Goal: Task Accomplishment & Management: Manage account settings

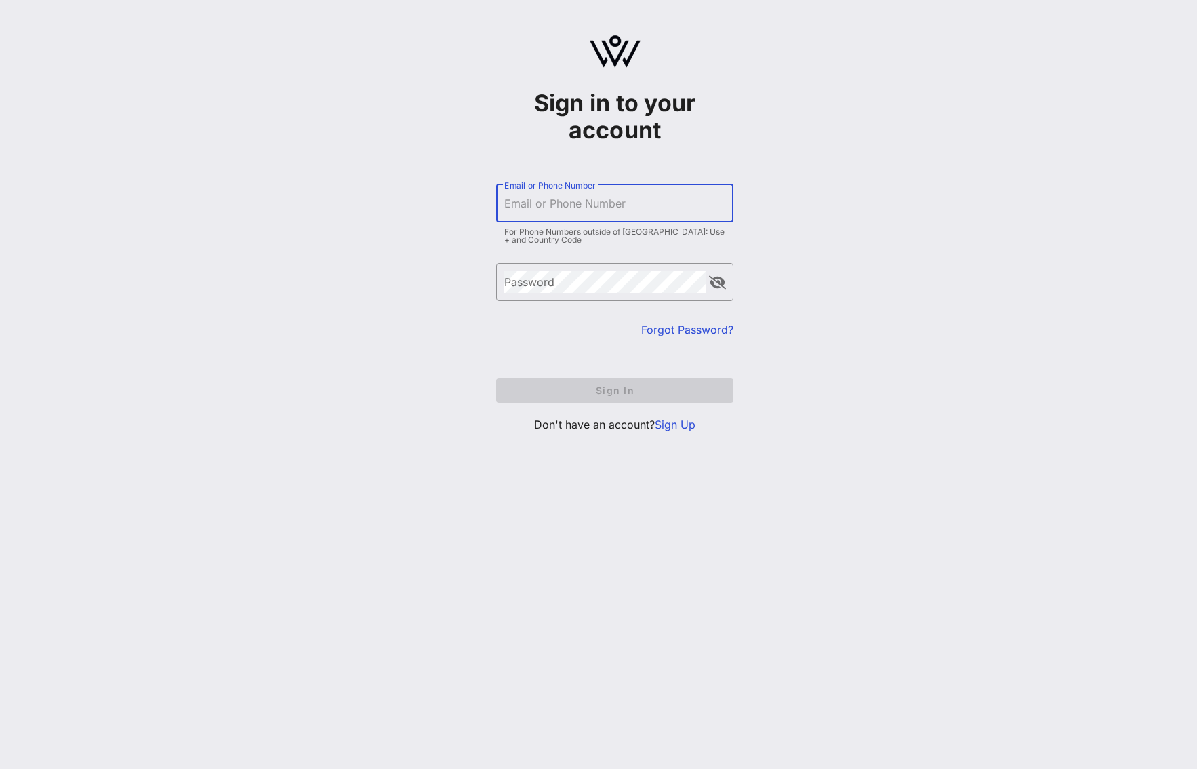
click at [613, 192] on input "Email or Phone Number" at bounding box center [614, 203] width 221 height 22
type input "[PERSON_NAME][EMAIL_ADDRESS][PERSON_NAME][DOMAIN_NAME]"
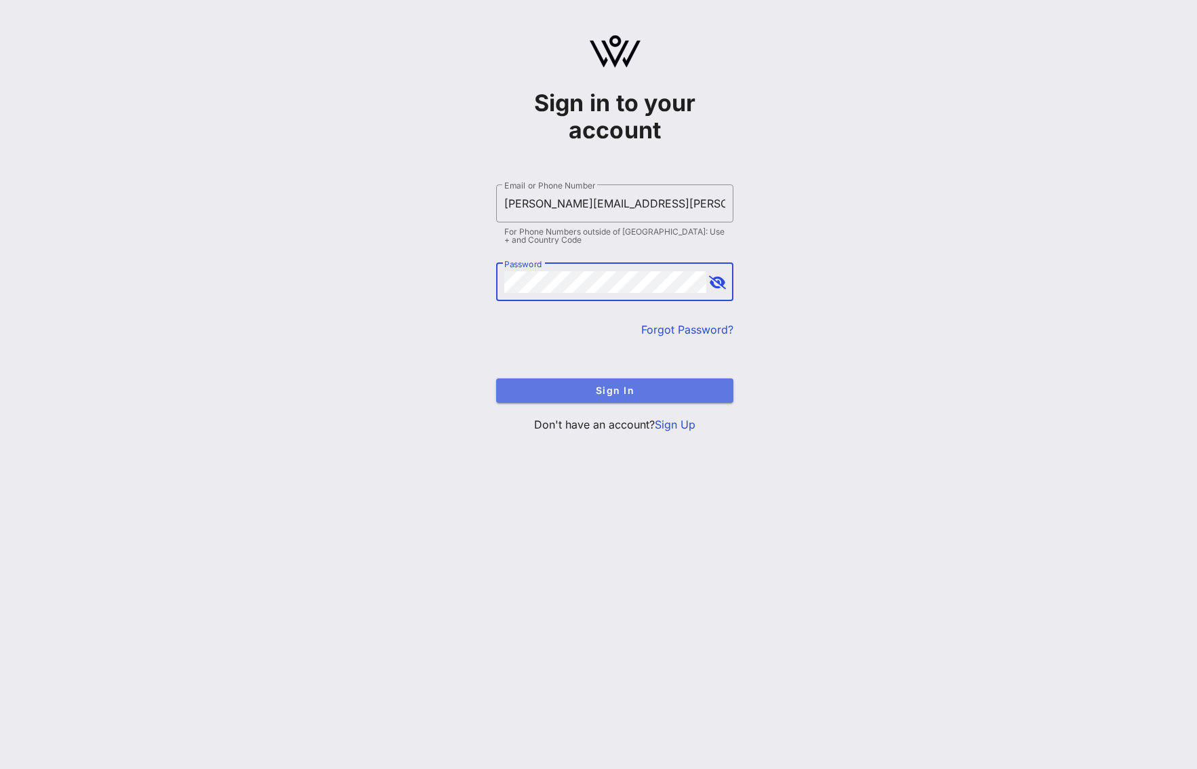
click at [624, 396] on button "Sign In" at bounding box center [614, 390] width 237 height 24
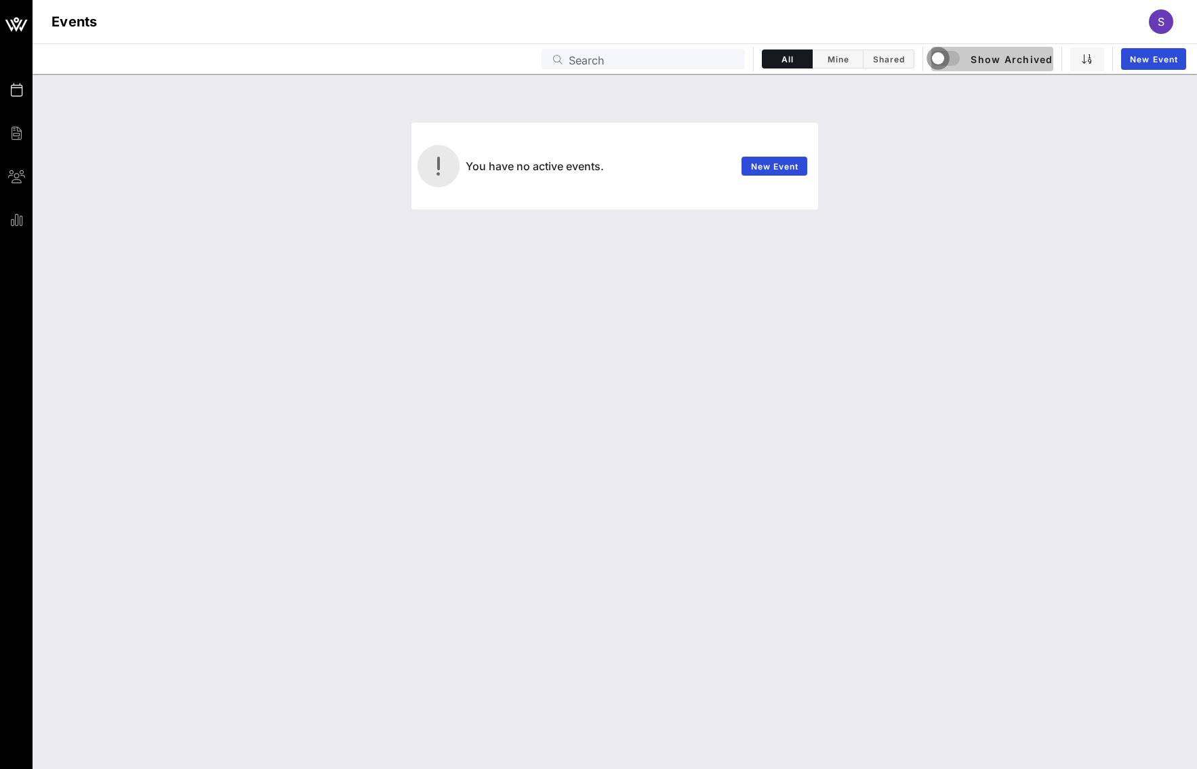
click at [935, 58] on div "button" at bounding box center [937, 58] width 19 height 19
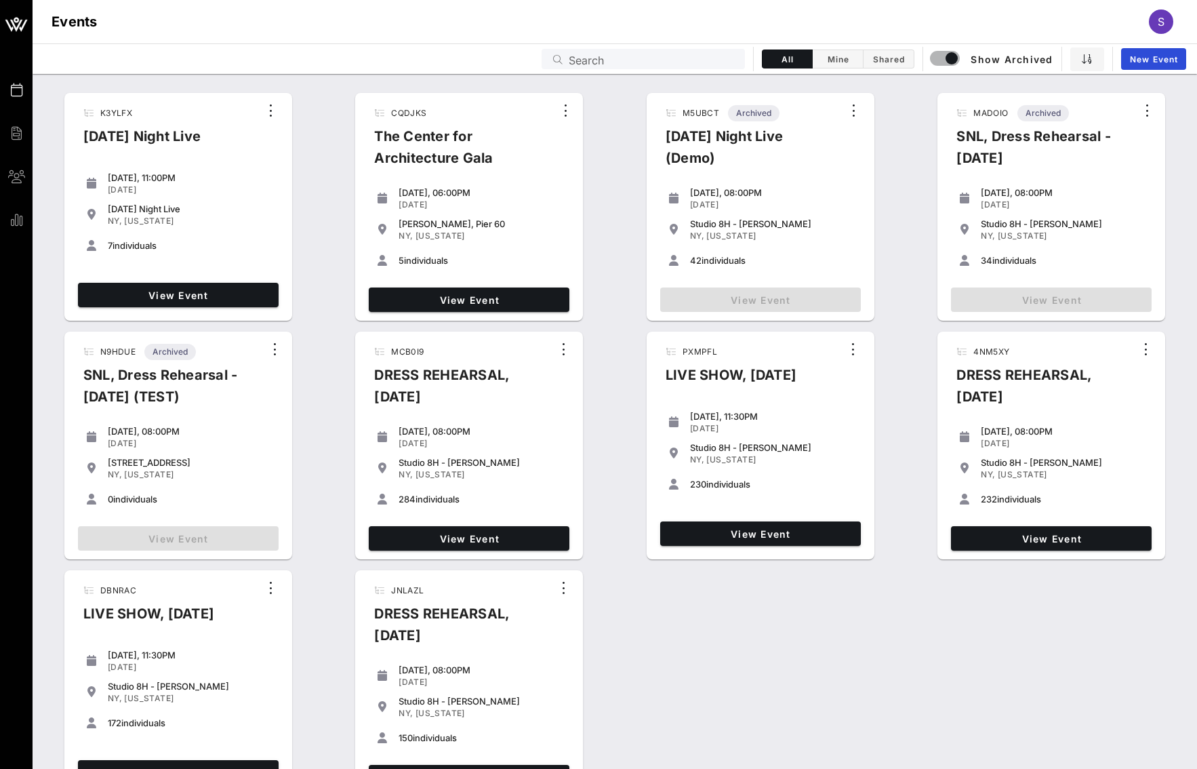
click at [1183, 268] on div "K3YLFX [DATE] Night Live [DATE], 11:00PM [DATE] [DATE] Night Live [GEOGRAPHIC_D…" at bounding box center [615, 445] width 1164 height 716
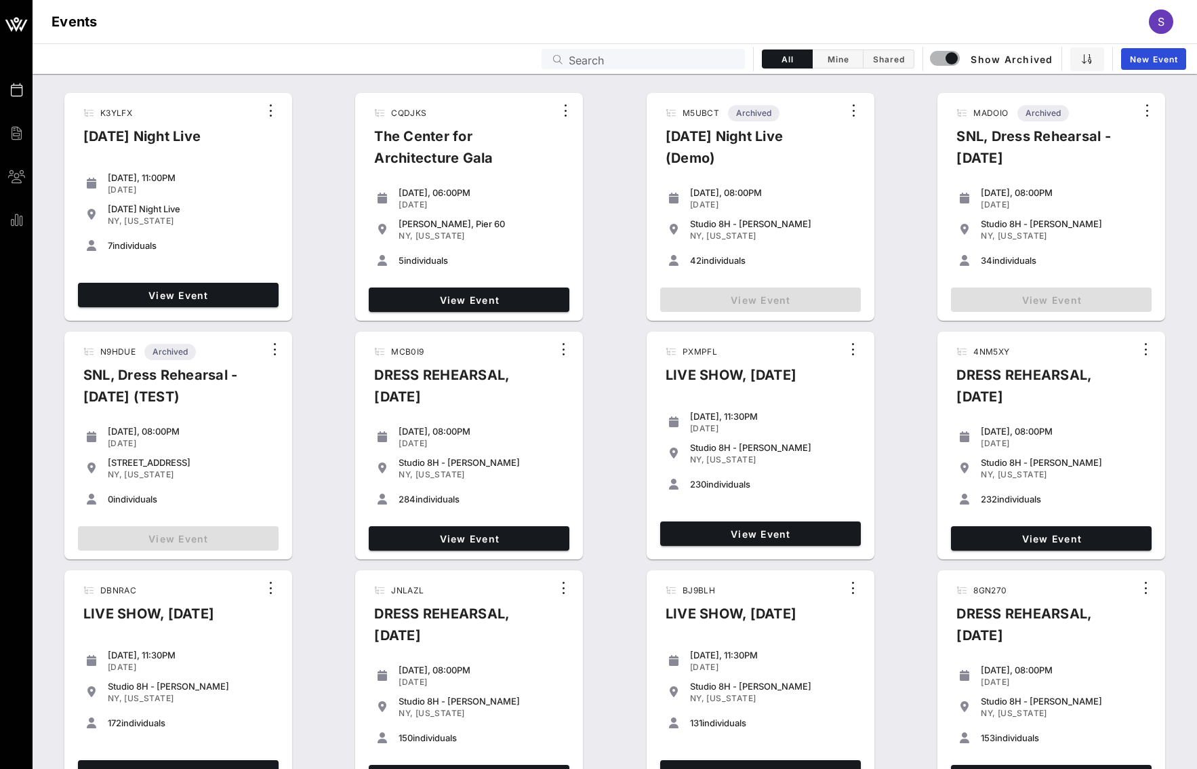
click at [622, 64] on input "Search" at bounding box center [653, 59] width 168 height 18
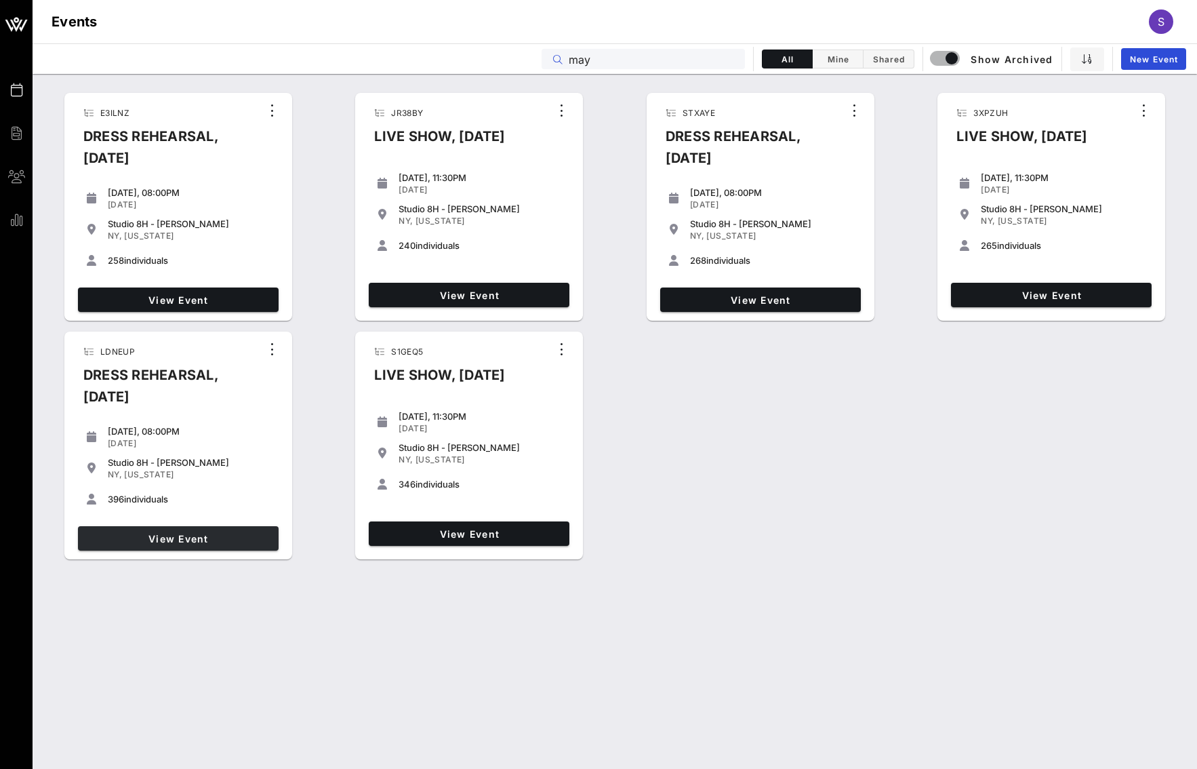
type input "may"
click at [233, 537] on span "View Event" at bounding box center [178, 539] width 190 height 12
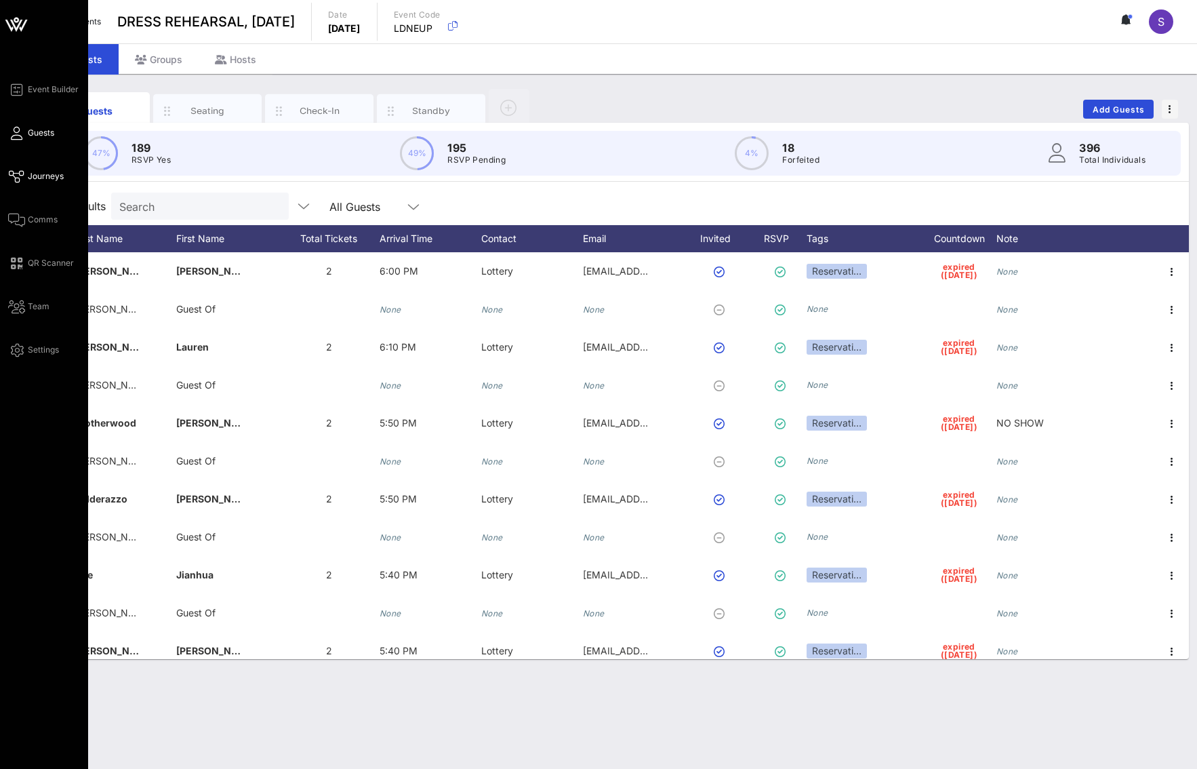
click at [34, 169] on link "Journeys" at bounding box center [36, 176] width 56 height 16
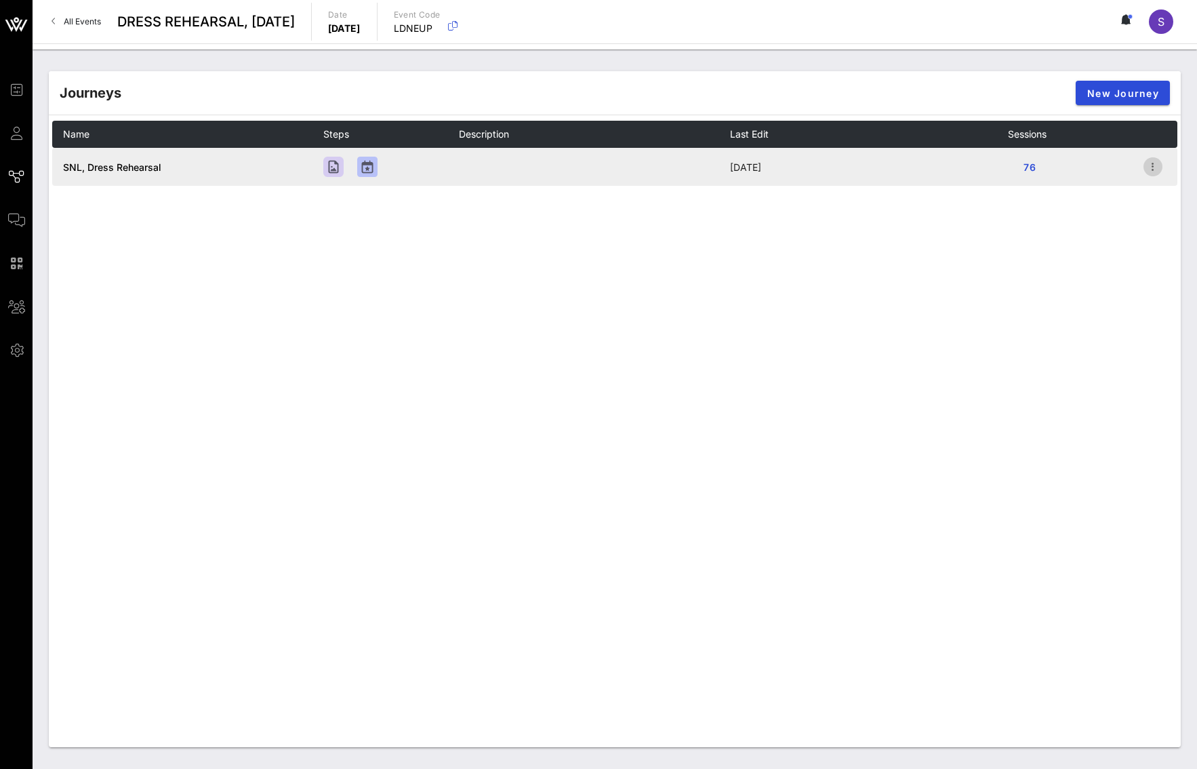
click at [1154, 165] on icon "button" at bounding box center [1153, 167] width 16 height 16
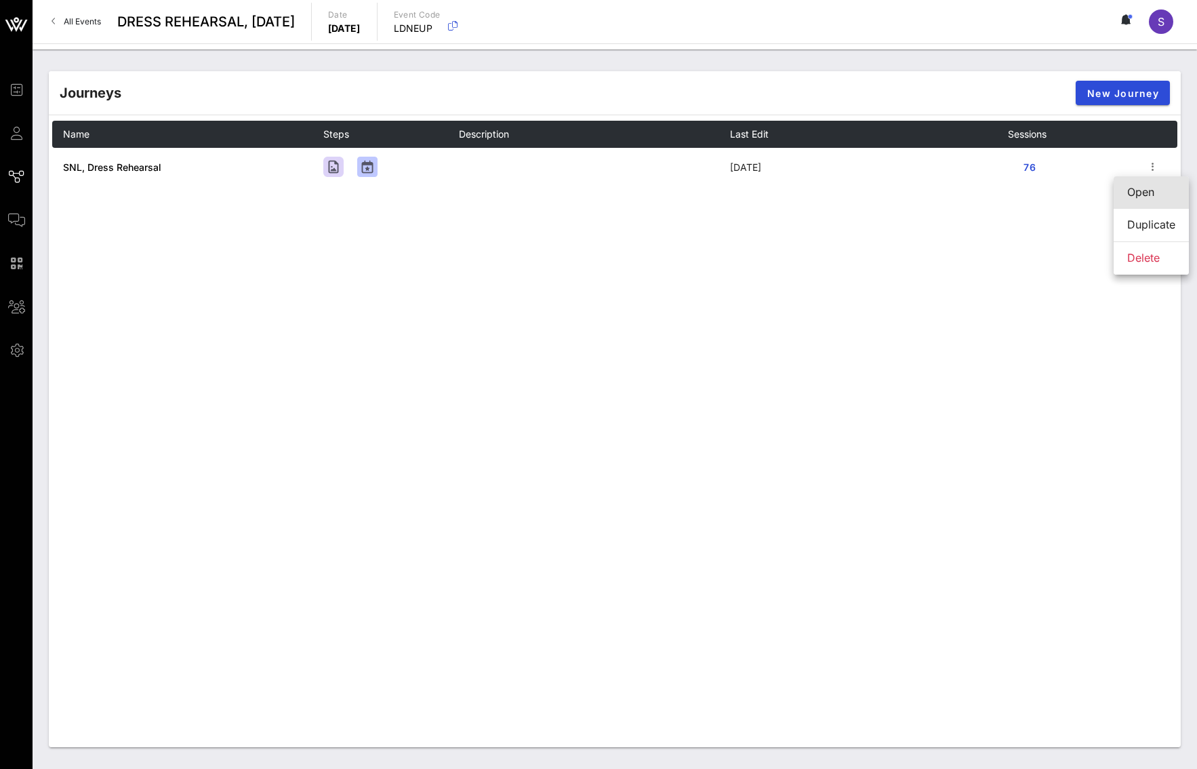
click at [1149, 195] on div "Open" at bounding box center [1151, 192] width 48 height 13
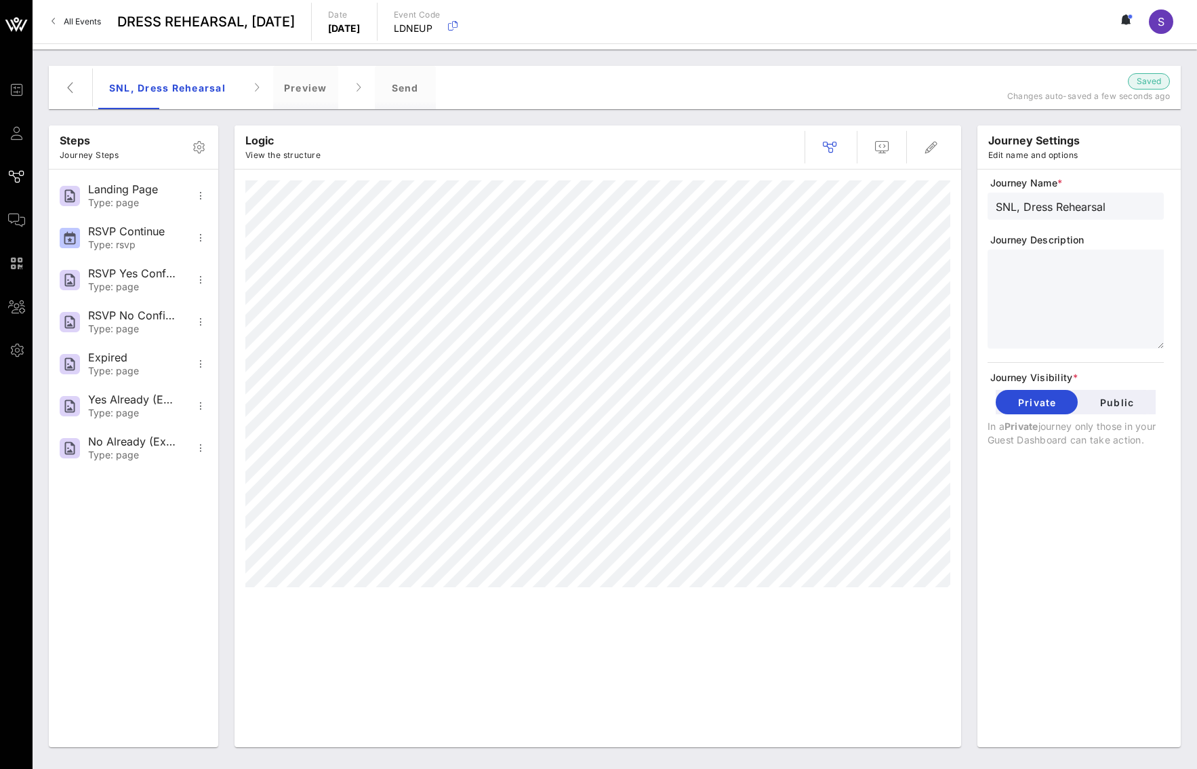
click at [552, 153] on div "Logic View the structure" at bounding box center [597, 146] width 727 height 43
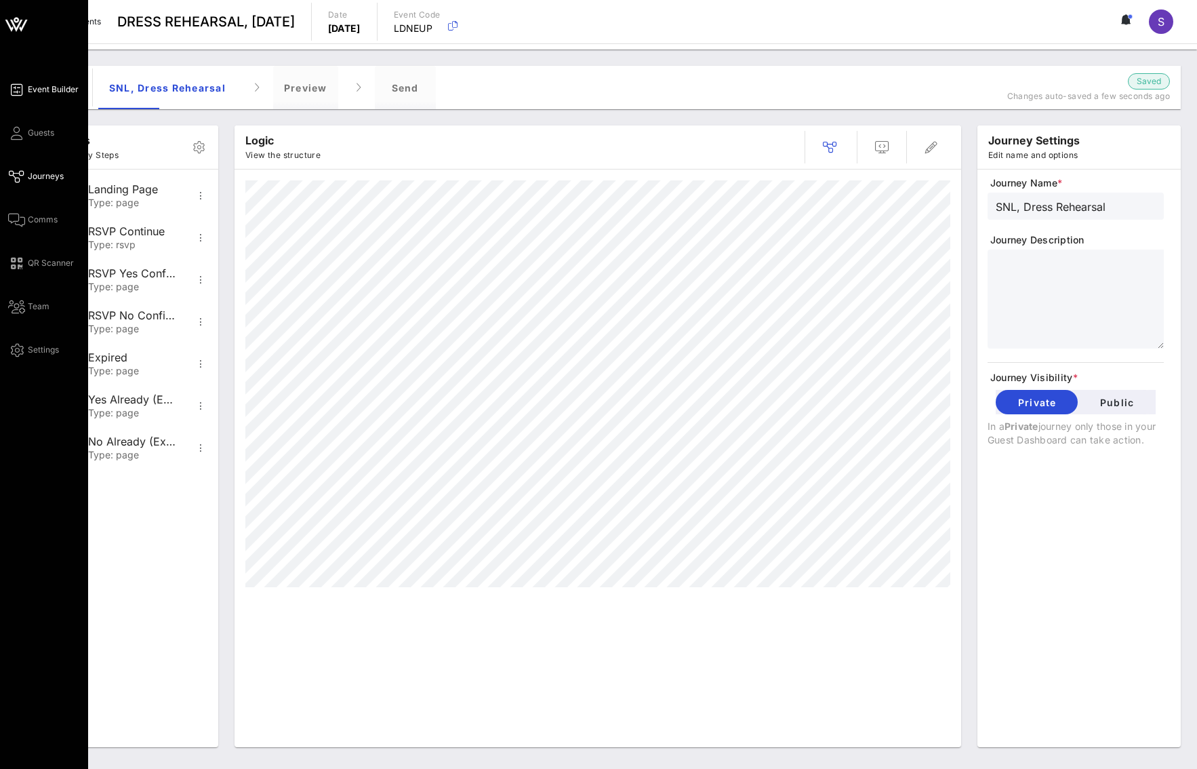
click at [27, 85] on link "Event Builder" at bounding box center [43, 89] width 70 height 16
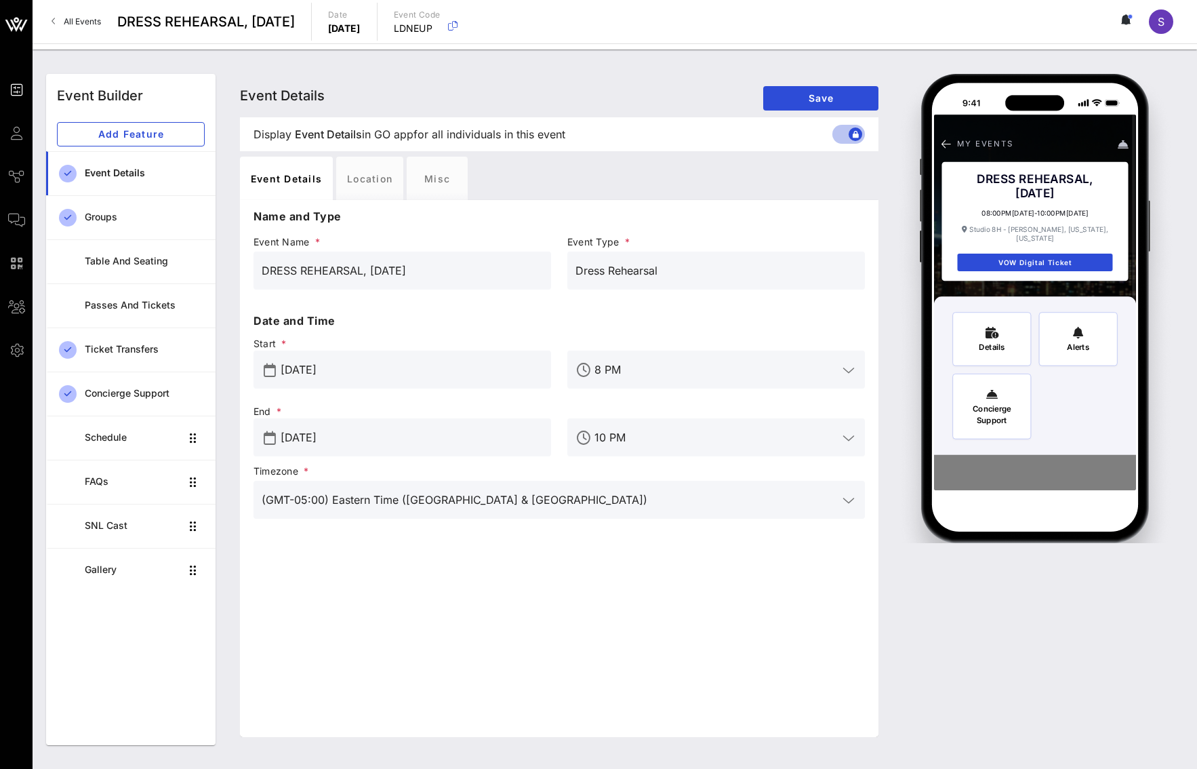
click at [66, 23] on span "All Events" at bounding box center [82, 21] width 37 height 10
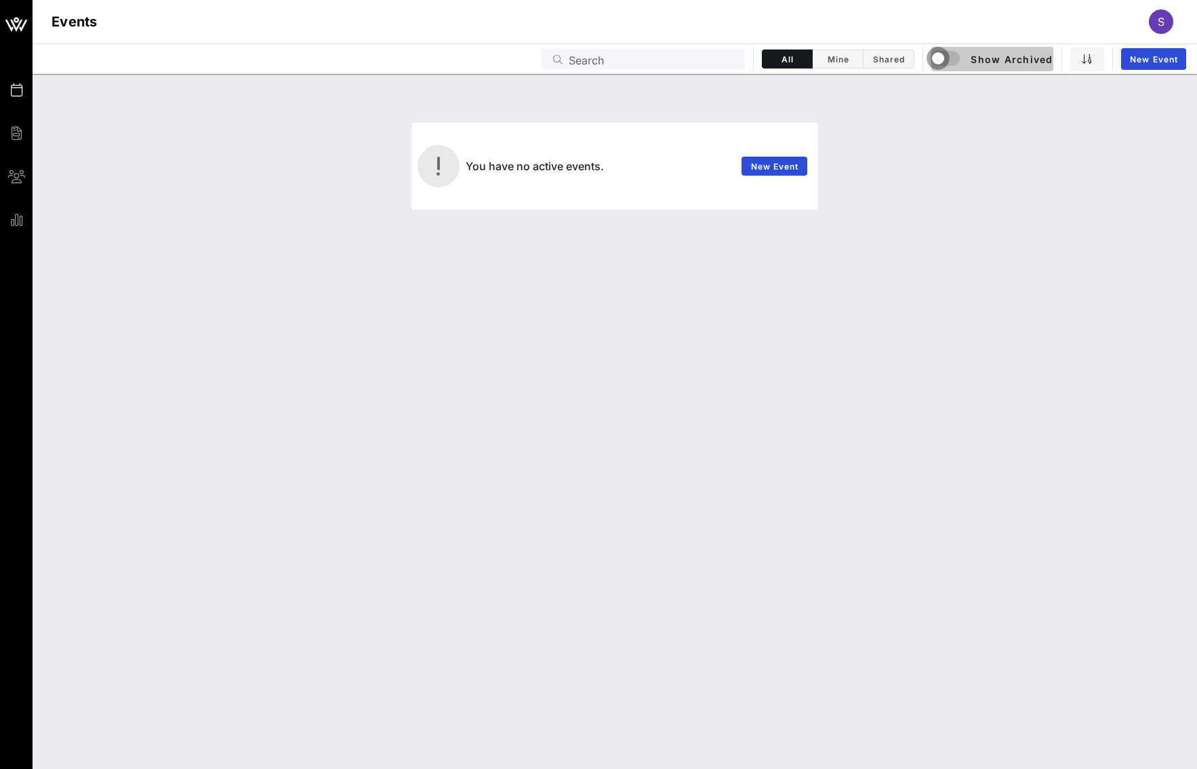
click at [931, 66] on div "button" at bounding box center [937, 58] width 19 height 19
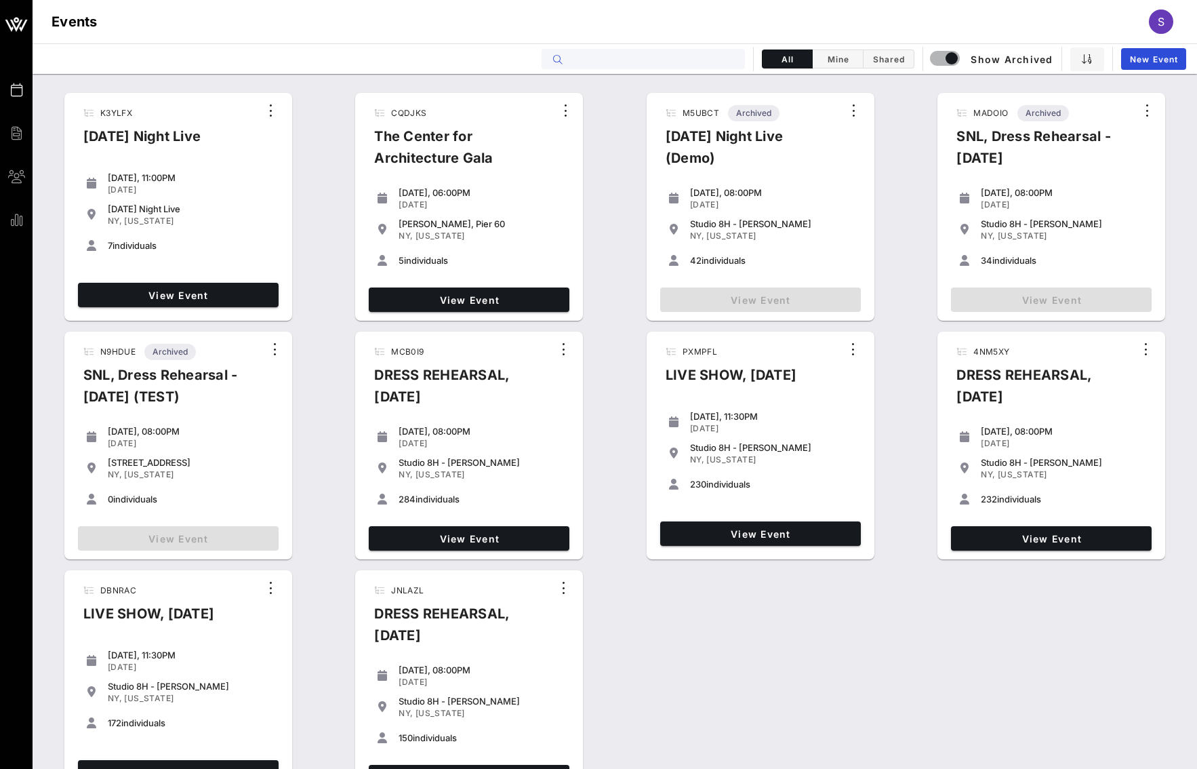
click at [729, 62] on input "text" at bounding box center [653, 59] width 168 height 18
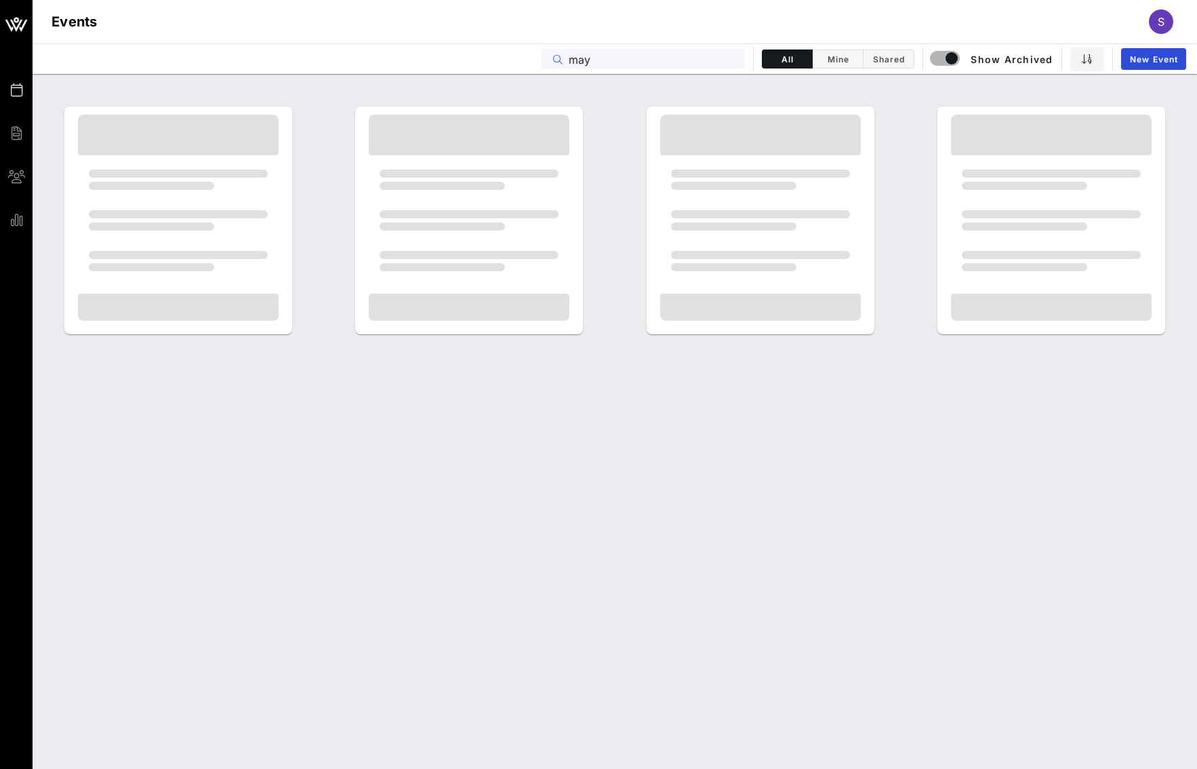
type input "may"
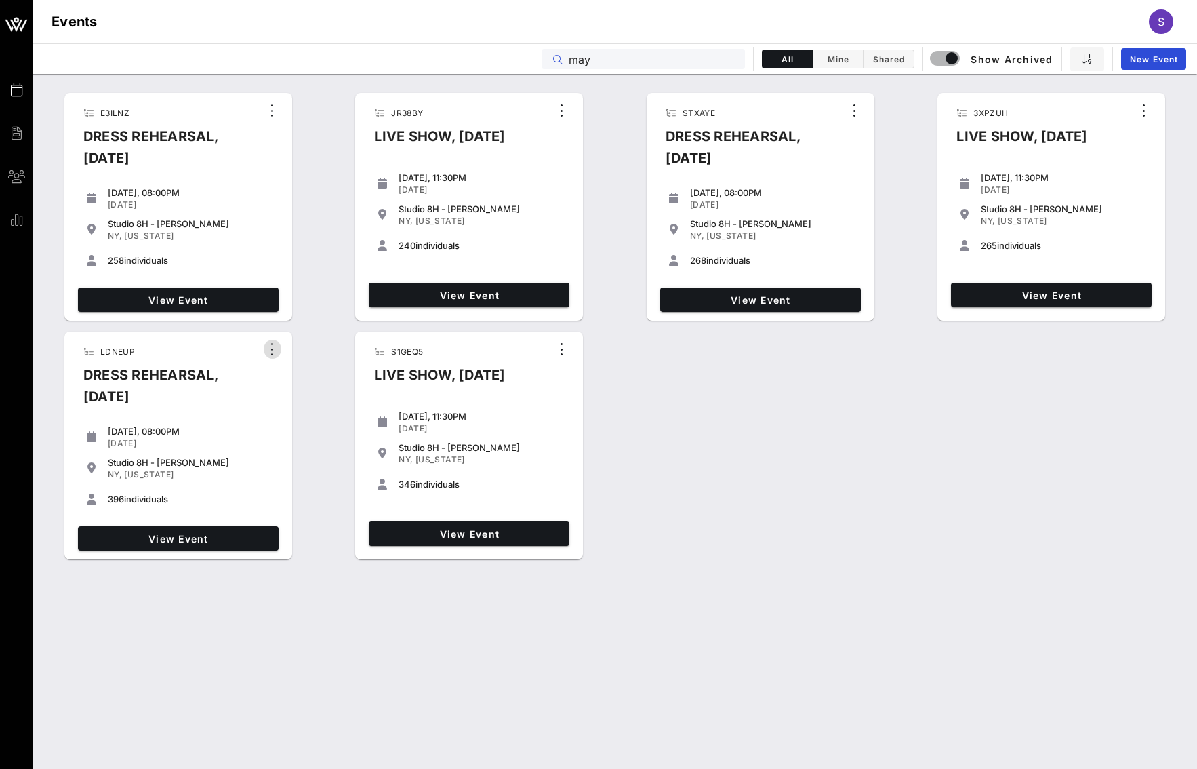
click at [273, 351] on icon "button" at bounding box center [272, 349] width 16 height 16
click at [271, 435] on div "[DATE], 08:00PM" at bounding box center [190, 431] width 165 height 11
click at [274, 353] on icon "button" at bounding box center [272, 349] width 16 height 16
click at [260, 445] on div "[DATE]" at bounding box center [190, 443] width 165 height 11
click at [240, 538] on span "View Event" at bounding box center [178, 539] width 190 height 12
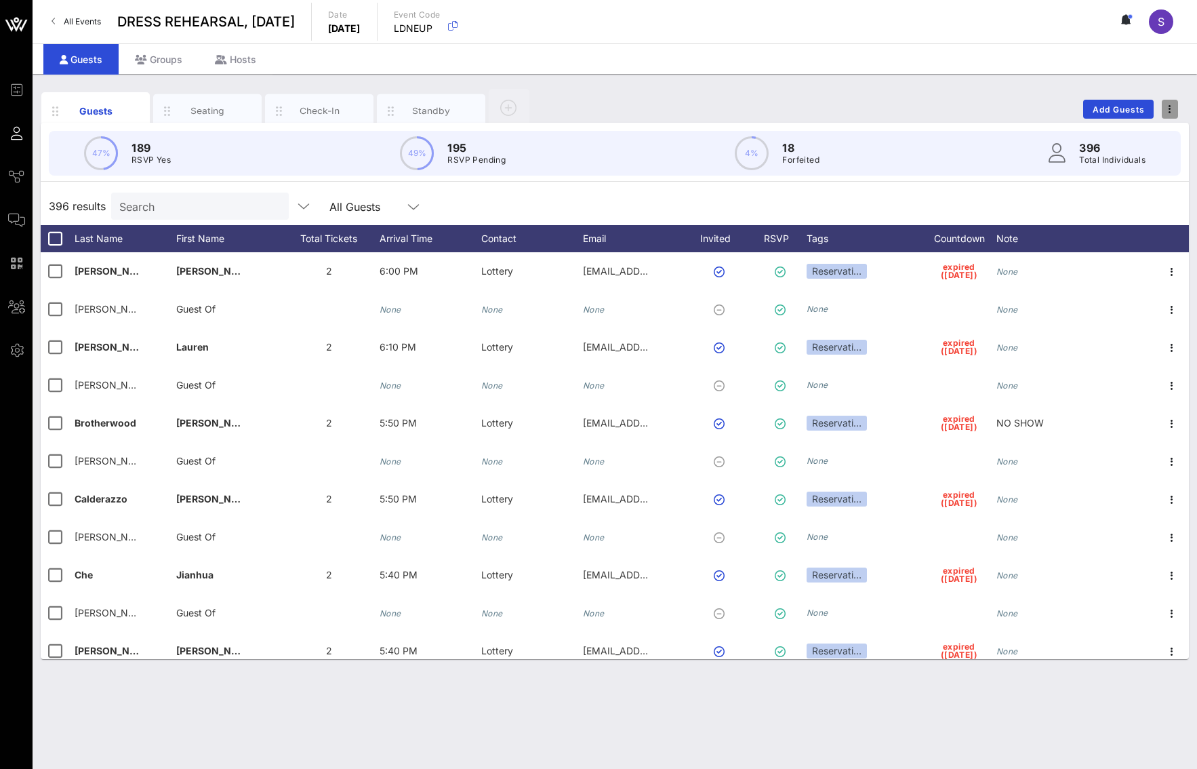
click at [1172, 110] on span "button" at bounding box center [1170, 108] width 16 height 9
click at [1148, 163] on div "Duplicate Event" at bounding box center [1144, 159] width 65 height 11
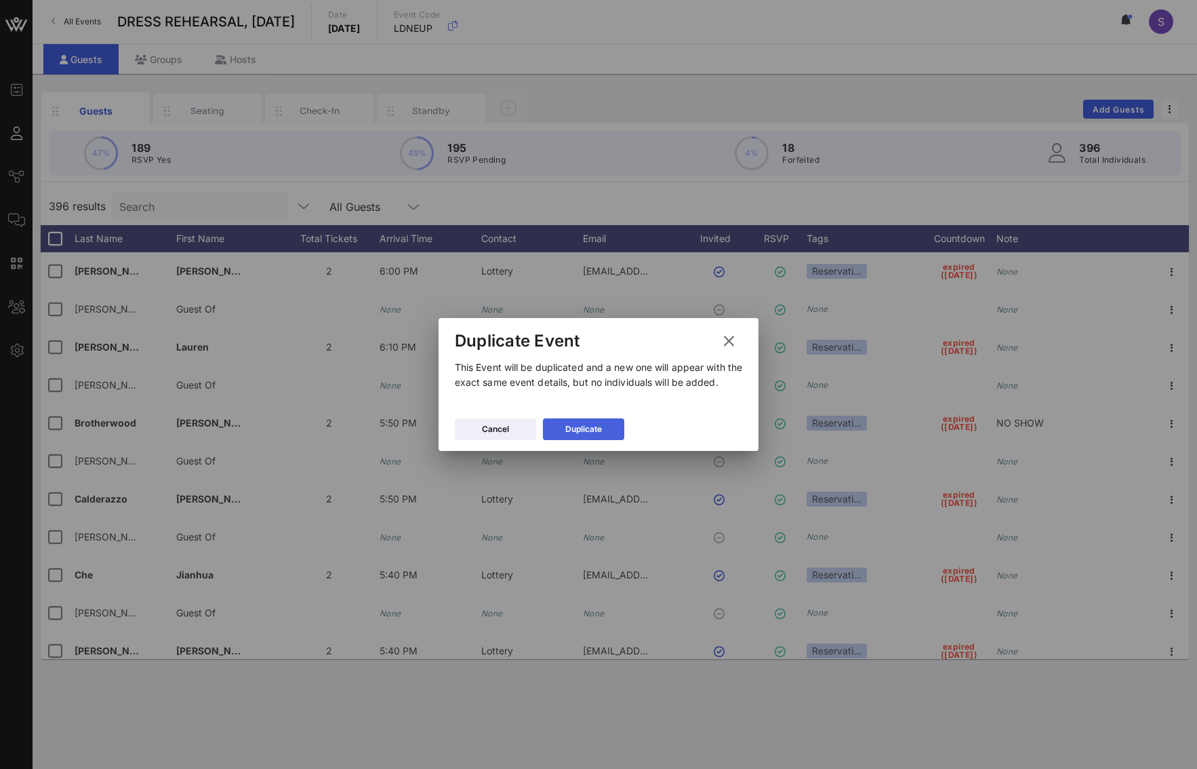
click at [575, 430] on div "Duplicate" at bounding box center [583, 429] width 37 height 14
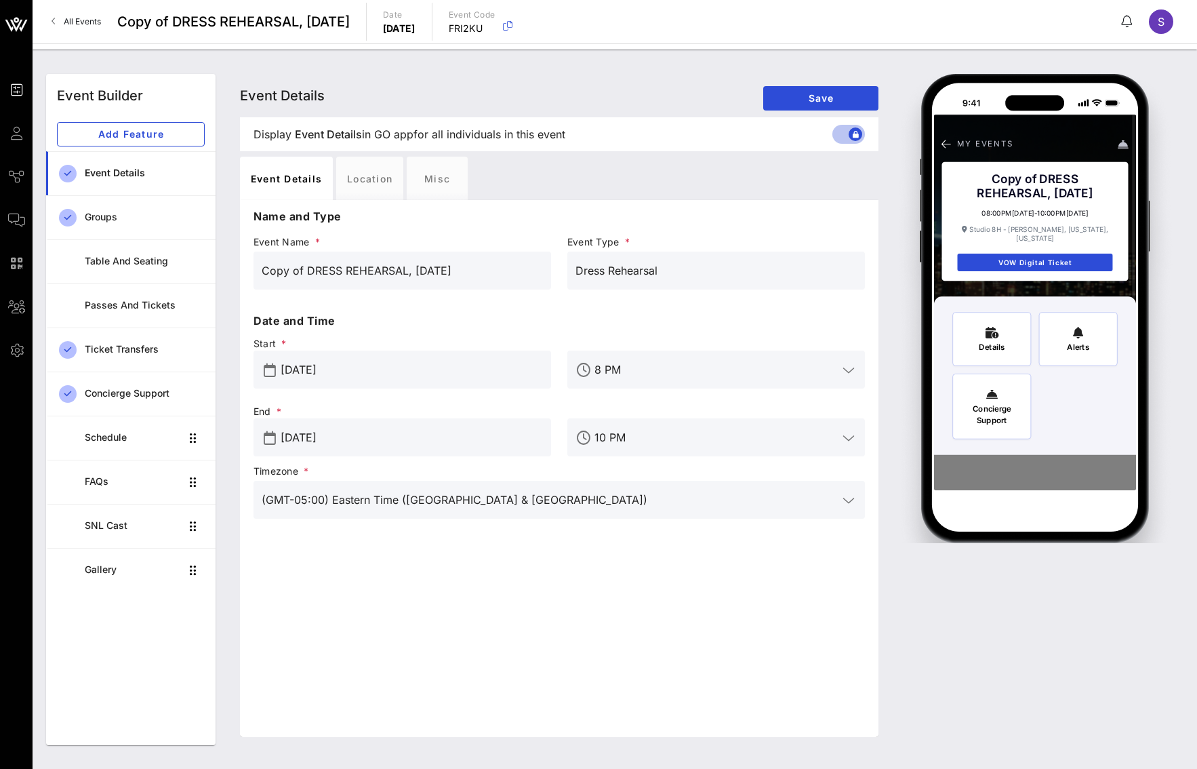
drag, startPoint x: 306, startPoint y: 266, endPoint x: 217, endPoint y: 274, distance: 89.2
click at [217, 274] on div "Event Builder Add Feature Event Details Groups Table and Seating Passes and Tic…" at bounding box center [614, 409] width 1153 height 687
drag, startPoint x: 481, startPoint y: 262, endPoint x: 374, endPoint y: 266, distance: 107.2
click at [371, 264] on input "DRESS REHEARSAL, [DATE]" at bounding box center [402, 271] width 281 height 22
type input "DRESS REHEARSAL, [DATE]"
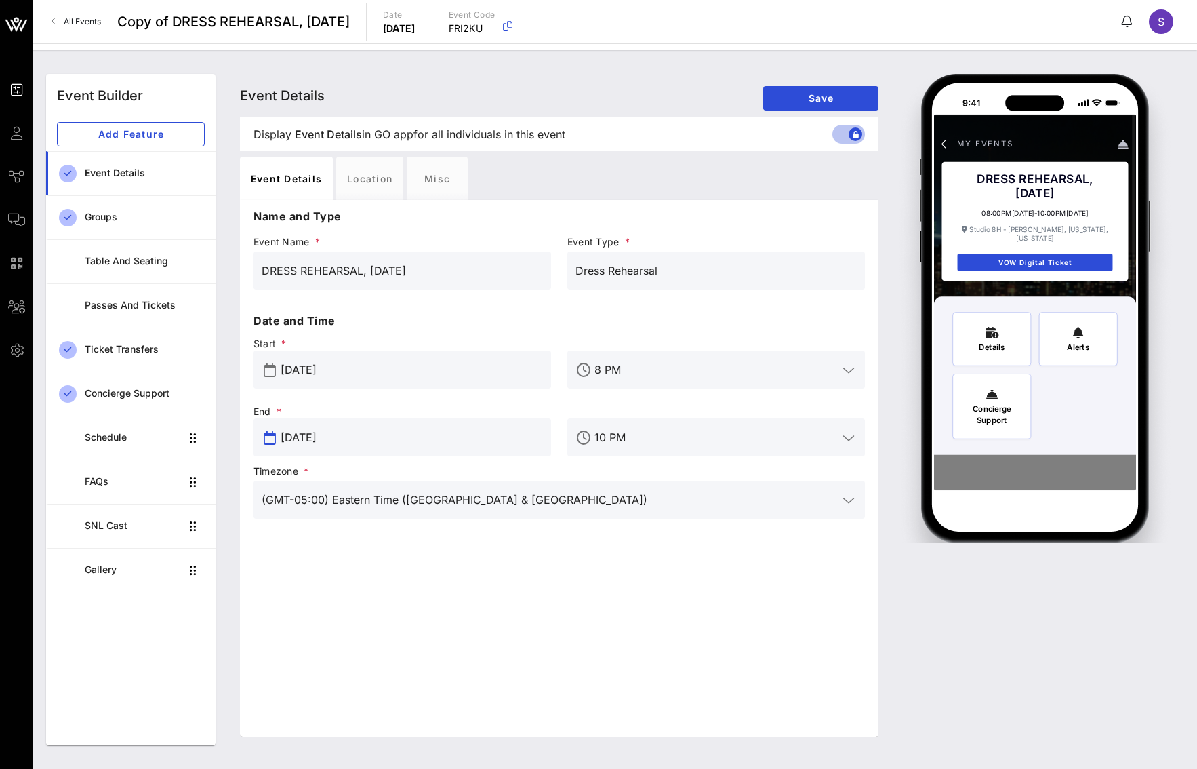
click at [419, 432] on input "[DATE]" at bounding box center [412, 437] width 262 height 22
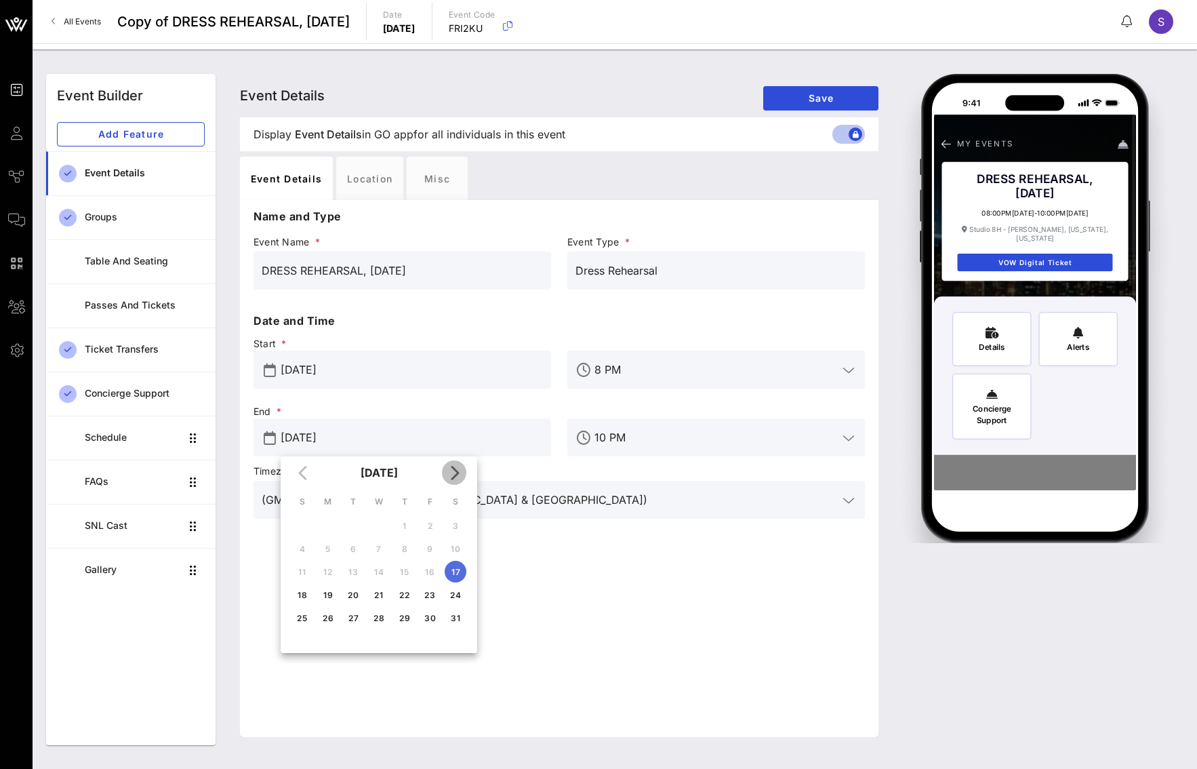
click at [455, 470] on icon "Next month" at bounding box center [454, 472] width 16 height 16
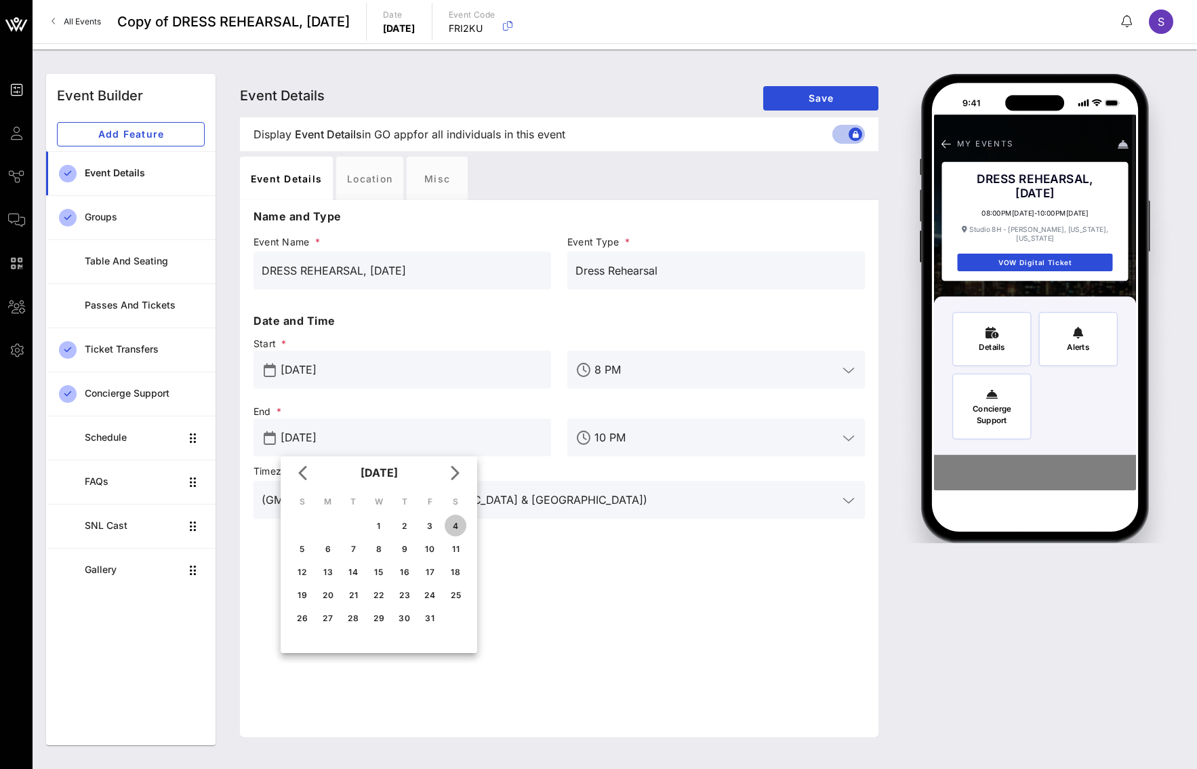
click at [459, 531] on button "4" at bounding box center [456, 525] width 22 height 22
type input "Oct 04, 2025"
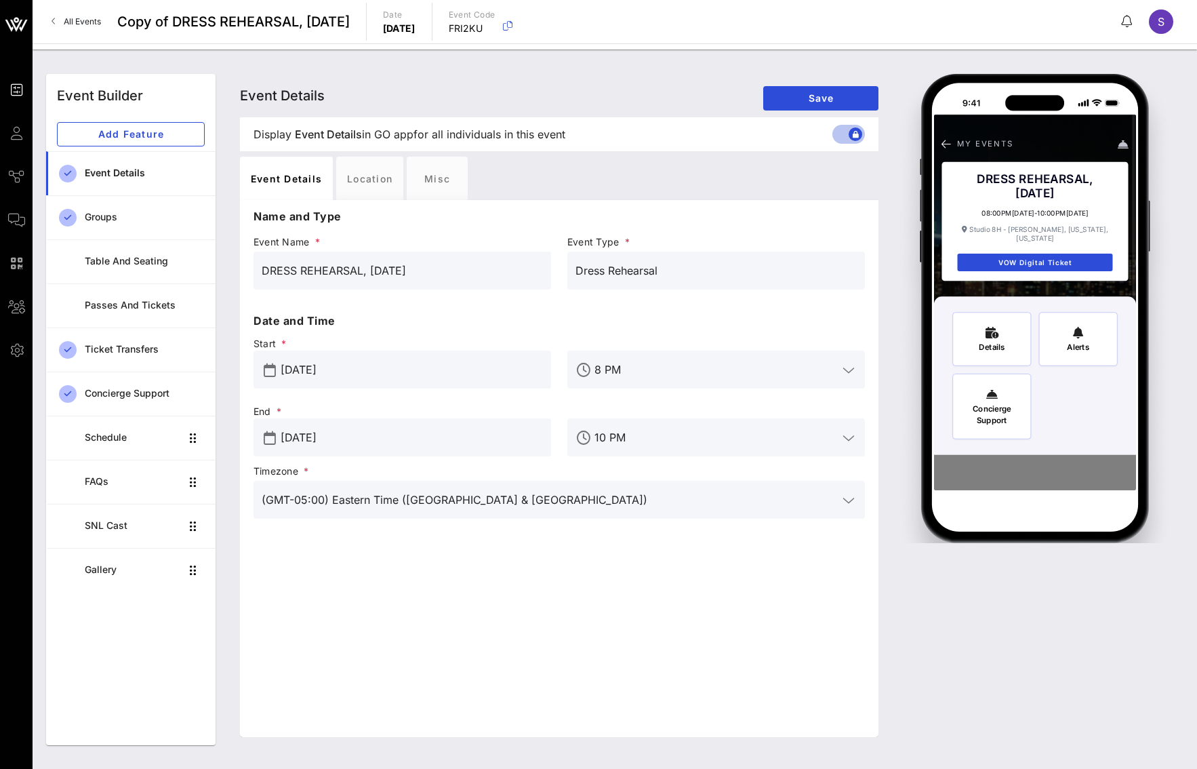
click at [432, 385] on div "[DATE]" at bounding box center [412, 369] width 262 height 38
click at [434, 373] on input "[DATE]" at bounding box center [412, 370] width 262 height 22
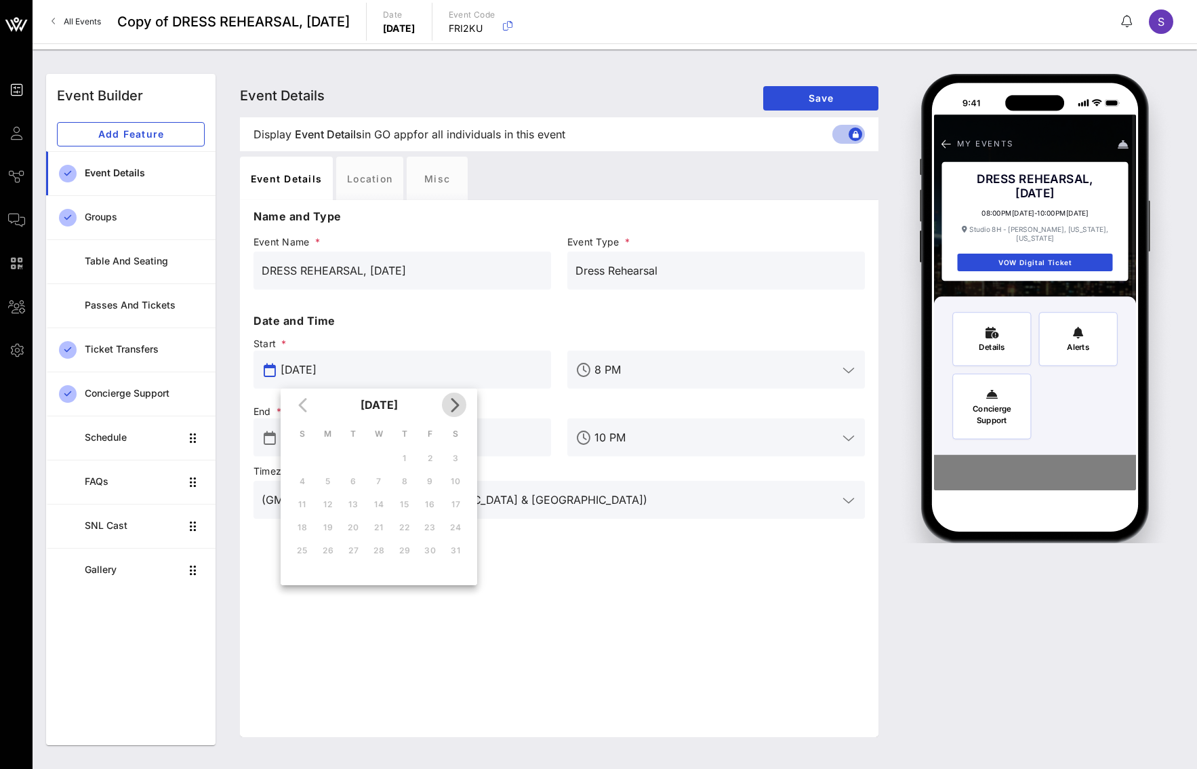
click at [455, 402] on icon "Next month" at bounding box center [454, 404] width 16 height 16
click at [461, 408] on icon "Next month" at bounding box center [454, 404] width 16 height 16
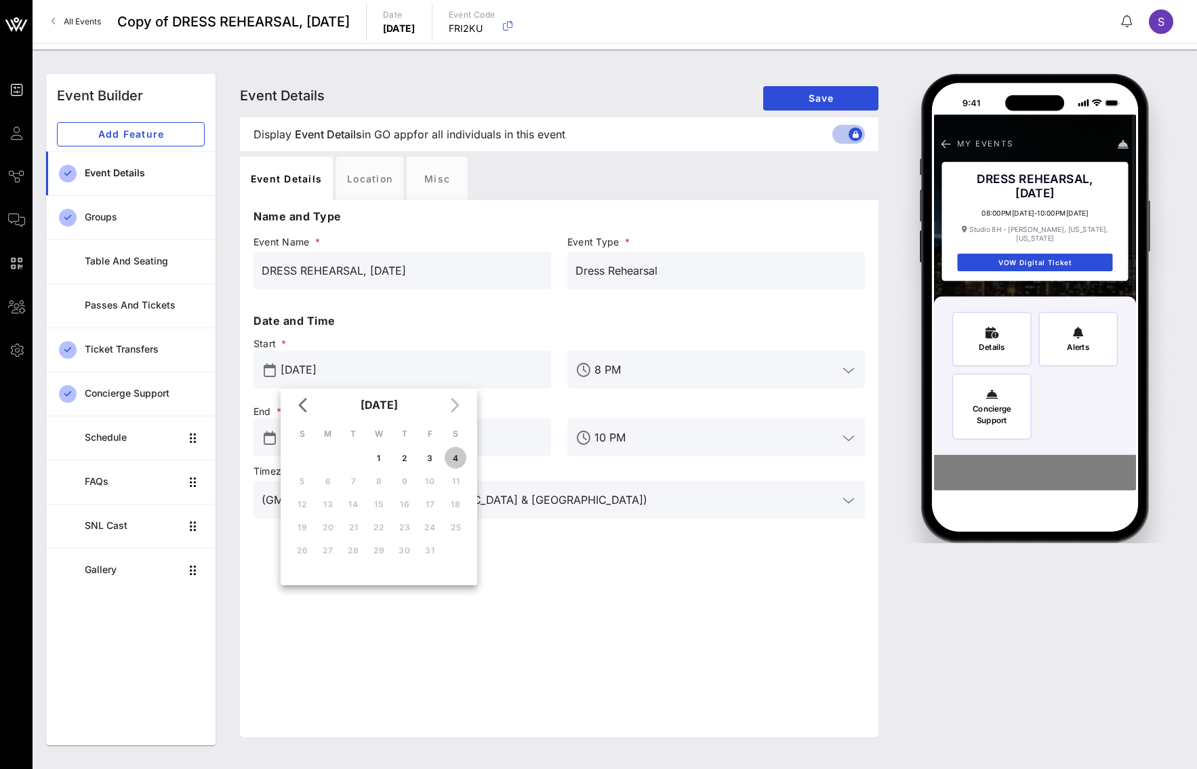
click at [457, 462] on div "4" at bounding box center [456, 458] width 22 height 10
type input "Oct 04, 2025"
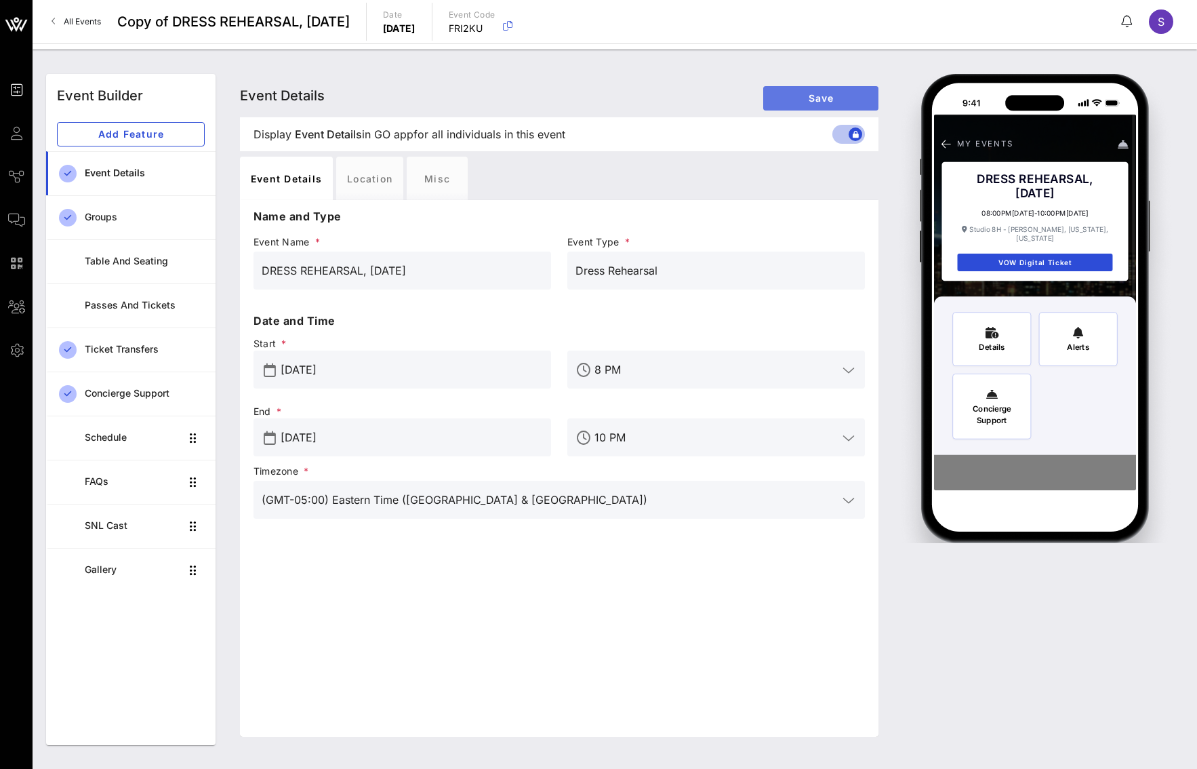
click at [838, 95] on span "Save" at bounding box center [821, 98] width 94 height 12
click at [67, 18] on span "All Events" at bounding box center [82, 21] width 37 height 10
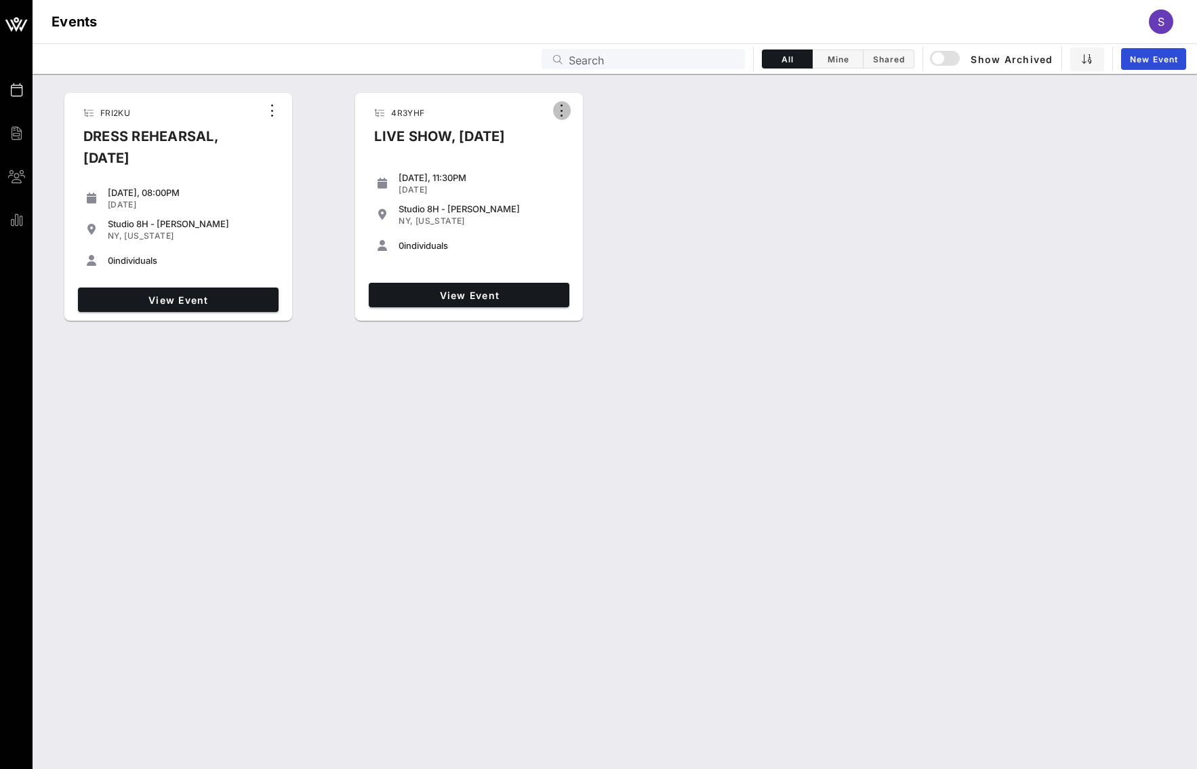
click at [565, 109] on icon "button" at bounding box center [562, 110] width 16 height 16
click at [634, 134] on div "FRI2KU DRESS REHEARSAL, October 4, 2025 Saturday, 08:00PM Oct 04, 2025 Studio 8…" at bounding box center [615, 206] width 1164 height 239
click at [965, 64] on div "button" at bounding box center [951, 59] width 38 height 16
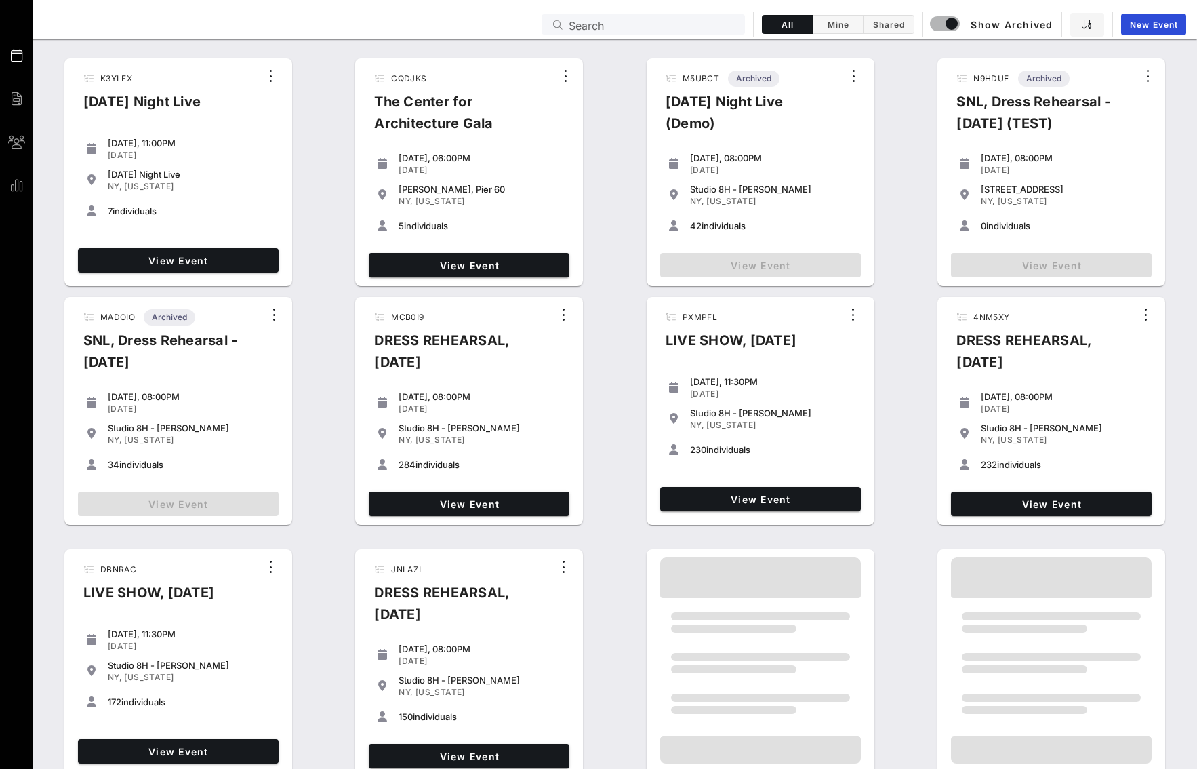
scroll to position [68, 0]
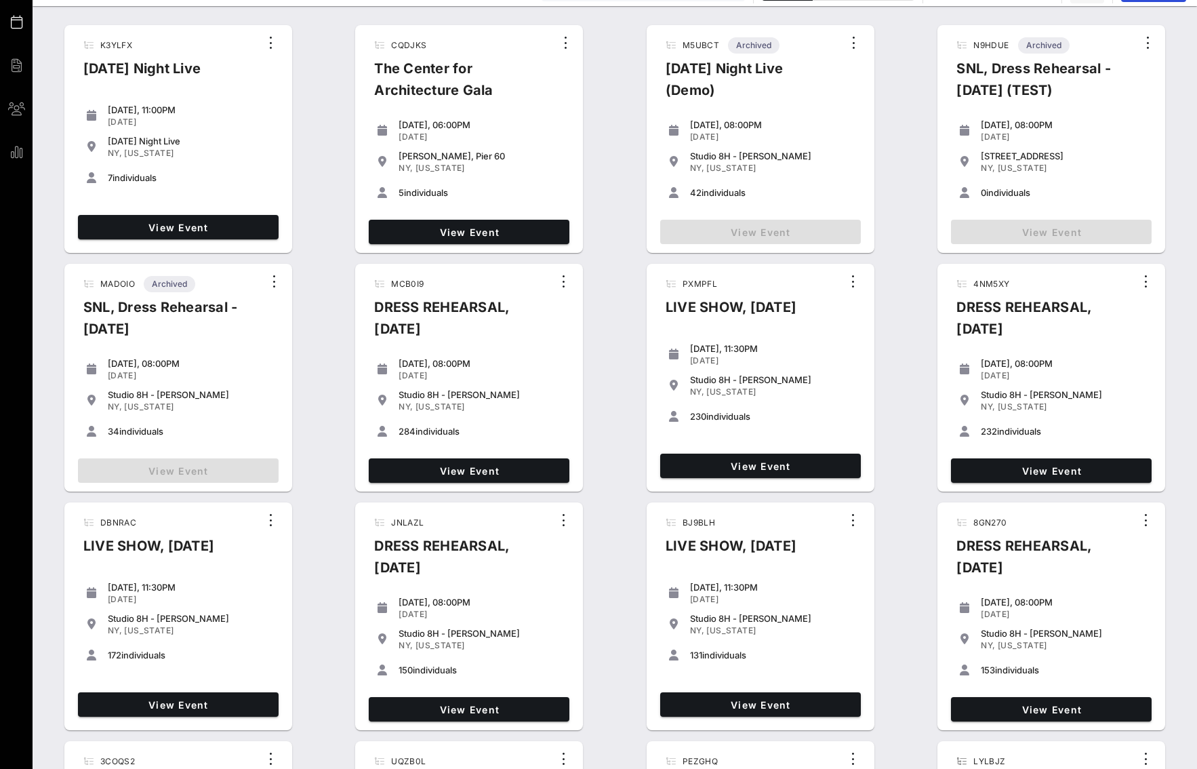
click at [731, 483] on div "View Event" at bounding box center [760, 465] width 211 height 35
click at [735, 472] on span "View Event" at bounding box center [761, 466] width 190 height 12
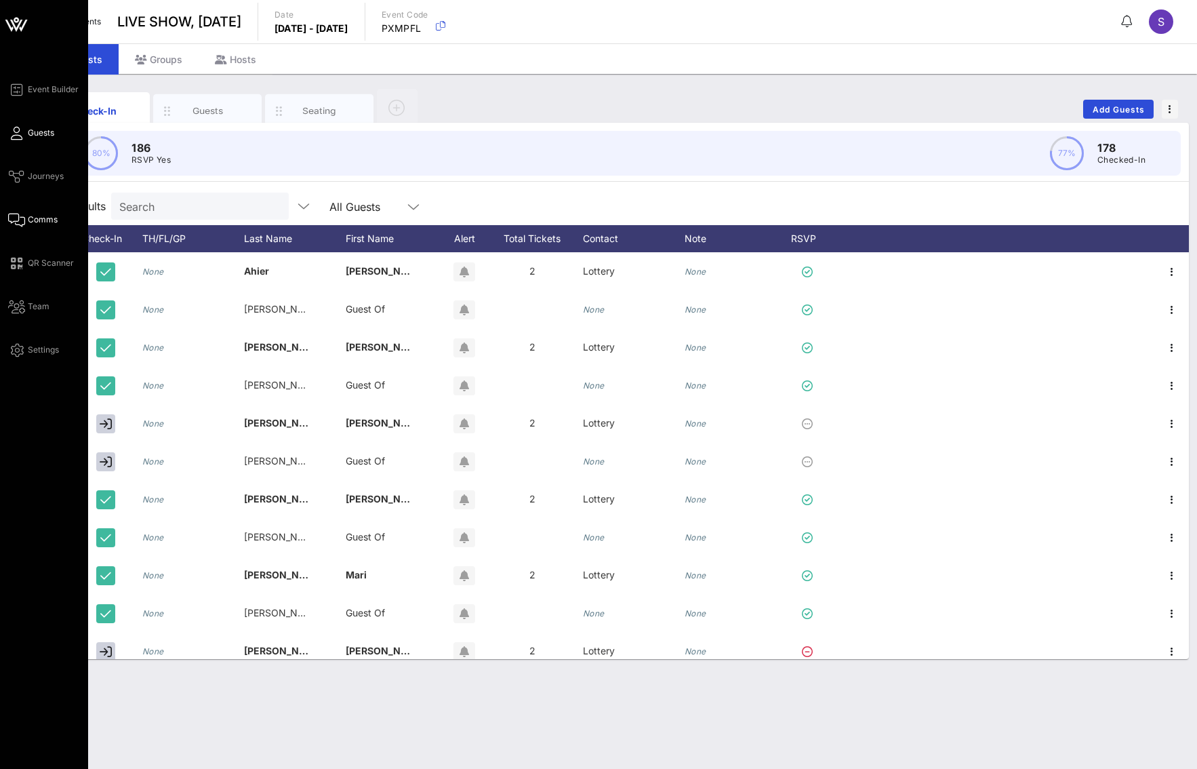
click at [38, 218] on span "Comms" at bounding box center [43, 219] width 30 height 12
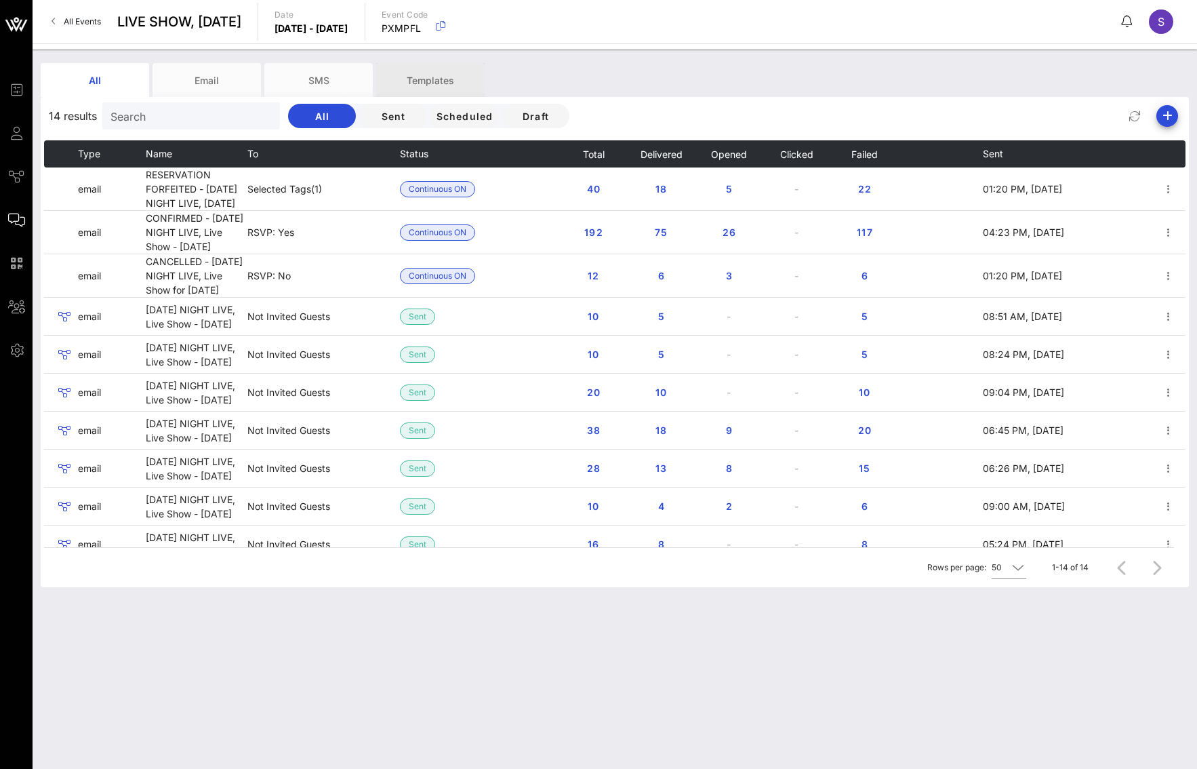
click at [430, 77] on div "Templates" at bounding box center [430, 80] width 108 height 34
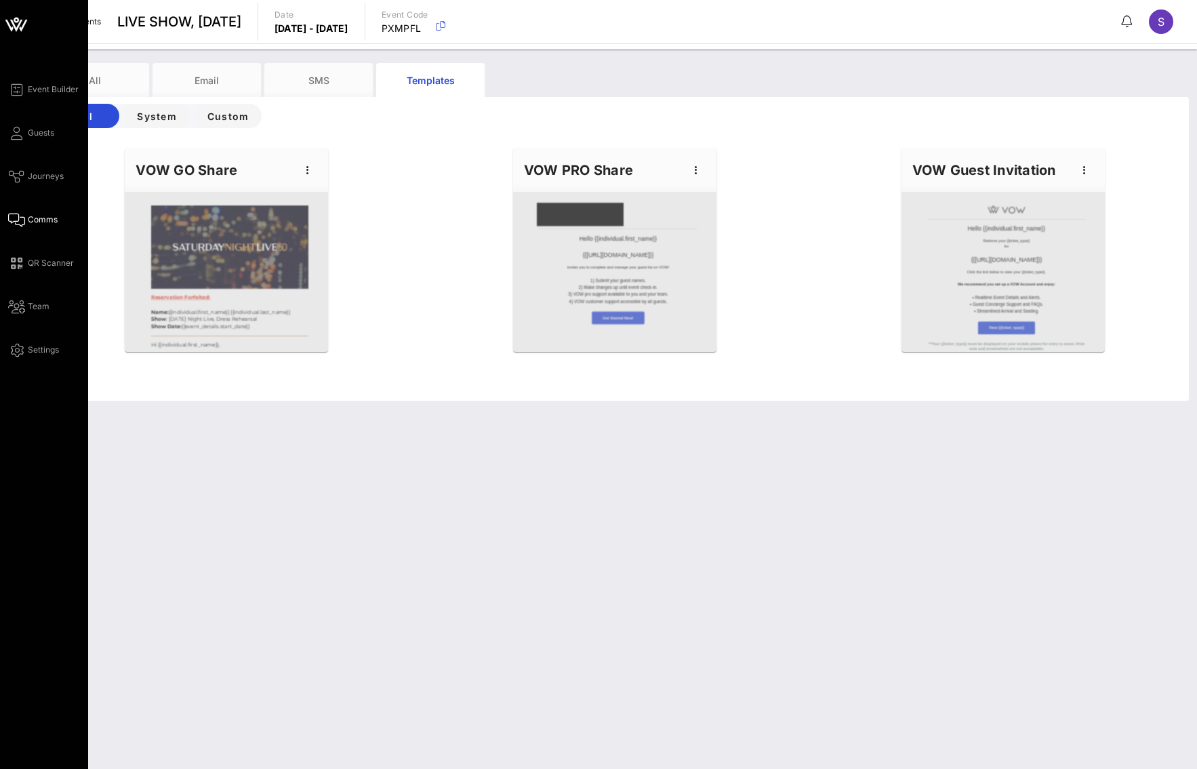
click at [14, 219] on icon at bounding box center [16, 220] width 17 height 2
click at [26, 220] on link "Comms" at bounding box center [32, 219] width 49 height 16
click at [39, 173] on span "Journeys" at bounding box center [46, 176] width 36 height 12
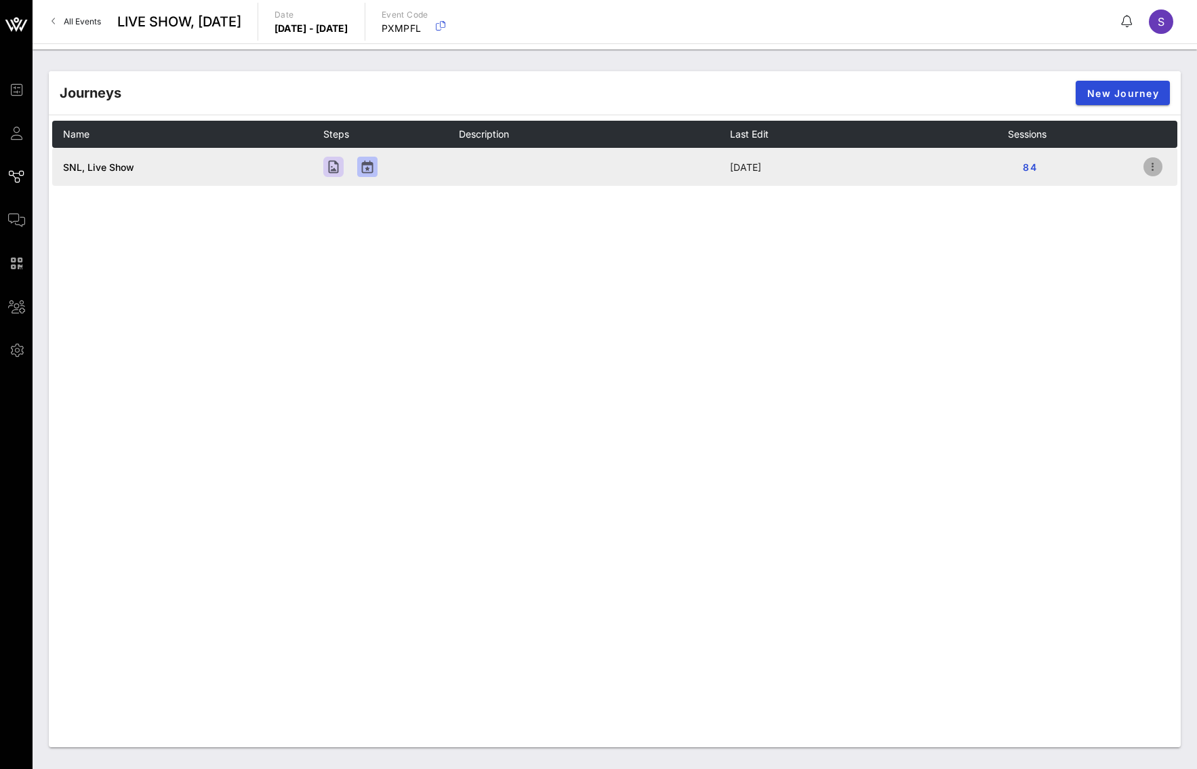
click at [1144, 174] on span "button" at bounding box center [1152, 167] width 19 height 16
click at [1146, 182] on div "Open" at bounding box center [1151, 192] width 48 height 29
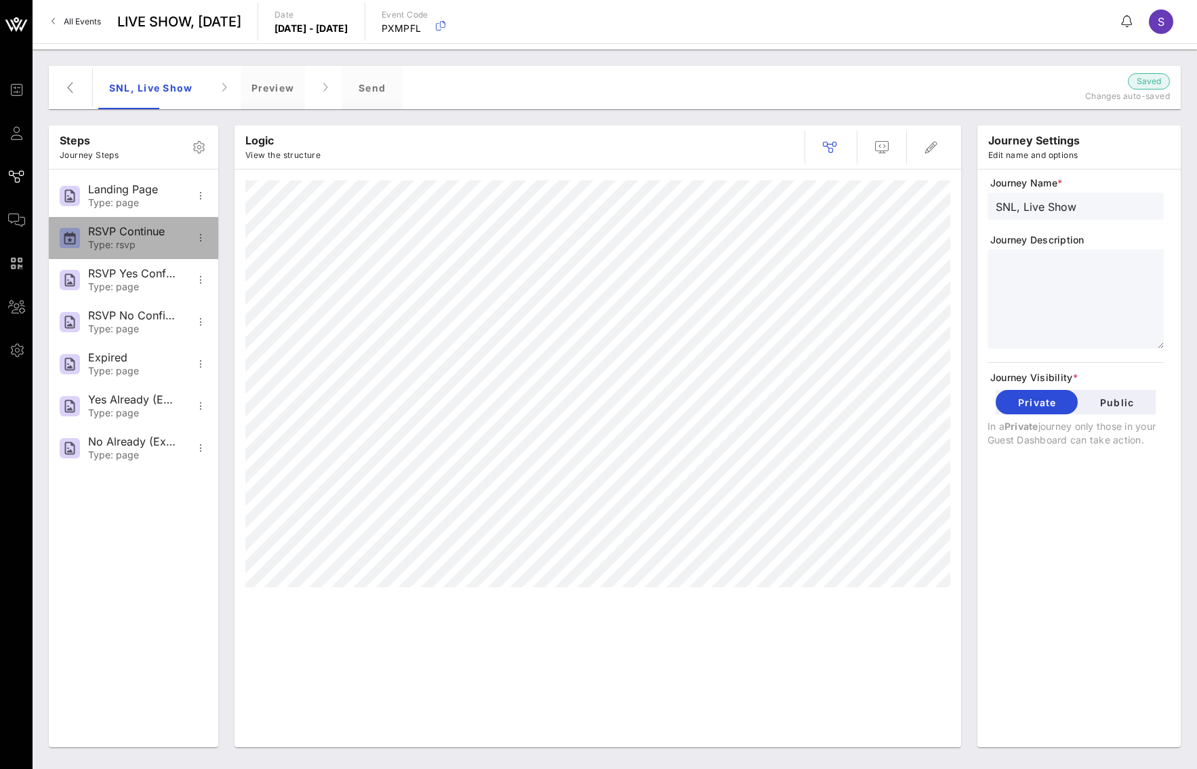
click at [124, 241] on div "Type: rsvp" at bounding box center [132, 245] width 89 height 12
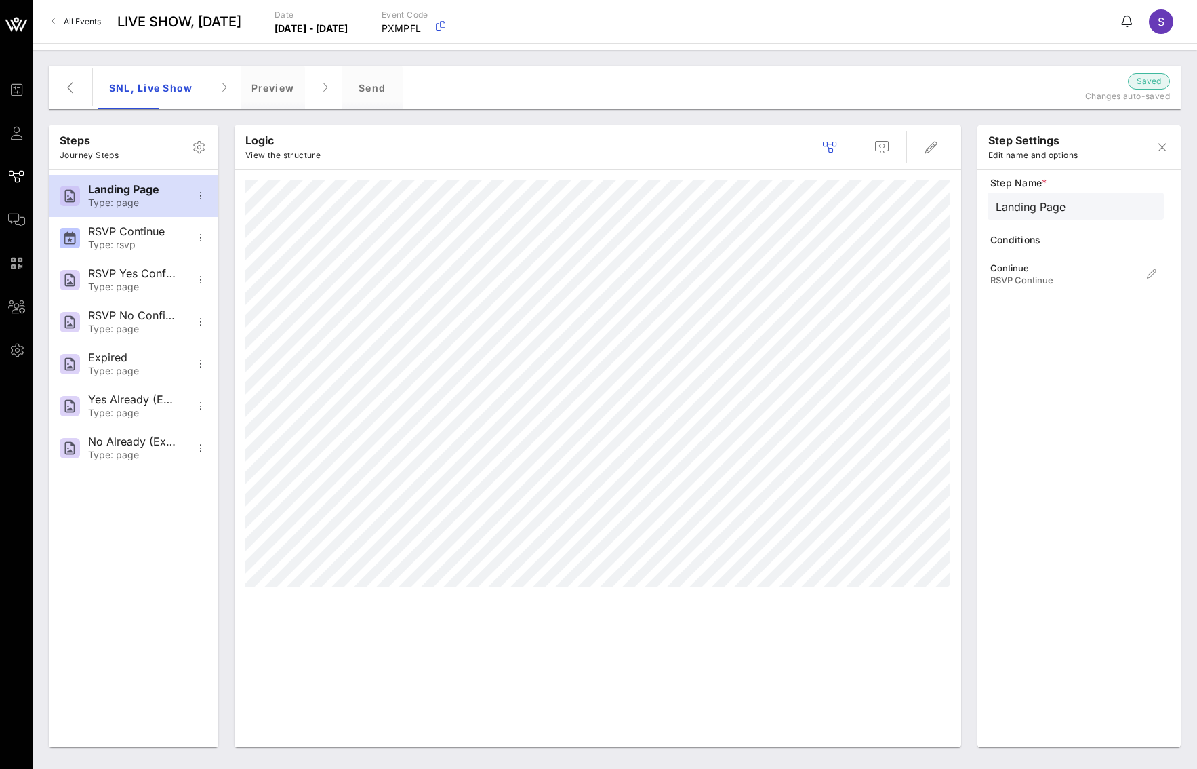
type input "RSVP Continue"
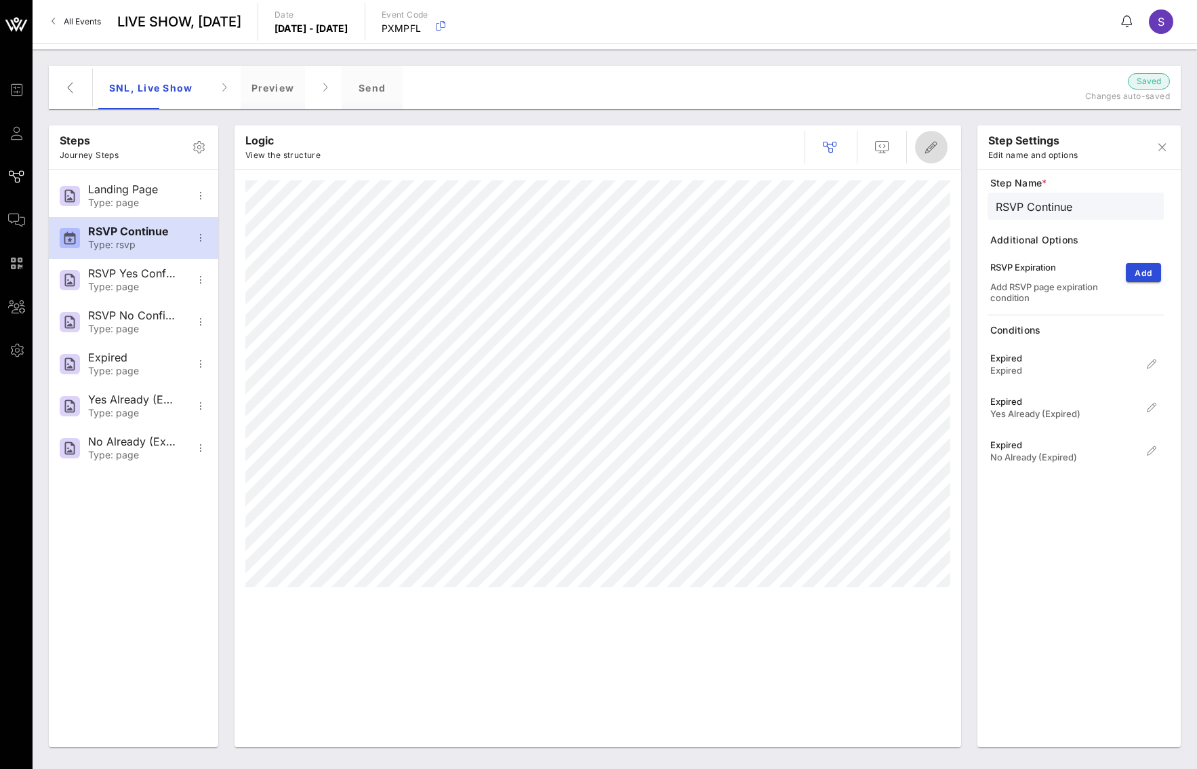
click at [922, 142] on span "button" at bounding box center [931, 147] width 33 height 16
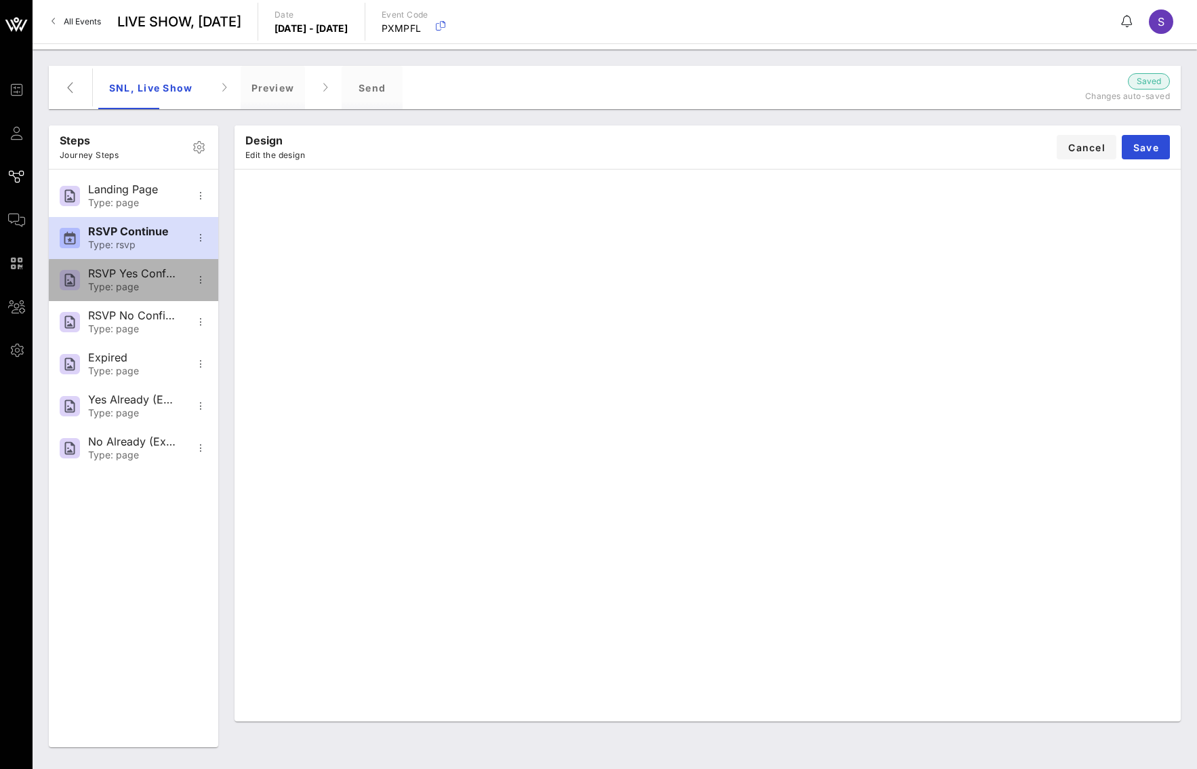
click at [136, 272] on div "RSVP Yes Confirmation" at bounding box center [132, 273] width 89 height 13
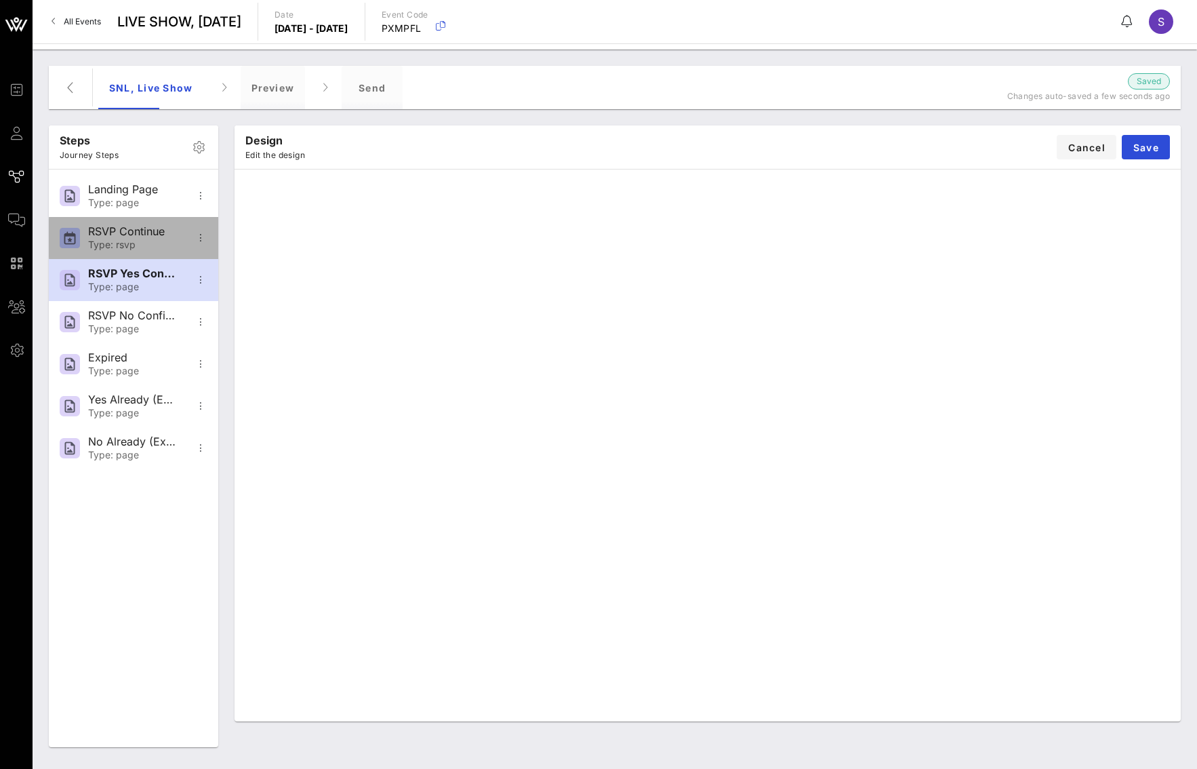
click at [105, 221] on div "RSVP Continue Type: rsvp" at bounding box center [132, 238] width 89 height 42
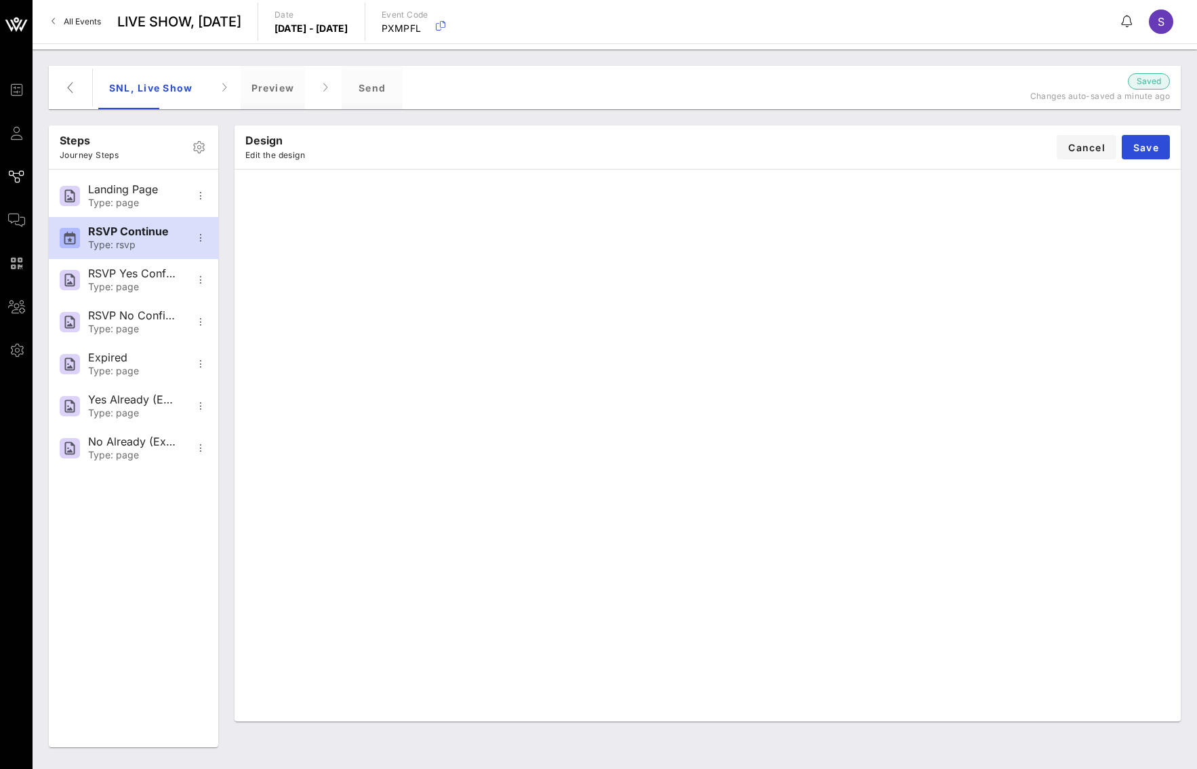
click at [91, 13] on link "All Events" at bounding box center [76, 22] width 66 height 22
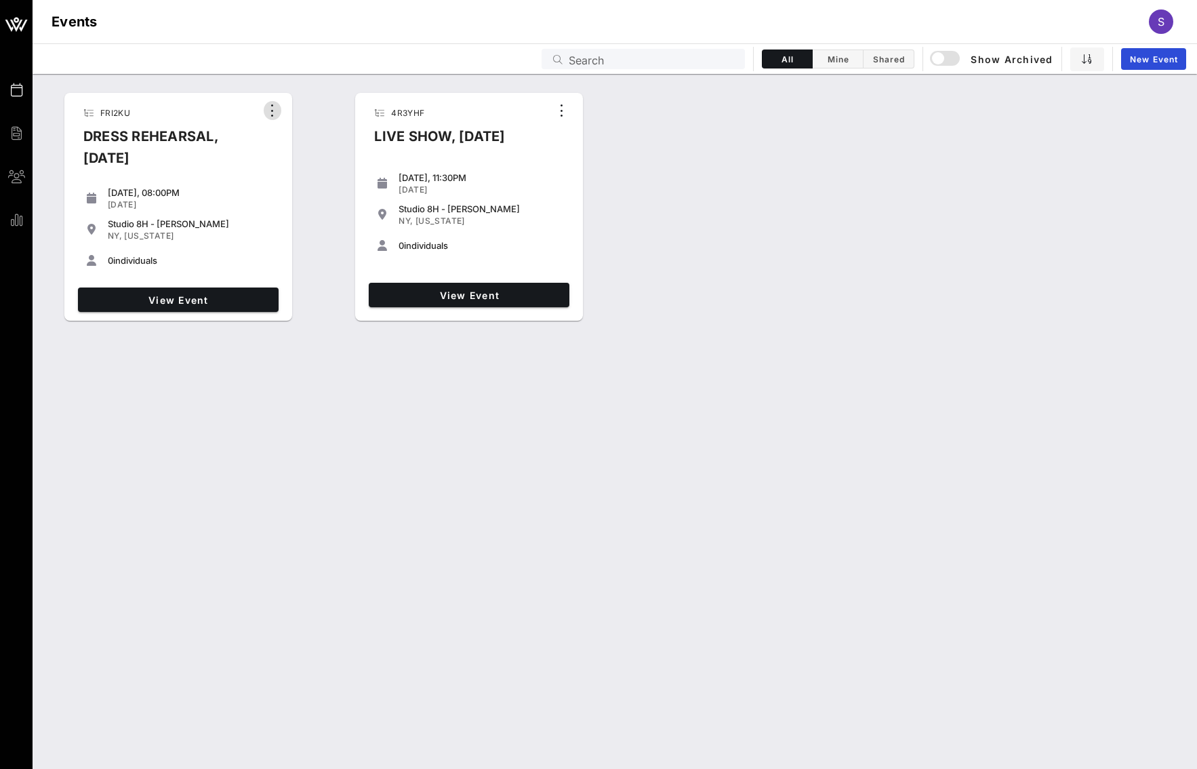
click at [277, 104] on icon "button" at bounding box center [272, 110] width 16 height 16
click at [287, 131] on div "Archive" at bounding box center [293, 133] width 33 height 11
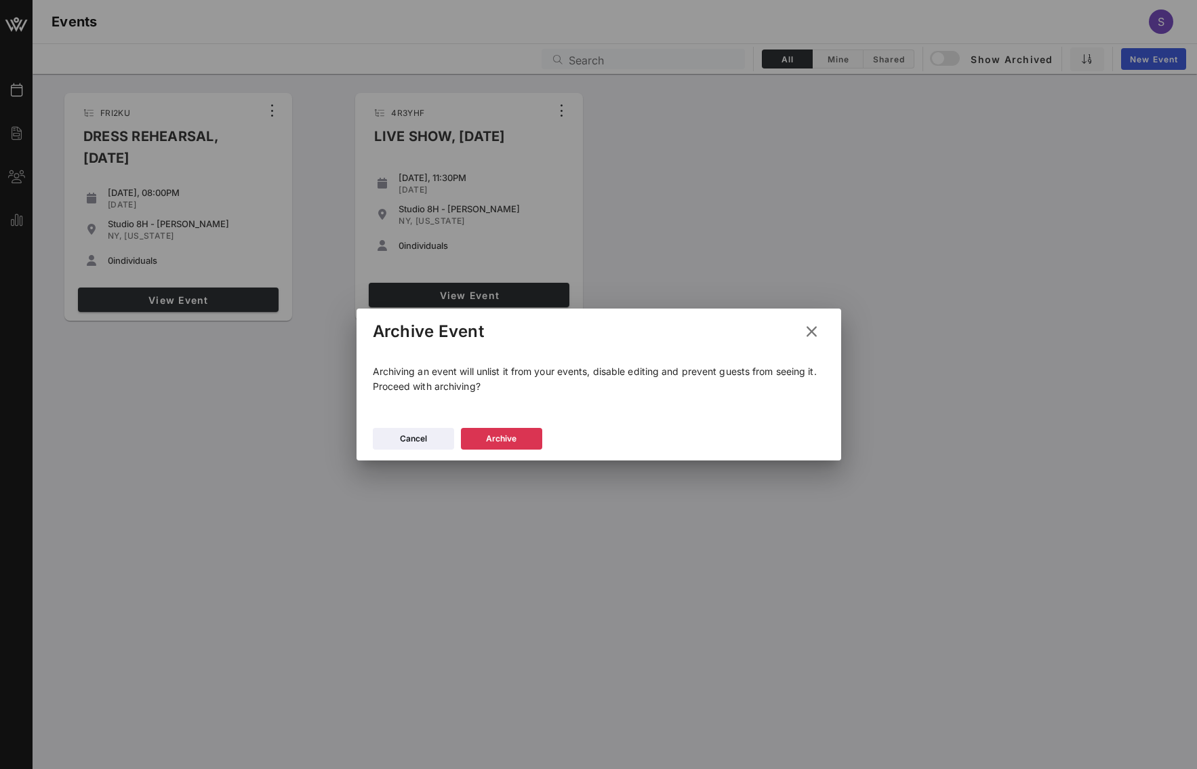
click at [817, 331] on icon at bounding box center [811, 331] width 18 height 16
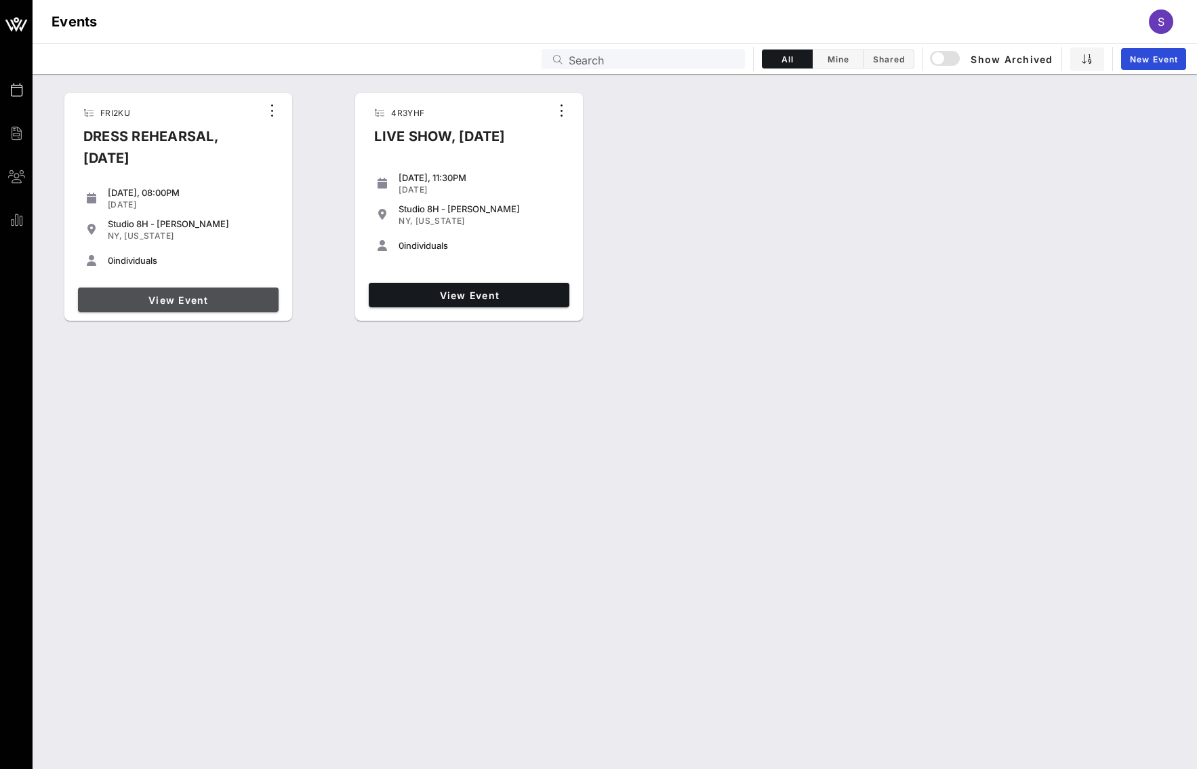
click at [223, 302] on span "View Event" at bounding box center [178, 300] width 190 height 12
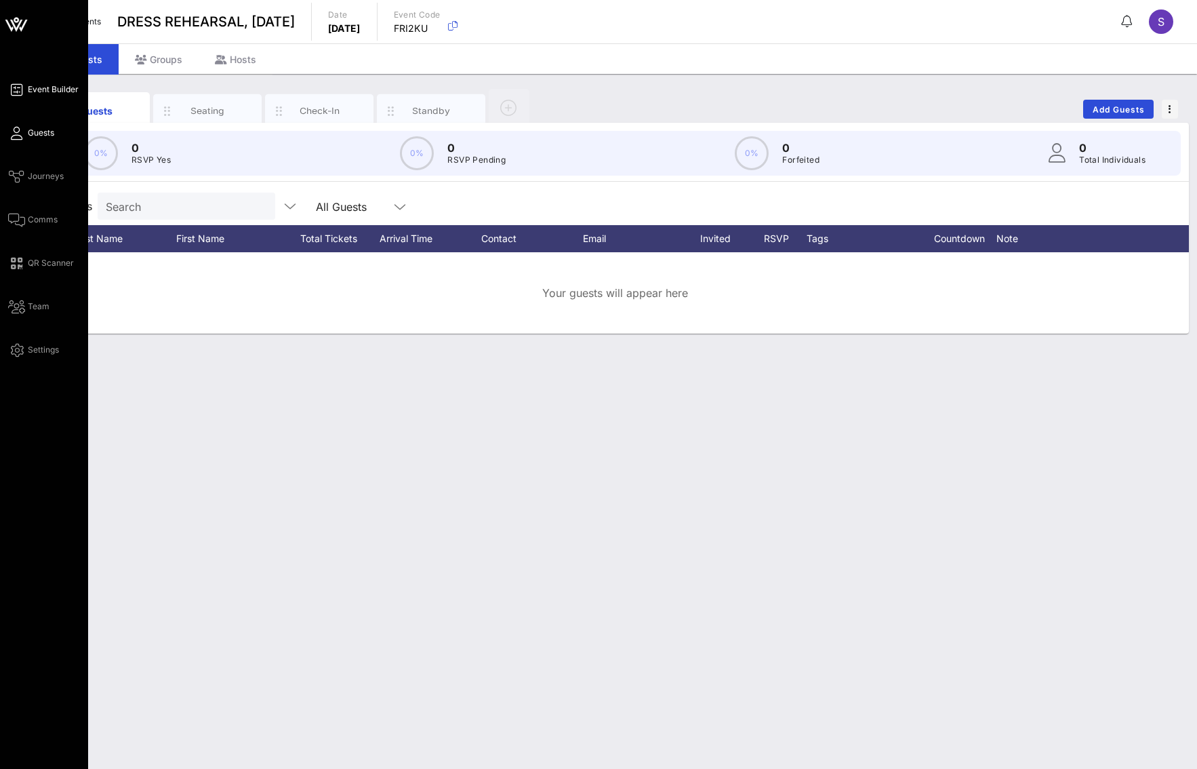
click at [24, 89] on icon at bounding box center [16, 90] width 17 height 2
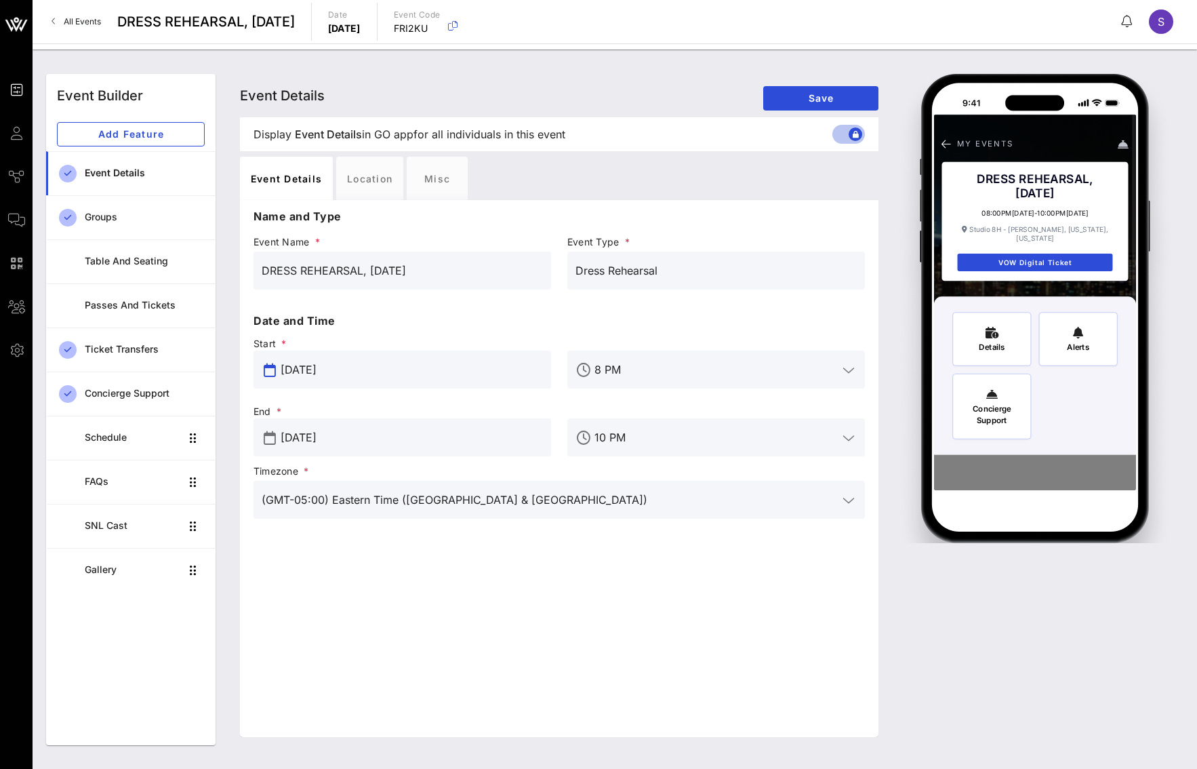
click at [419, 372] on input "Oct 04, 2025" at bounding box center [412, 370] width 262 height 22
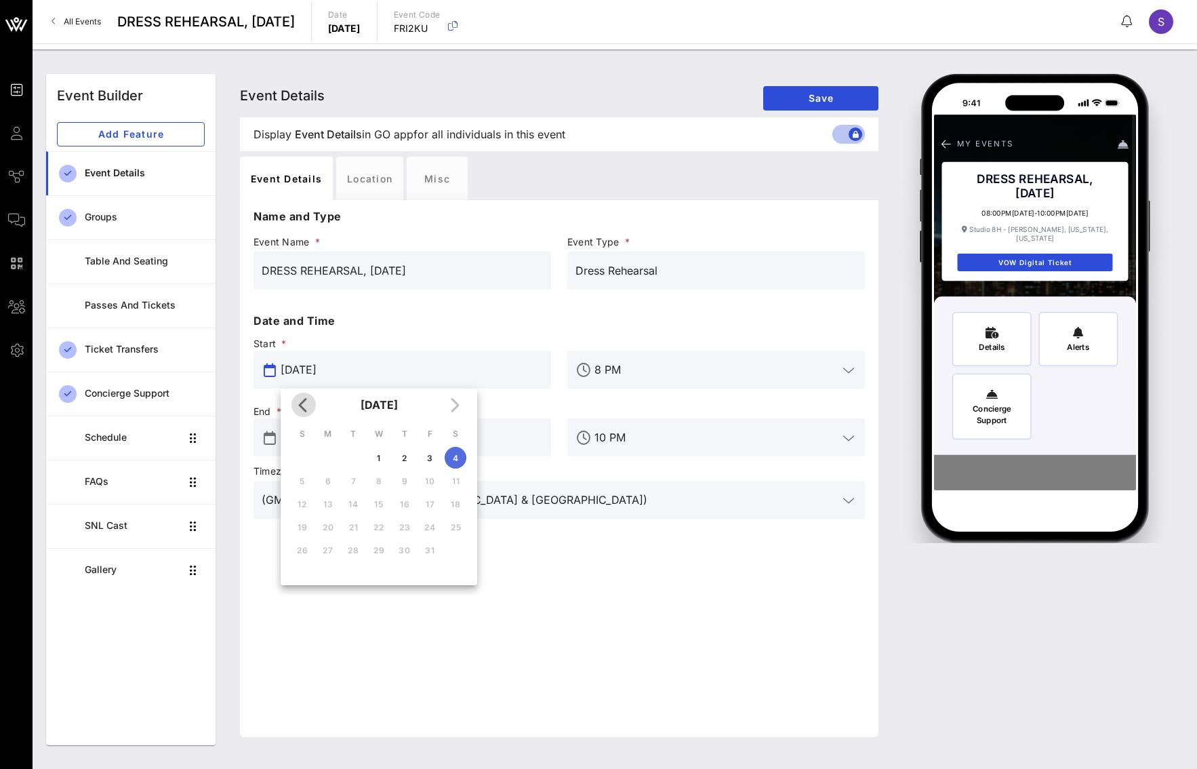
click at [312, 411] on span "Previous month" at bounding box center [303, 404] width 24 height 16
click at [312, 411] on div "August 2025" at bounding box center [379, 404] width 197 height 33
click at [518, 324] on p "Date and Time" at bounding box center [558, 320] width 611 height 16
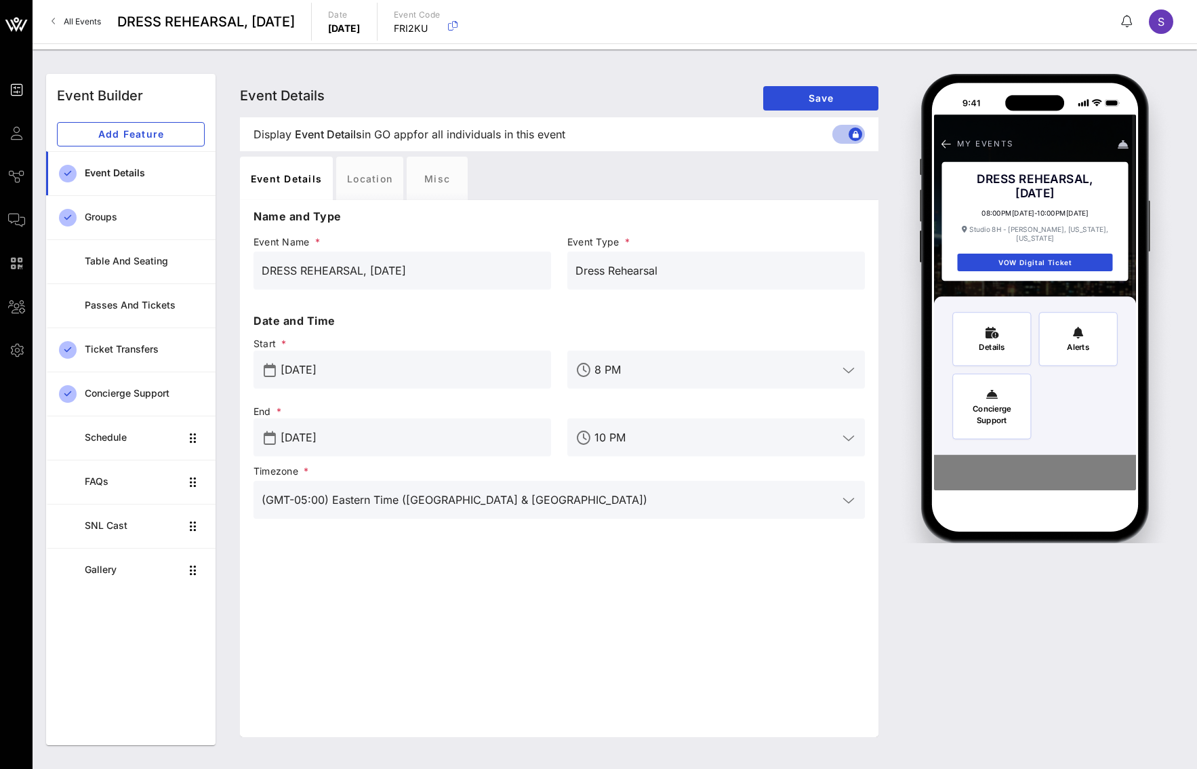
click at [359, 445] on input "Oct 04, 2025" at bounding box center [412, 437] width 262 height 22
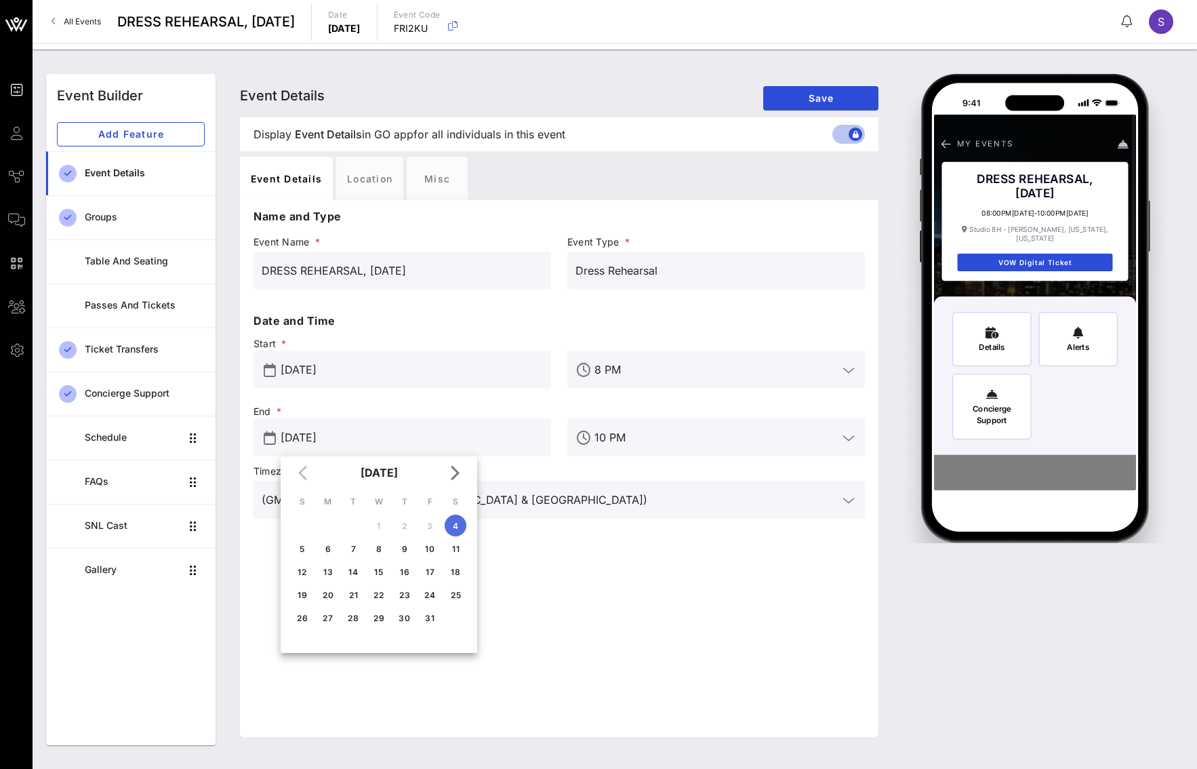
click at [301, 470] on div "October 2025" at bounding box center [379, 472] width 197 height 33
click at [428, 277] on input "DRESS REHEARSAL, October 4, 2025" at bounding box center [402, 271] width 281 height 22
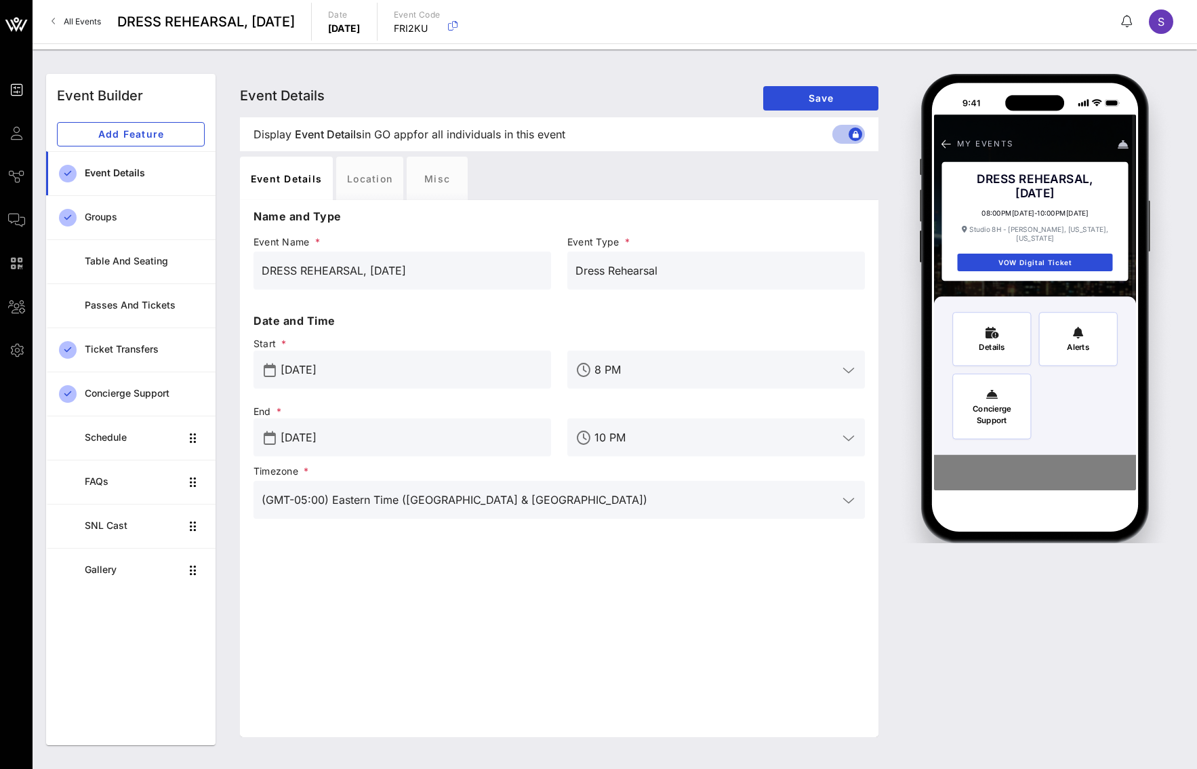
click at [409, 359] on input "Oct 04, 2025" at bounding box center [412, 370] width 262 height 22
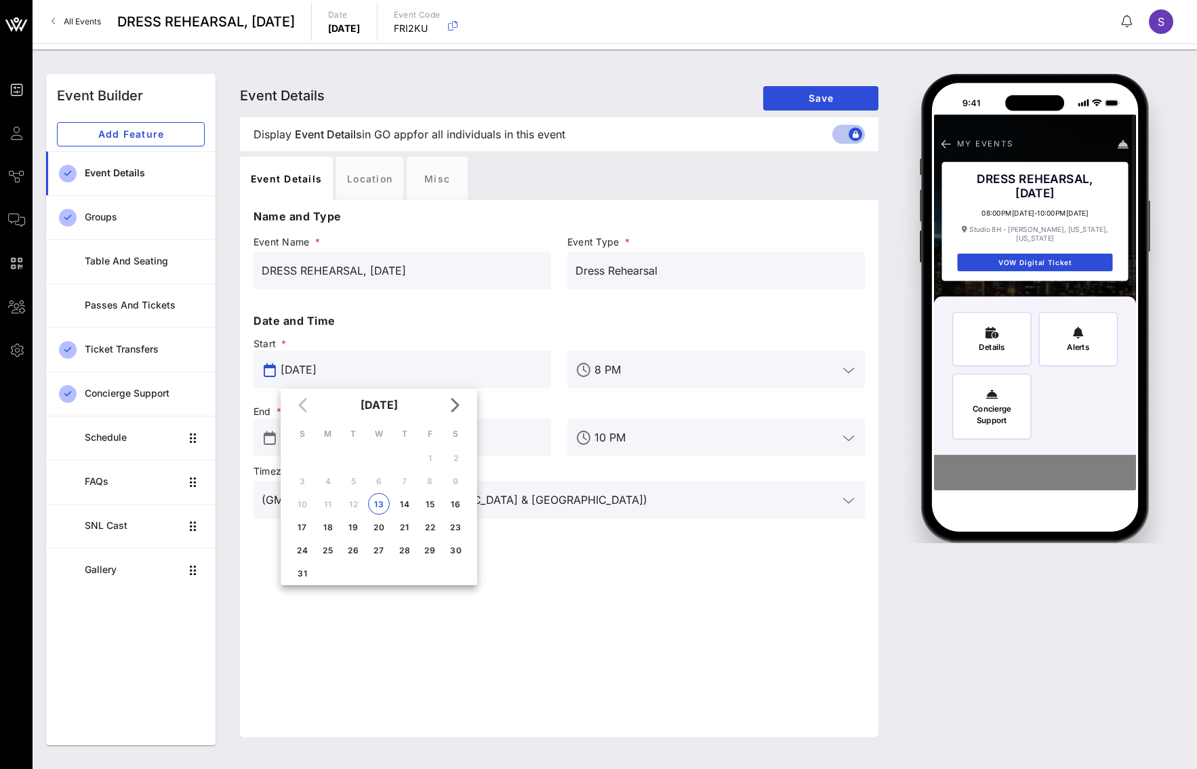
click at [308, 409] on div "August 2025" at bounding box center [379, 404] width 197 height 33
click at [373, 505] on div "13" at bounding box center [379, 504] width 20 height 10
type input "Aug 13, 2025"
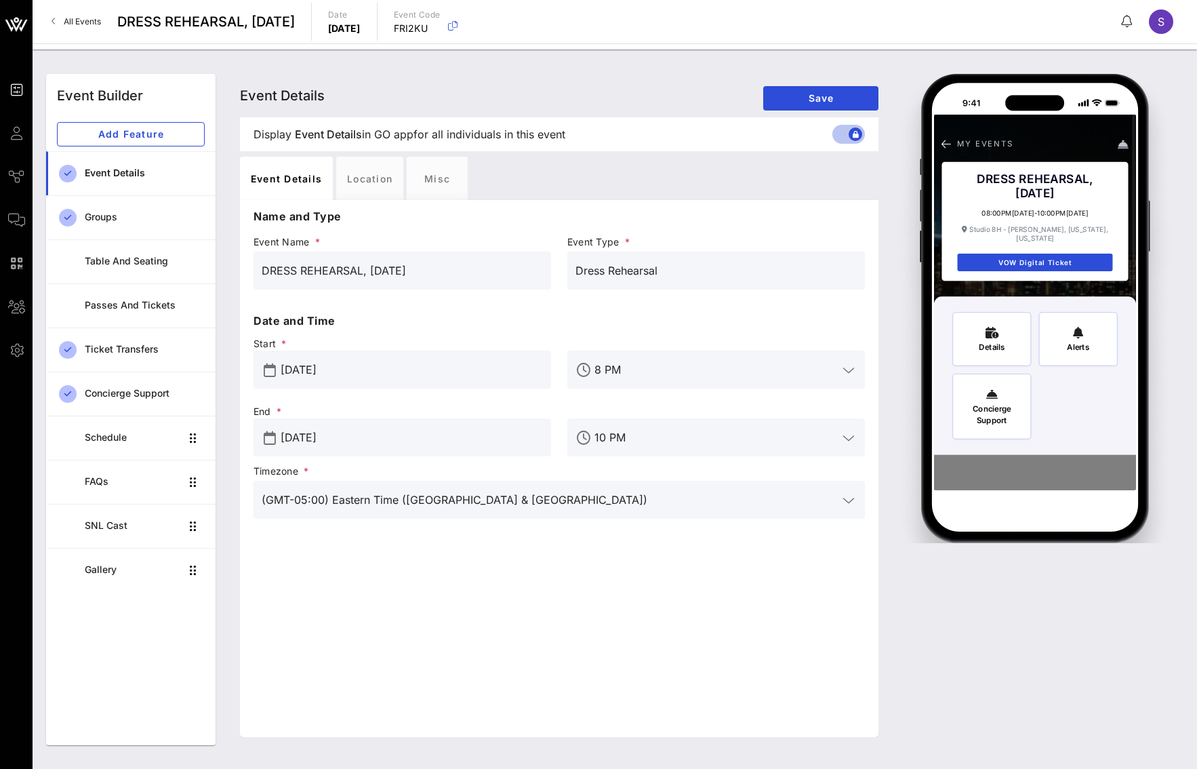
click at [323, 430] on input "Oct 04, 2025" at bounding box center [412, 437] width 262 height 22
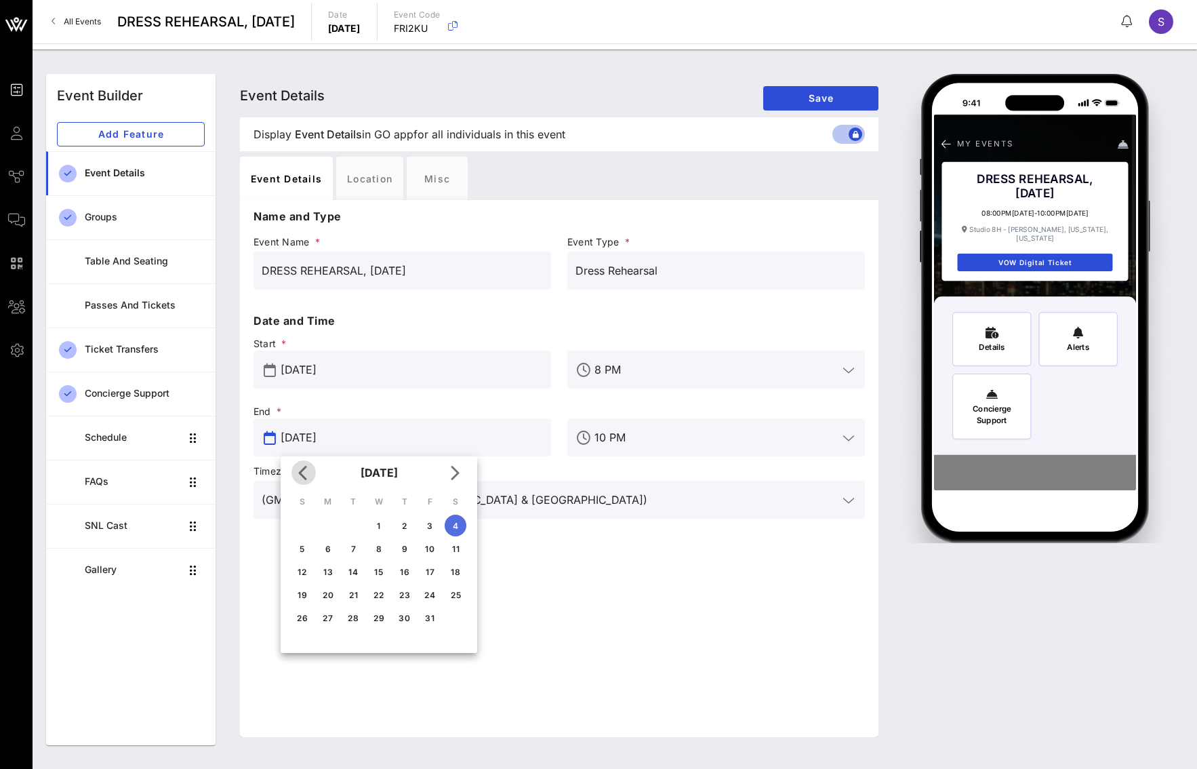
click at [292, 468] on span "Previous month" at bounding box center [303, 472] width 24 height 16
drag, startPoint x: 377, startPoint y: 573, endPoint x: 357, endPoint y: 436, distance: 139.0
click at [376, 567] on div "13" at bounding box center [379, 572] width 20 height 10
type input "Aug 13, 2025"
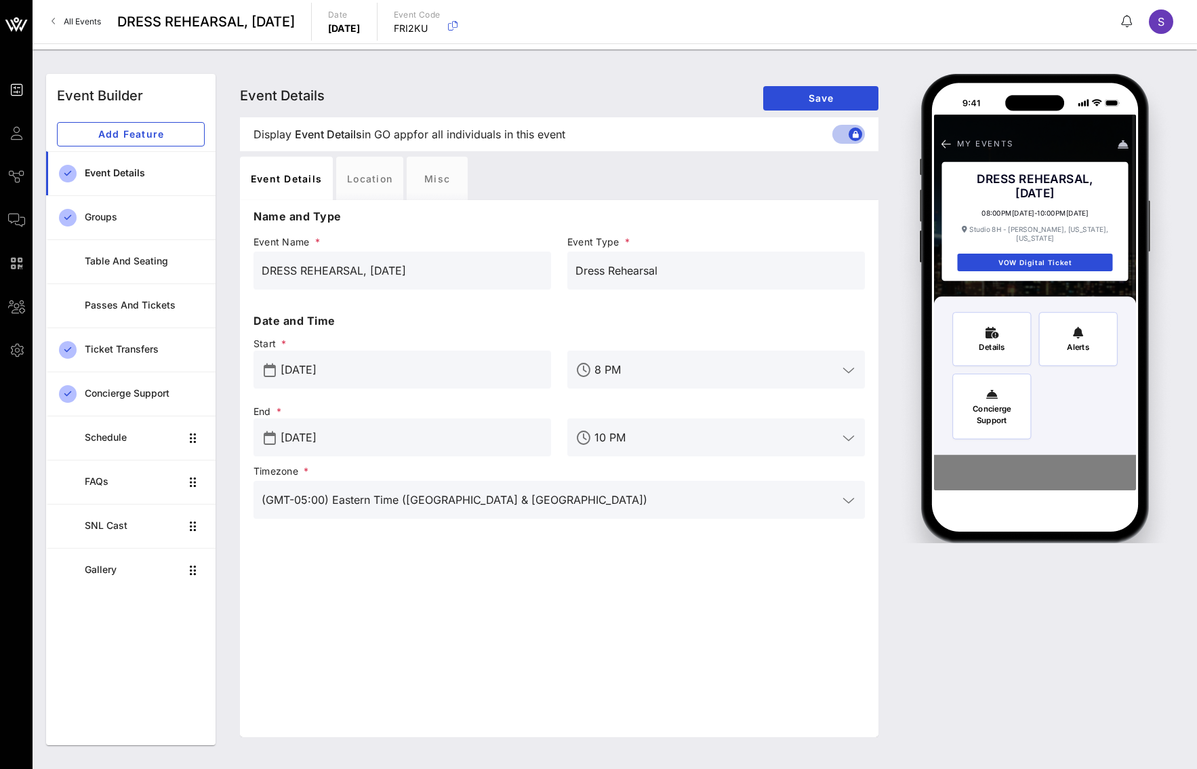
drag, startPoint x: 181, startPoint y: 266, endPoint x: 43, endPoint y: 279, distance: 138.9
click at [43, 279] on div "Event Builder Add Feature Event Details Groups Table and Seating Passes and Tic…" at bounding box center [614, 409] width 1153 height 687
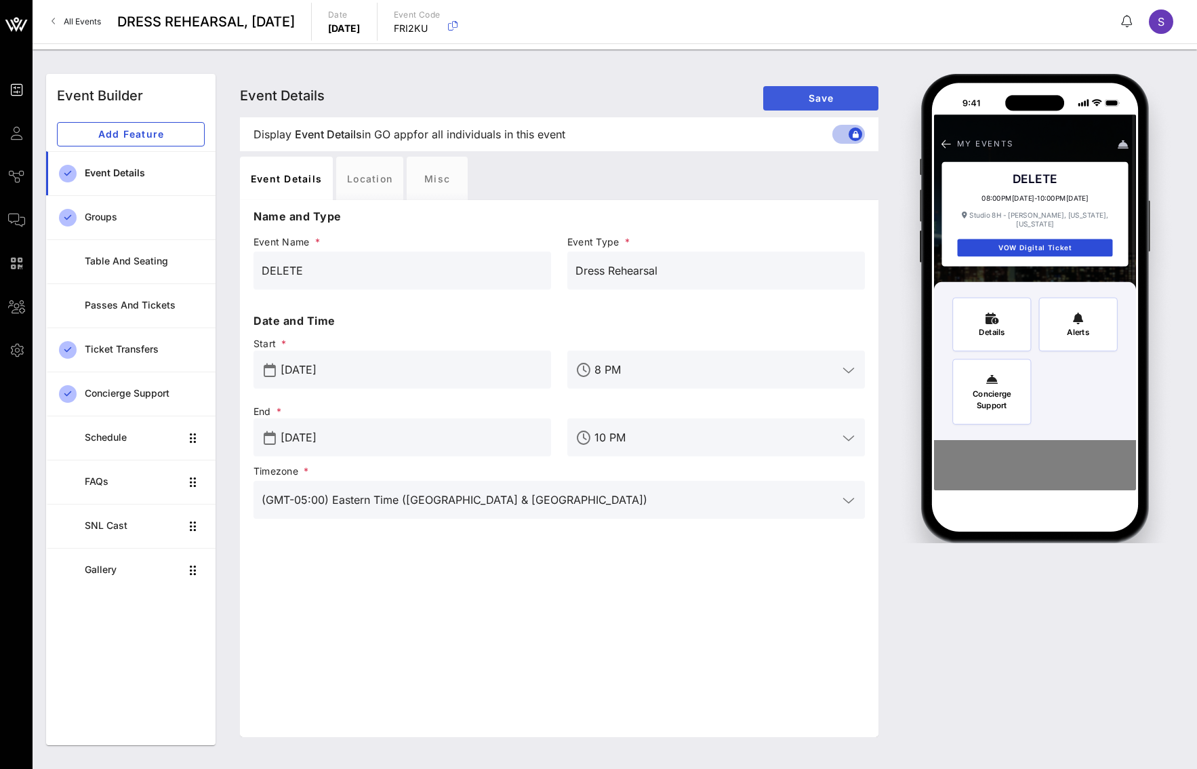
type input "DELETE"
click at [831, 94] on span "Save" at bounding box center [821, 98] width 94 height 12
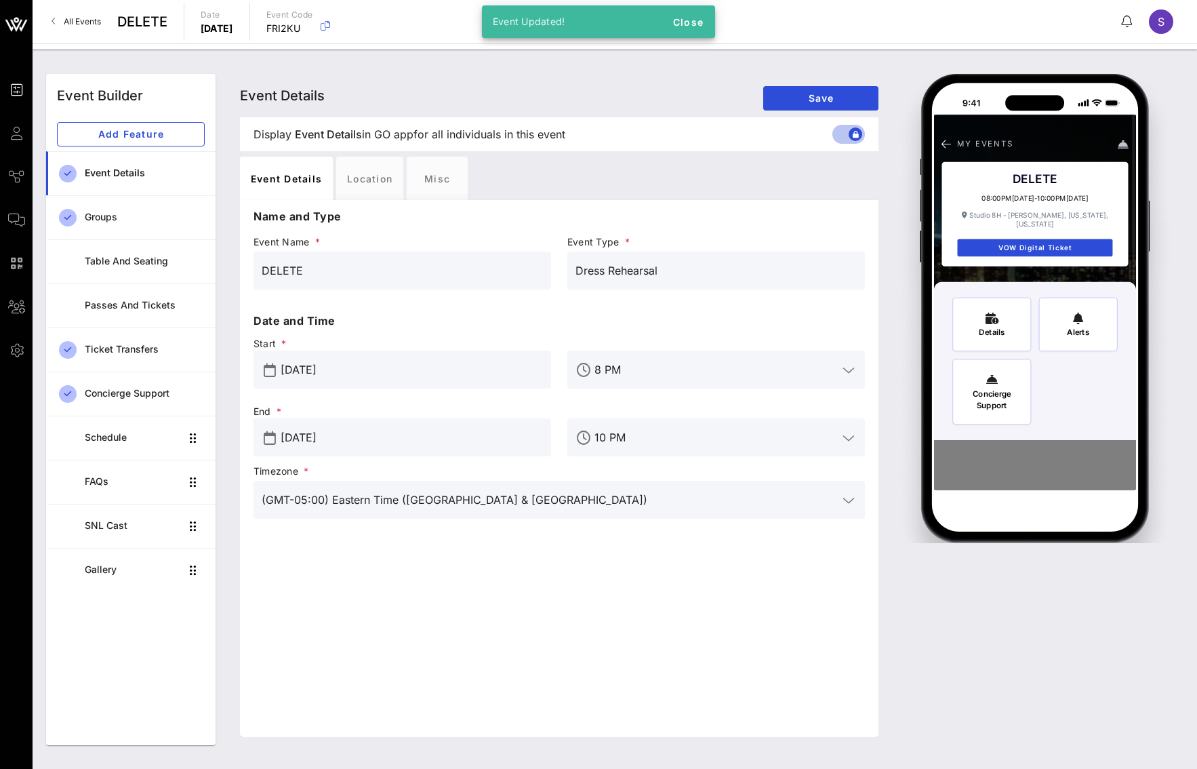
click at [91, 28] on link "All Events" at bounding box center [76, 22] width 66 height 22
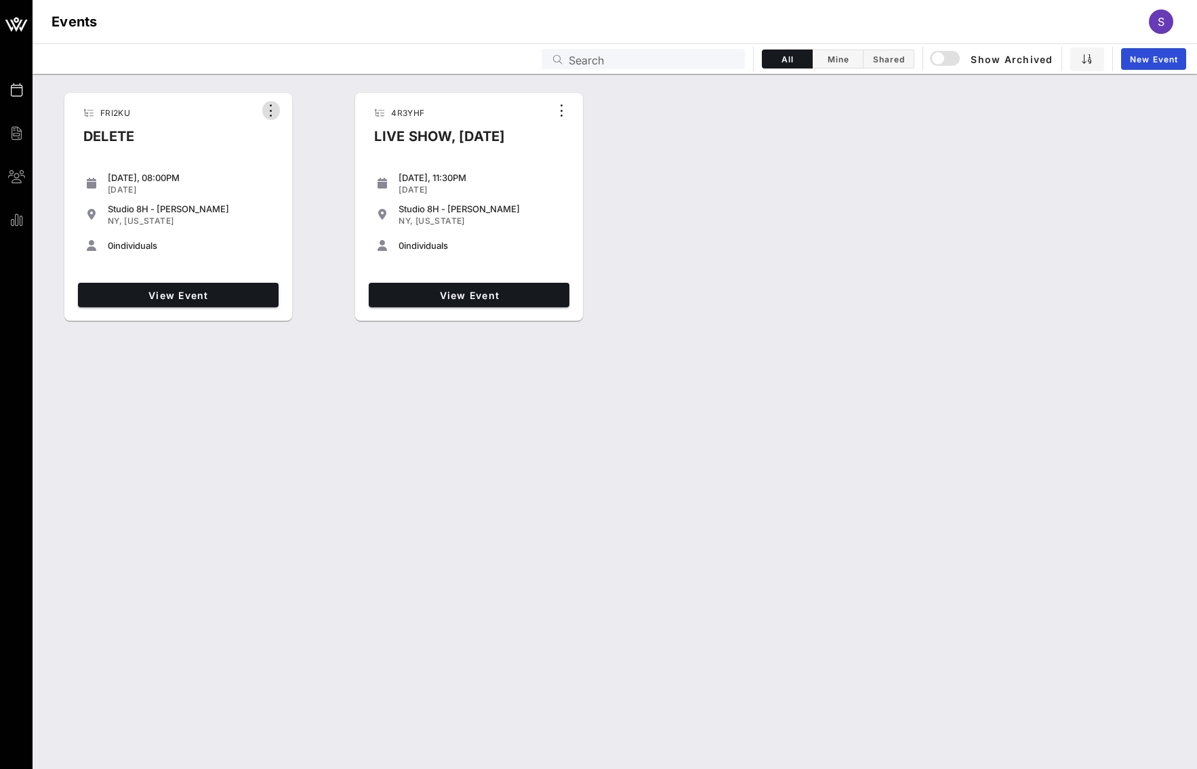
click at [279, 110] on span "button" at bounding box center [271, 110] width 18 height 16
click at [277, 136] on div "Archive" at bounding box center [289, 133] width 33 height 11
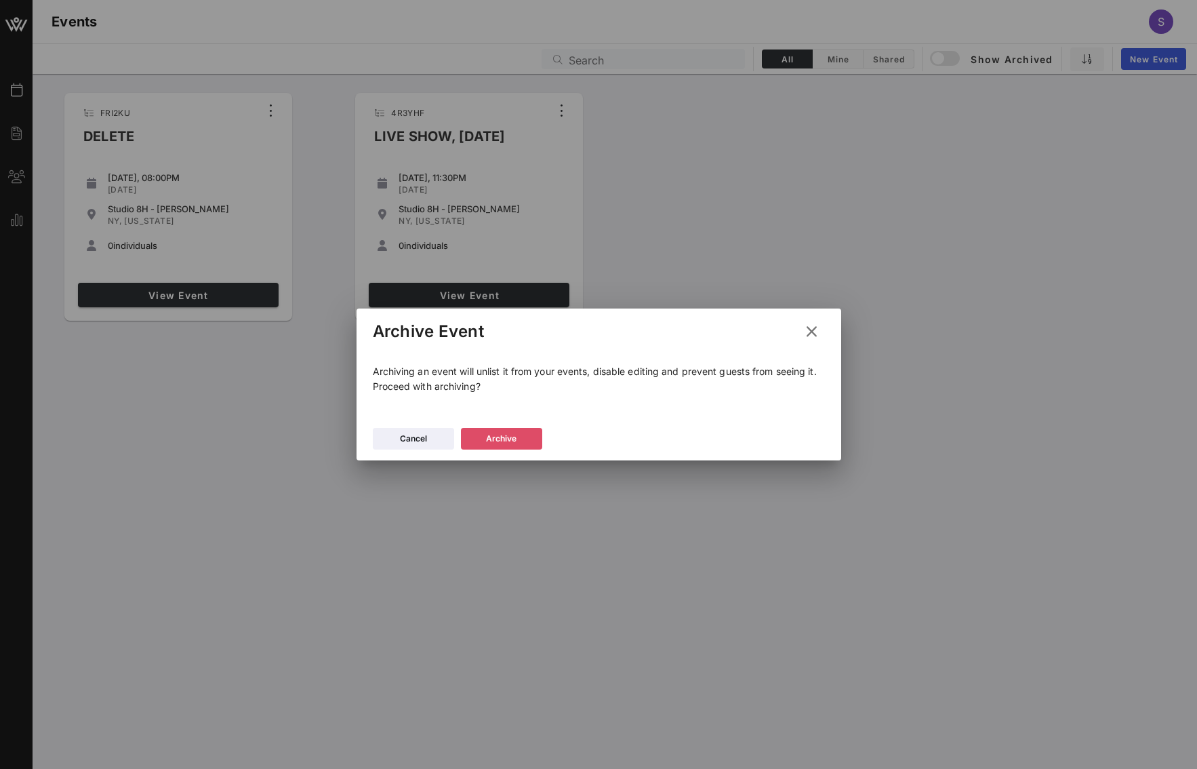
click at [510, 443] on div "Archive" at bounding box center [501, 439] width 30 height 14
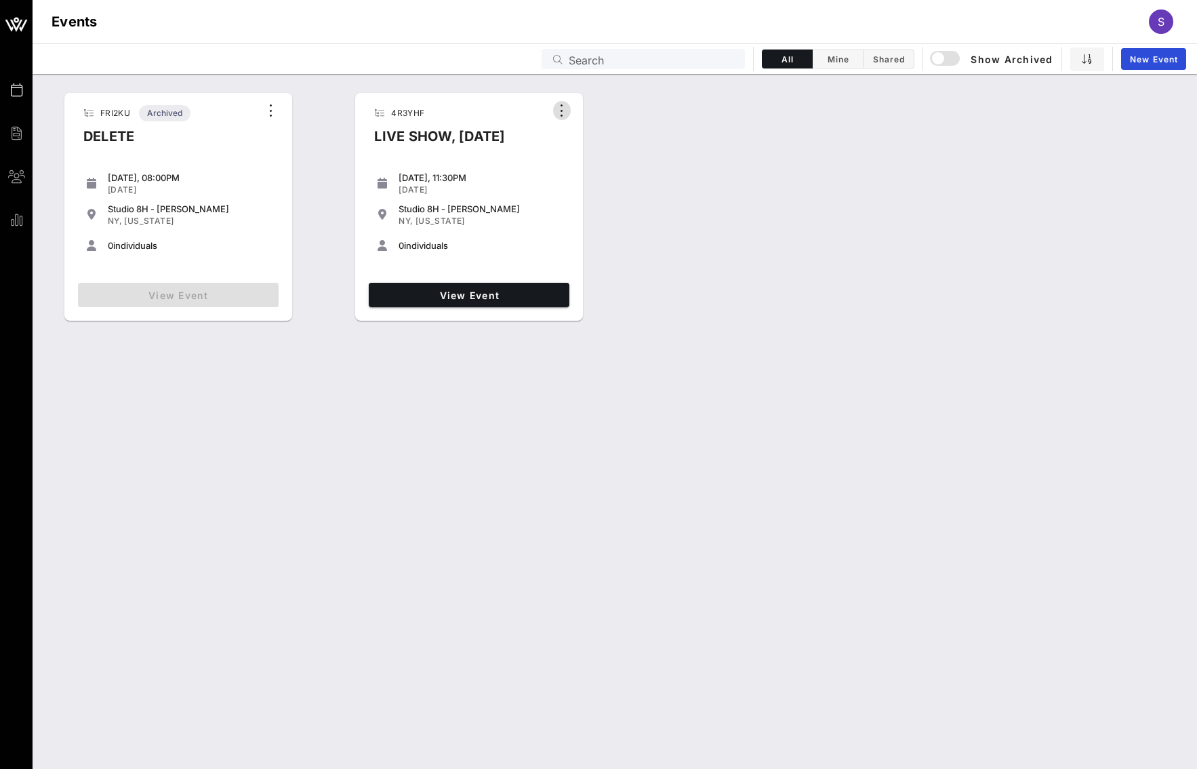
click at [565, 110] on icon "button" at bounding box center [562, 110] width 16 height 16
click at [669, 253] on div "FRI2KU Archived DELETE Wednesday, 08:00PM Aug 13, 2025 Studio 8H - 30 Rock NY, …" at bounding box center [615, 206] width 1164 height 239
click at [476, 295] on span "View Event" at bounding box center [469, 295] width 190 height 12
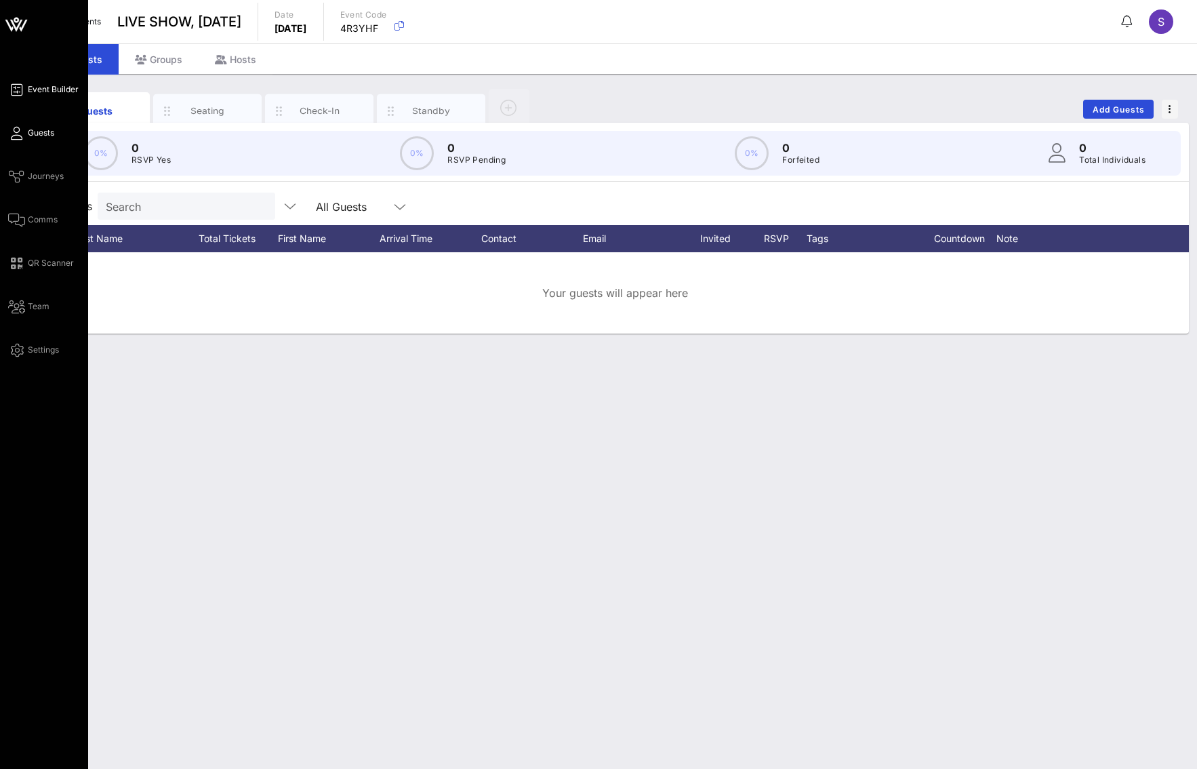
click at [24, 89] on icon at bounding box center [16, 90] width 17 height 2
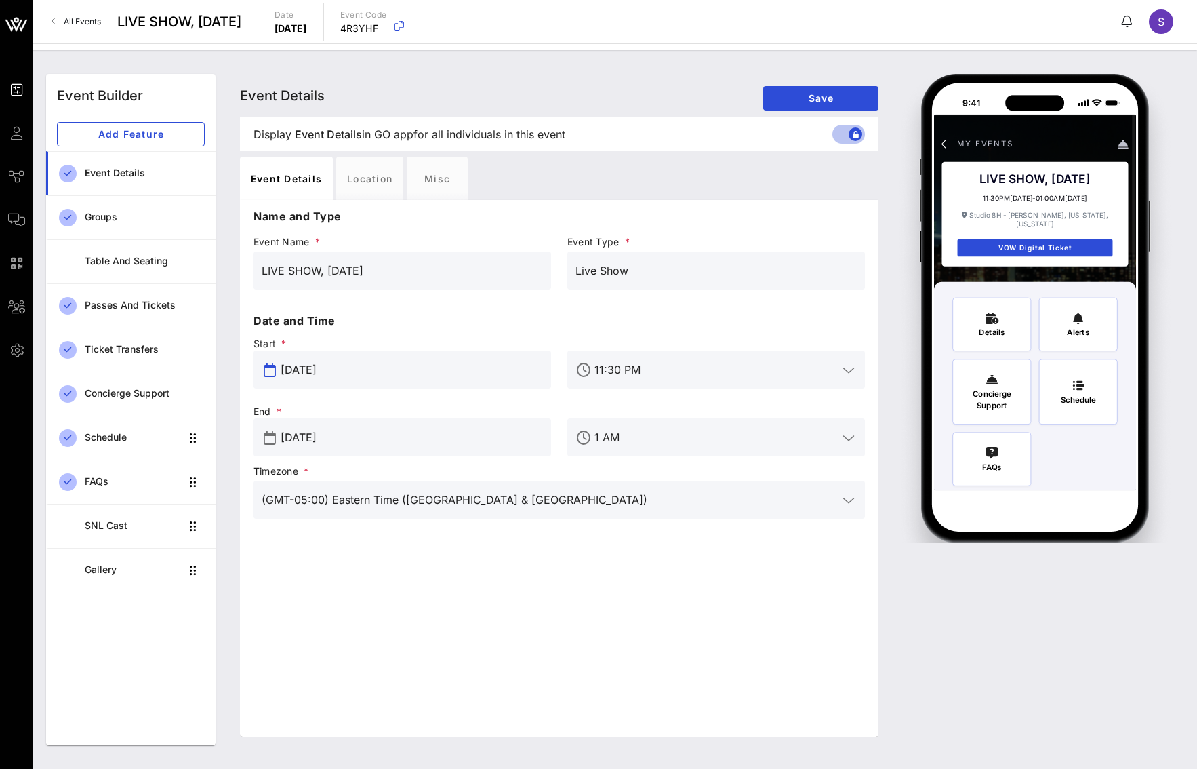
click at [405, 372] on input "Oct 05, 2025" at bounding box center [412, 370] width 262 height 22
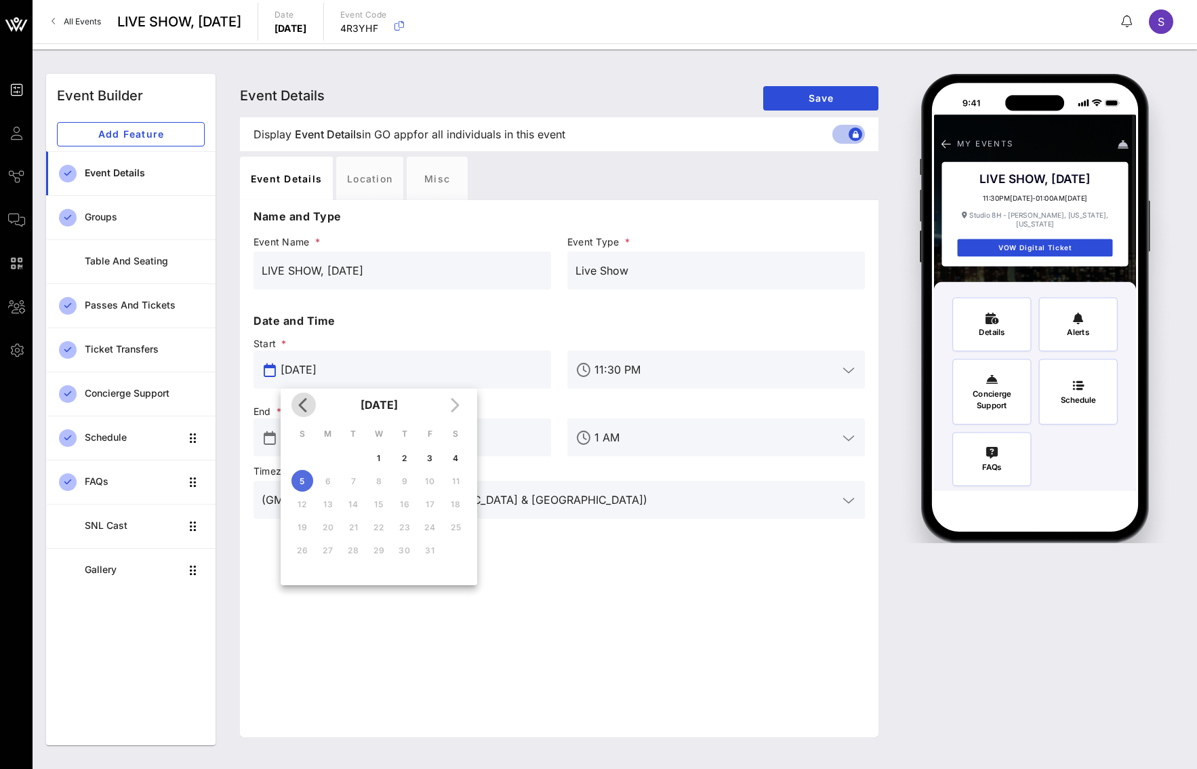
click at [309, 404] on icon "Previous month" at bounding box center [303, 404] width 16 height 16
click at [385, 510] on button "13" at bounding box center [379, 504] width 22 height 22
type input "Aug 13, 2025"
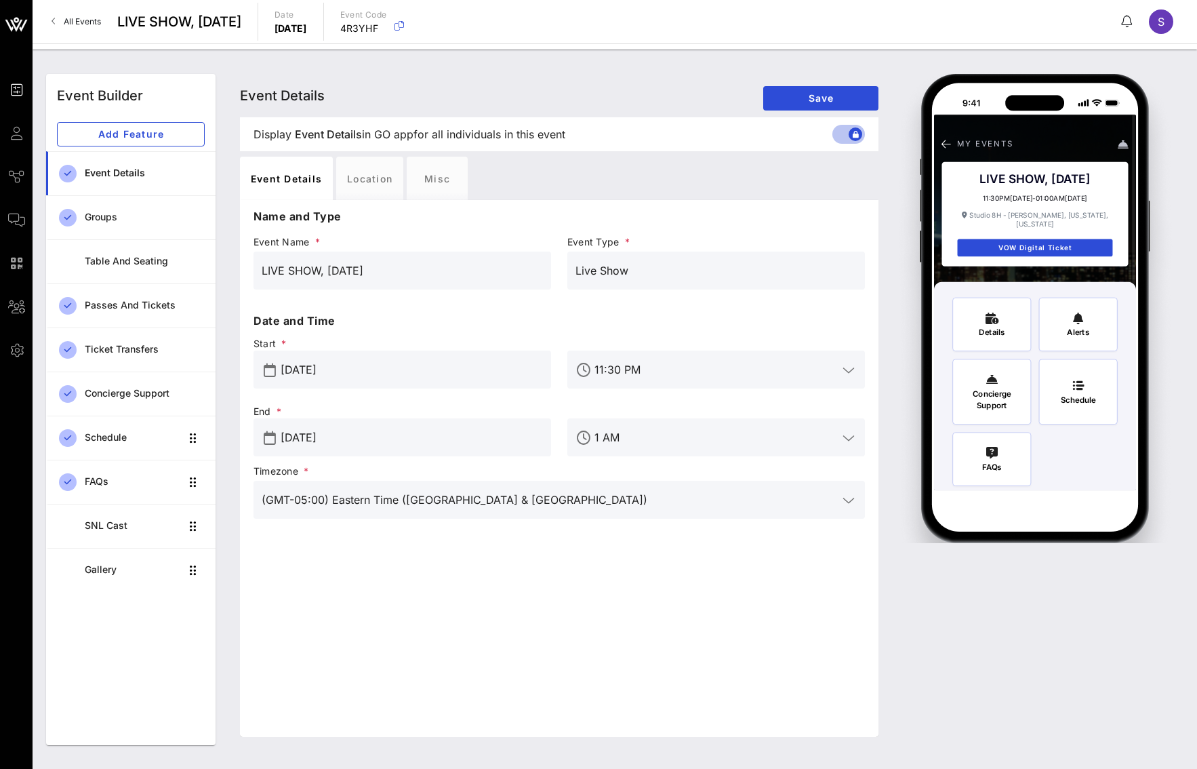
click at [327, 441] on input "Oct 05, 2025" at bounding box center [412, 437] width 262 height 22
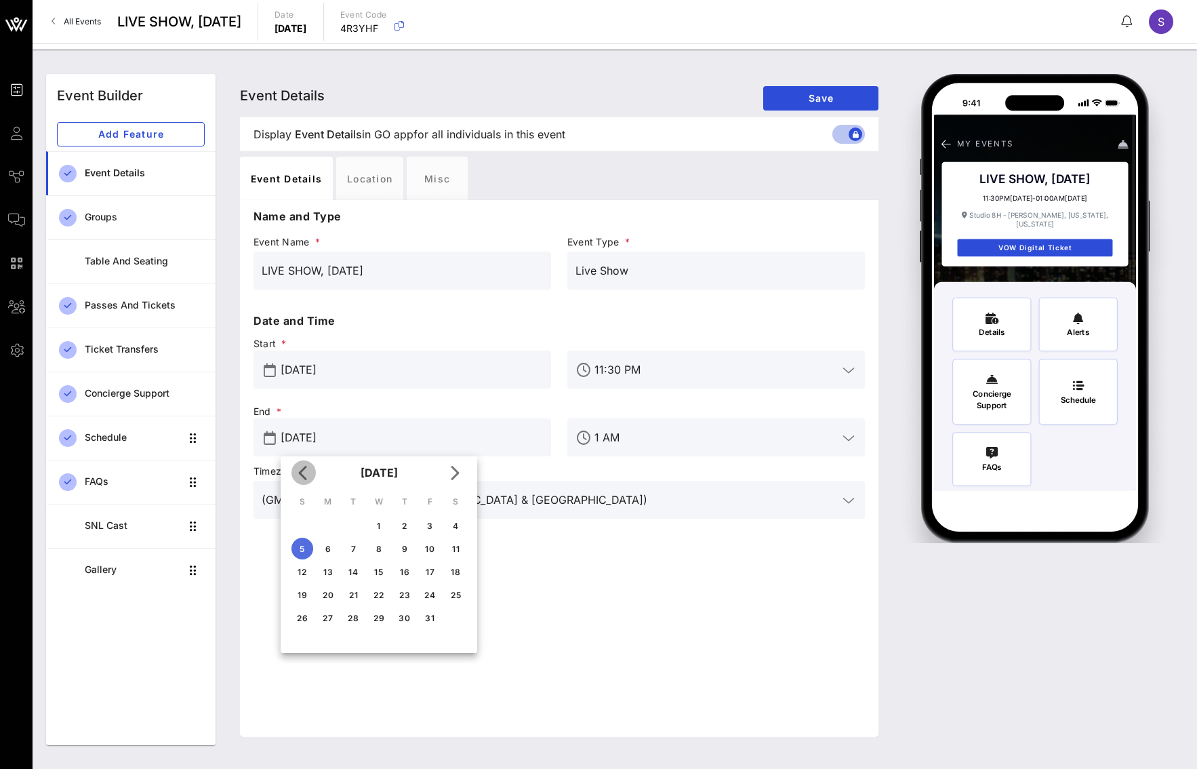
click at [308, 470] on icon "Previous month" at bounding box center [303, 472] width 16 height 16
drag, startPoint x: 380, startPoint y: 573, endPoint x: 379, endPoint y: 565, distance: 8.2
click at [380, 574] on div "13" at bounding box center [379, 572] width 20 height 10
type input "Aug 13, 2025"
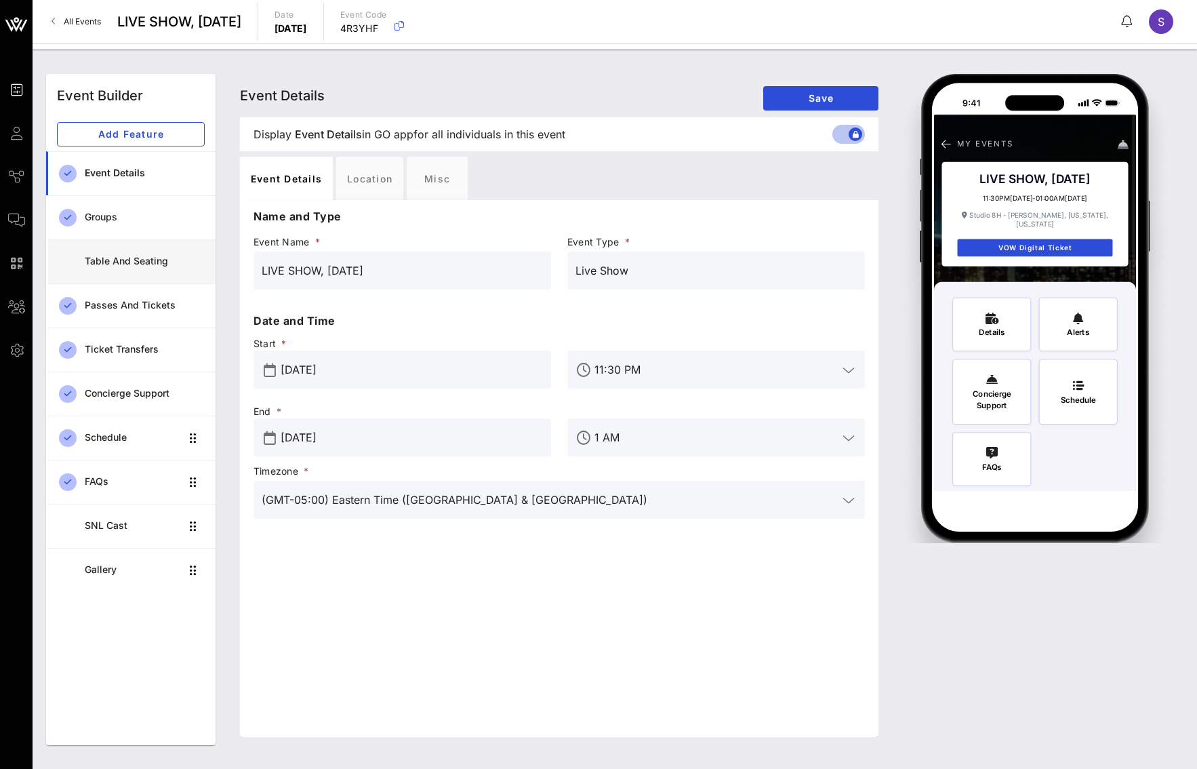
drag, startPoint x: 426, startPoint y: 274, endPoint x: 79, endPoint y: 259, distance: 348.0
click at [79, 259] on div "Event Builder Add Feature Event Details Groups Table and Seating Passes and Tic…" at bounding box center [614, 409] width 1153 height 687
type input "DELETE (LIVE)"
click at [809, 83] on div "Event Details Event Details Event Details Save" at bounding box center [559, 95] width 638 height 43
click at [809, 92] on span "Save" at bounding box center [821, 98] width 94 height 12
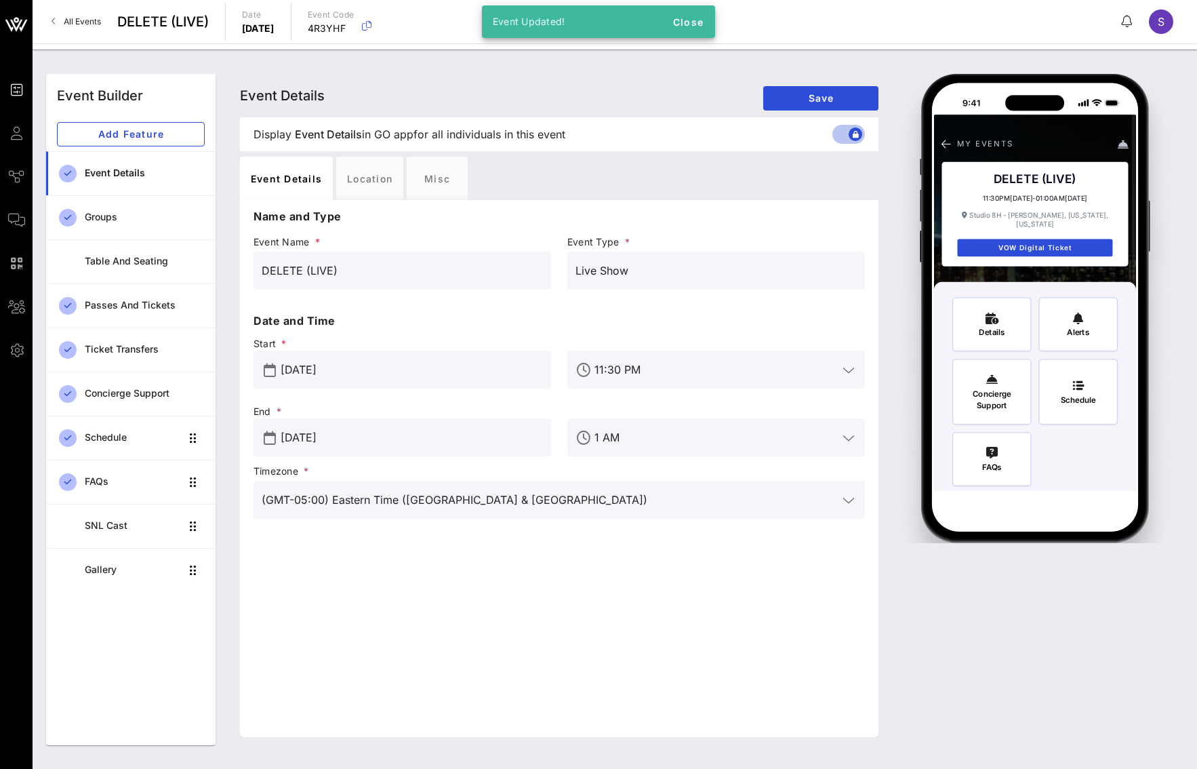
click at [73, 14] on link "All Events" at bounding box center [76, 22] width 66 height 22
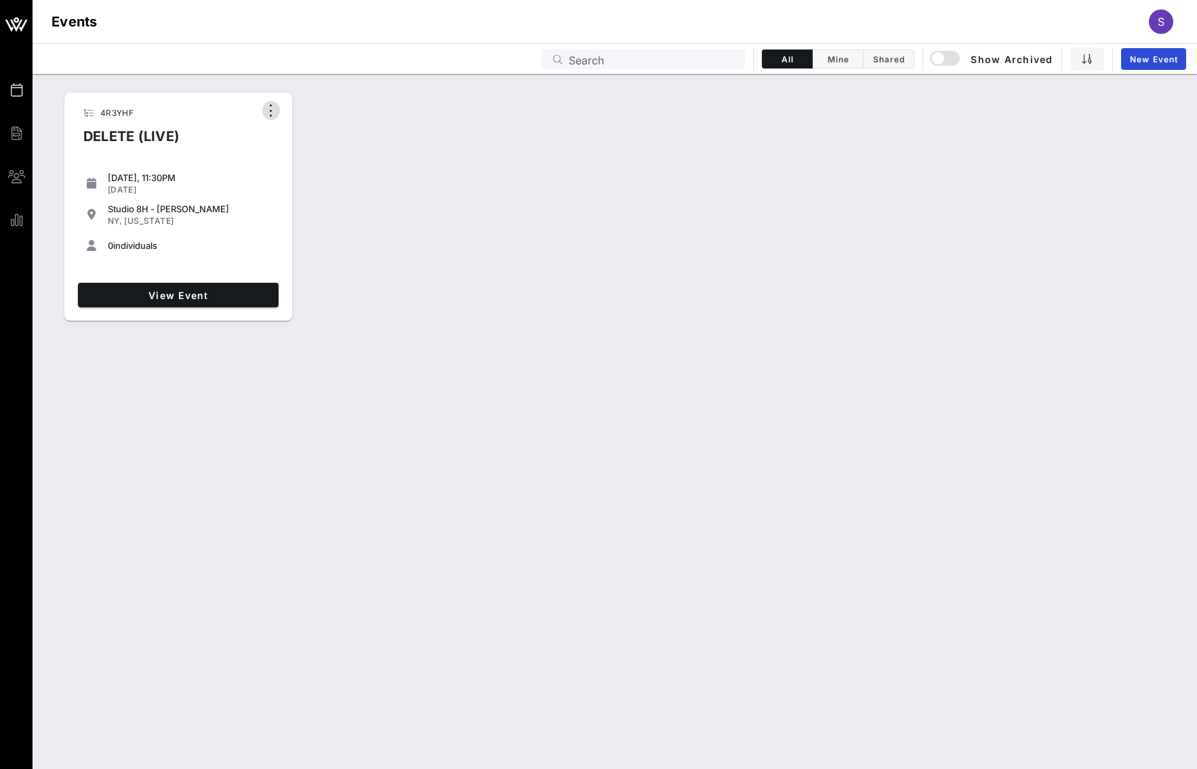
click at [274, 116] on icon "button" at bounding box center [271, 110] width 16 height 16
click at [275, 136] on div "Archive" at bounding box center [289, 133] width 33 height 11
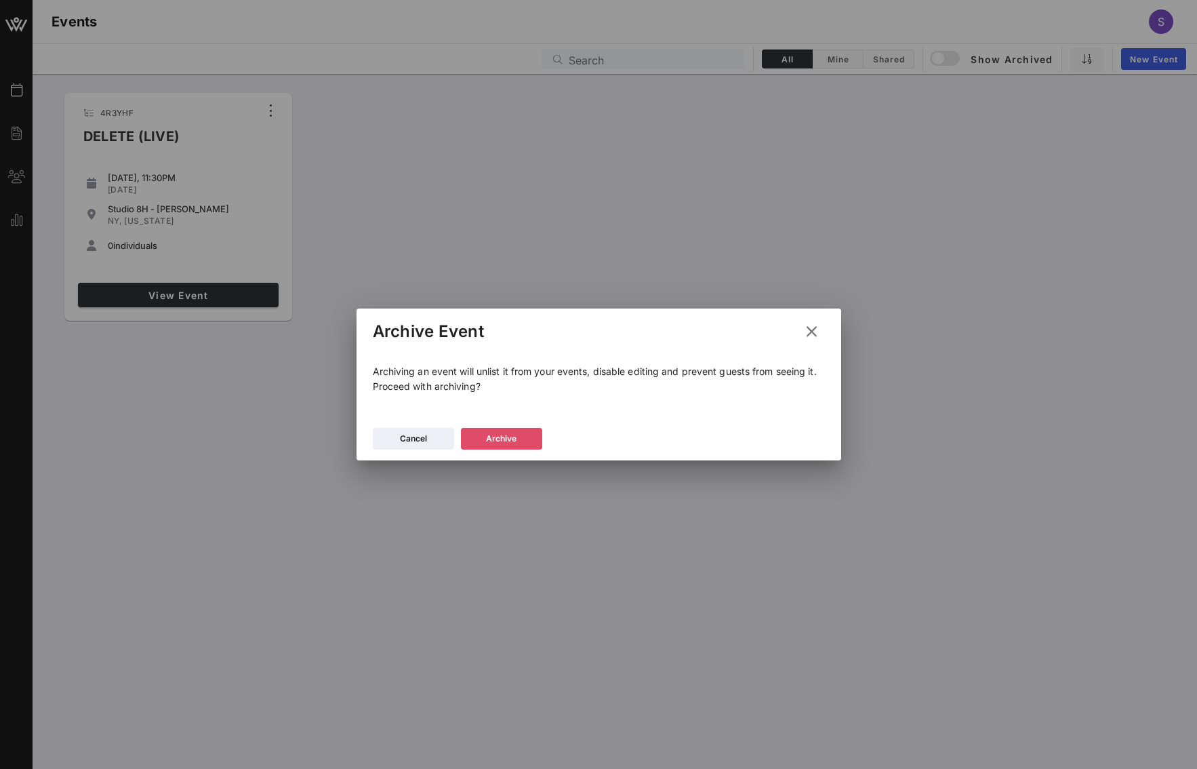
click at [516, 441] on button "Archive" at bounding box center [501, 439] width 81 height 22
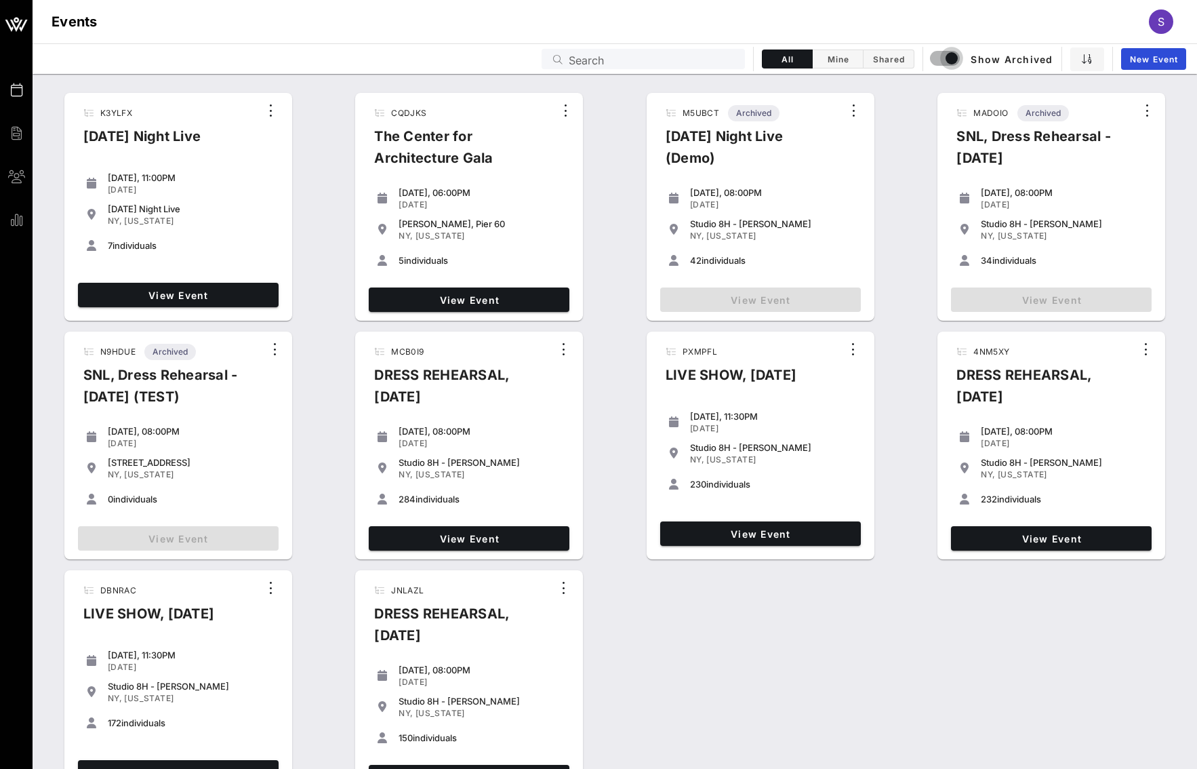
click at [703, 58] on input "Search" at bounding box center [653, 59] width 168 height 18
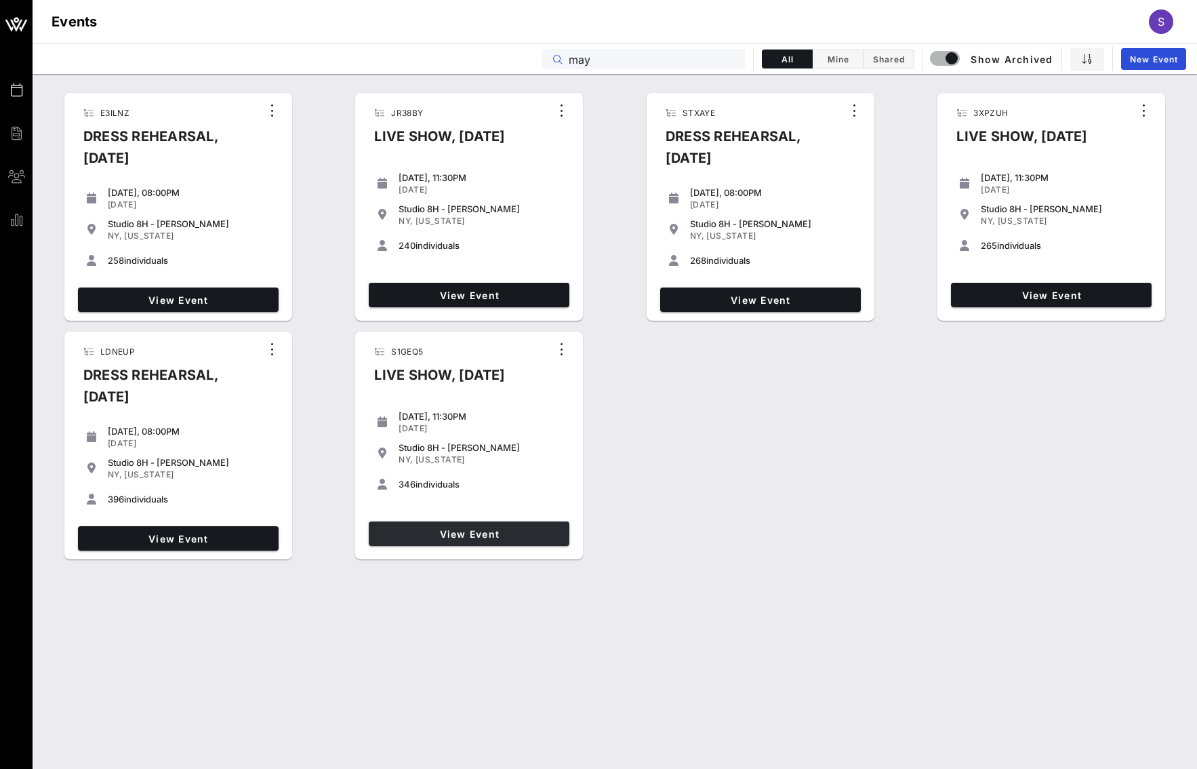
type input "may"
click at [504, 535] on span "View Event" at bounding box center [469, 534] width 190 height 12
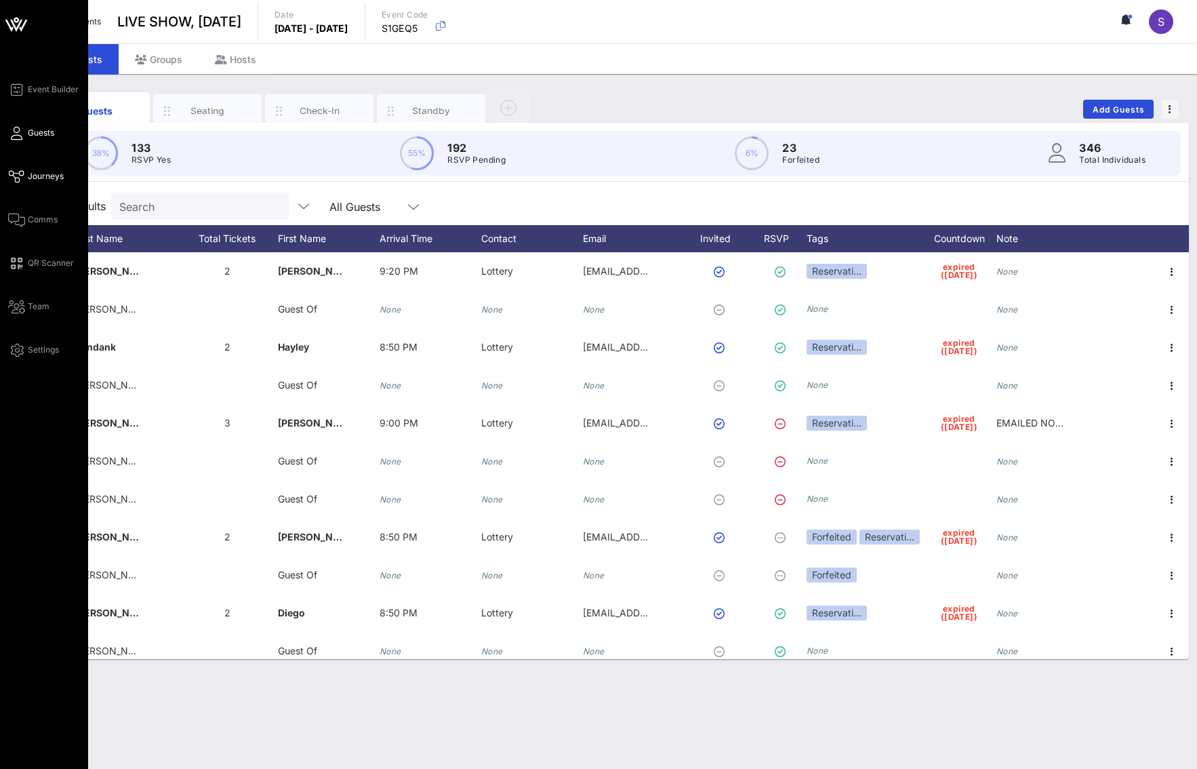
click at [25, 172] on link "Journeys" at bounding box center [36, 176] width 56 height 16
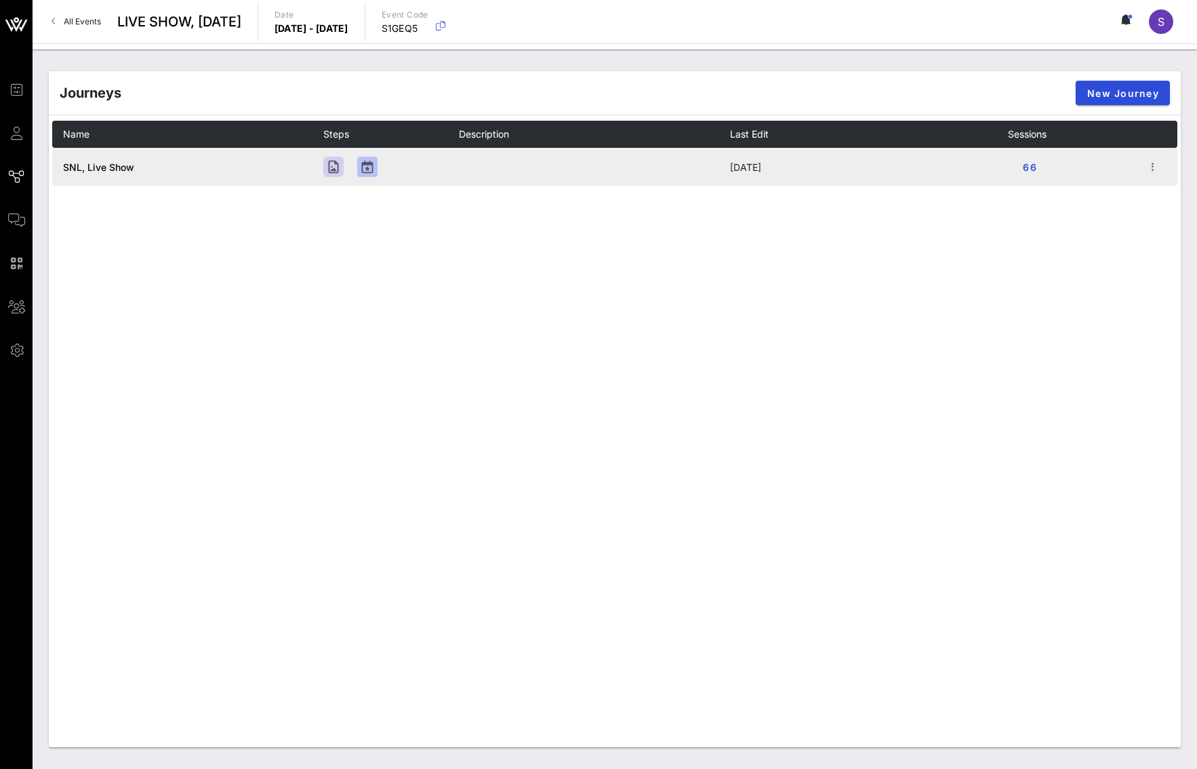
click at [1162, 164] on td at bounding box center [1160, 167] width 34 height 38
click at [1154, 171] on icon "button" at bounding box center [1153, 167] width 16 height 16
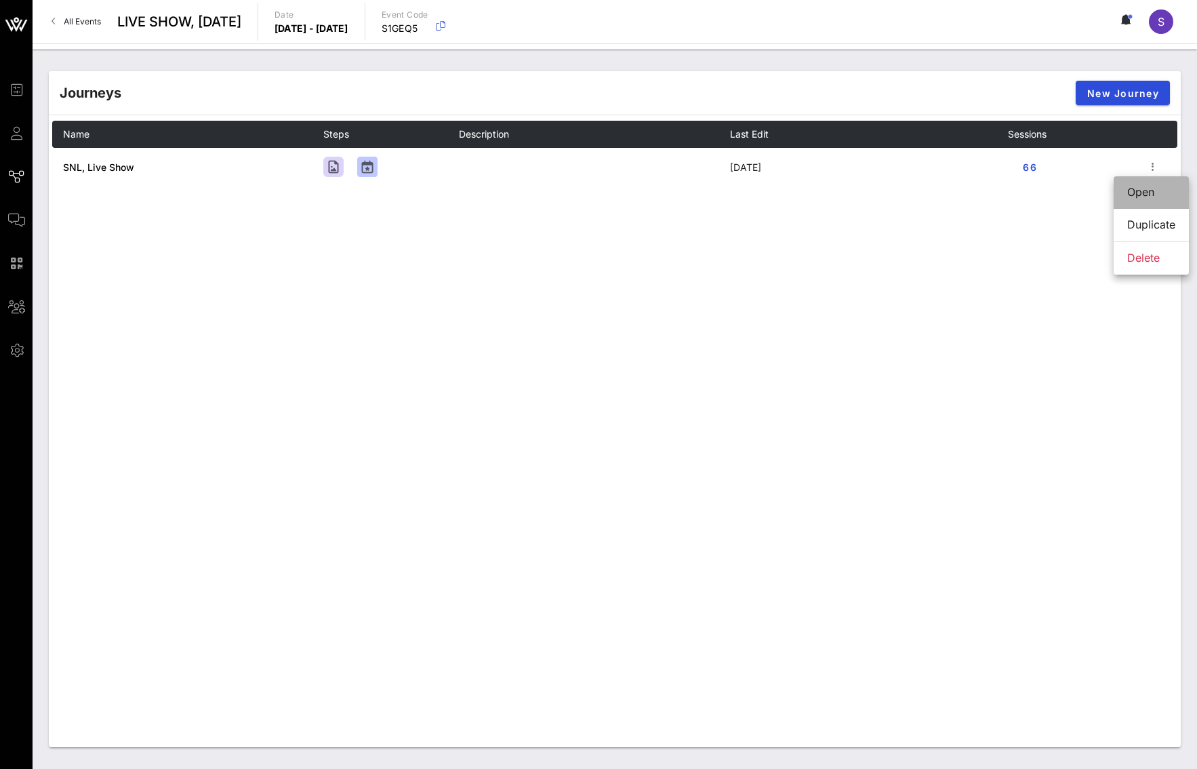
click at [1151, 182] on div "Open" at bounding box center [1151, 192] width 48 height 29
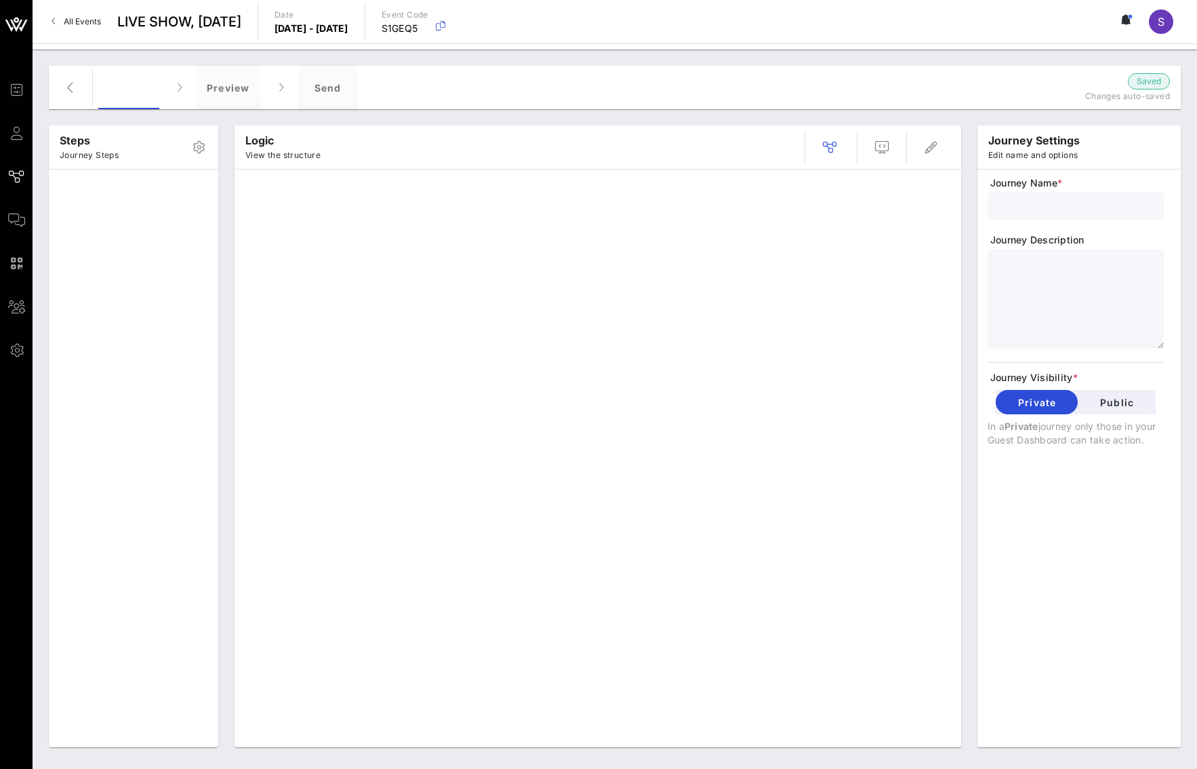
type input "SNL, Live Show"
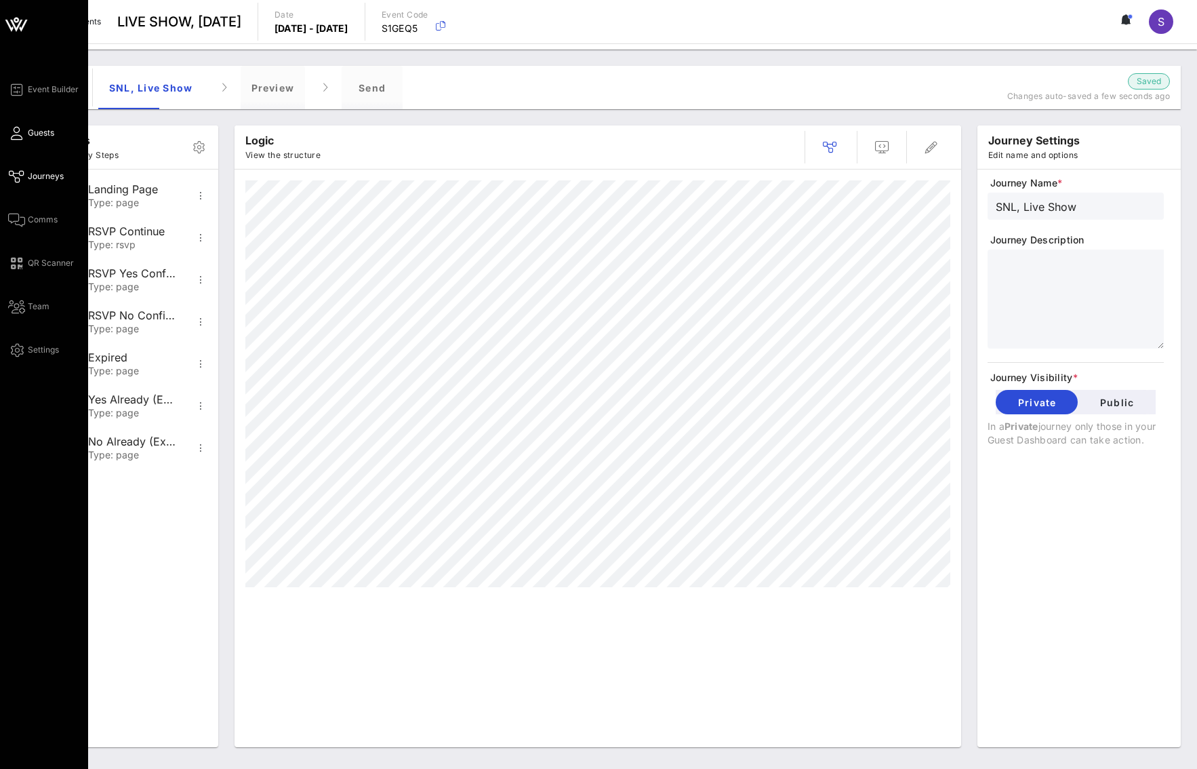
click at [33, 134] on span "Guests" at bounding box center [41, 133] width 26 height 12
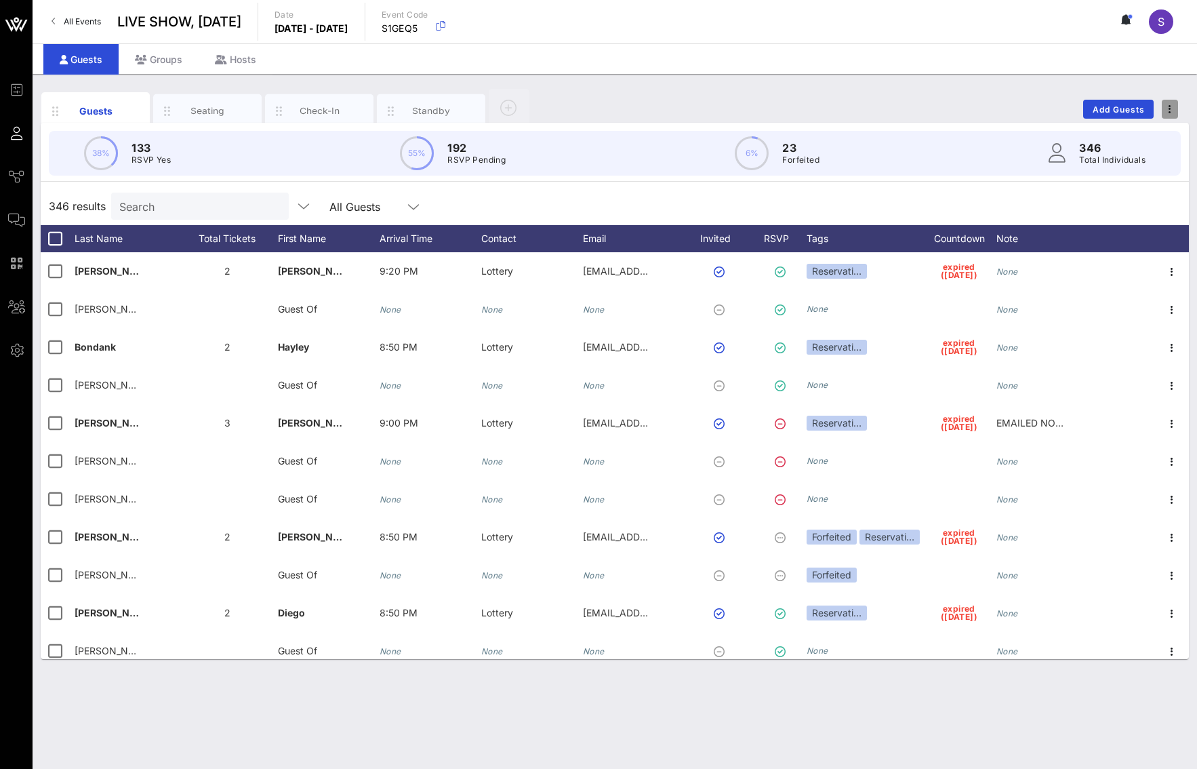
click at [1173, 115] on button "button" at bounding box center [1170, 109] width 16 height 19
click at [1163, 157] on div "Duplicate Event" at bounding box center [1144, 159] width 65 height 11
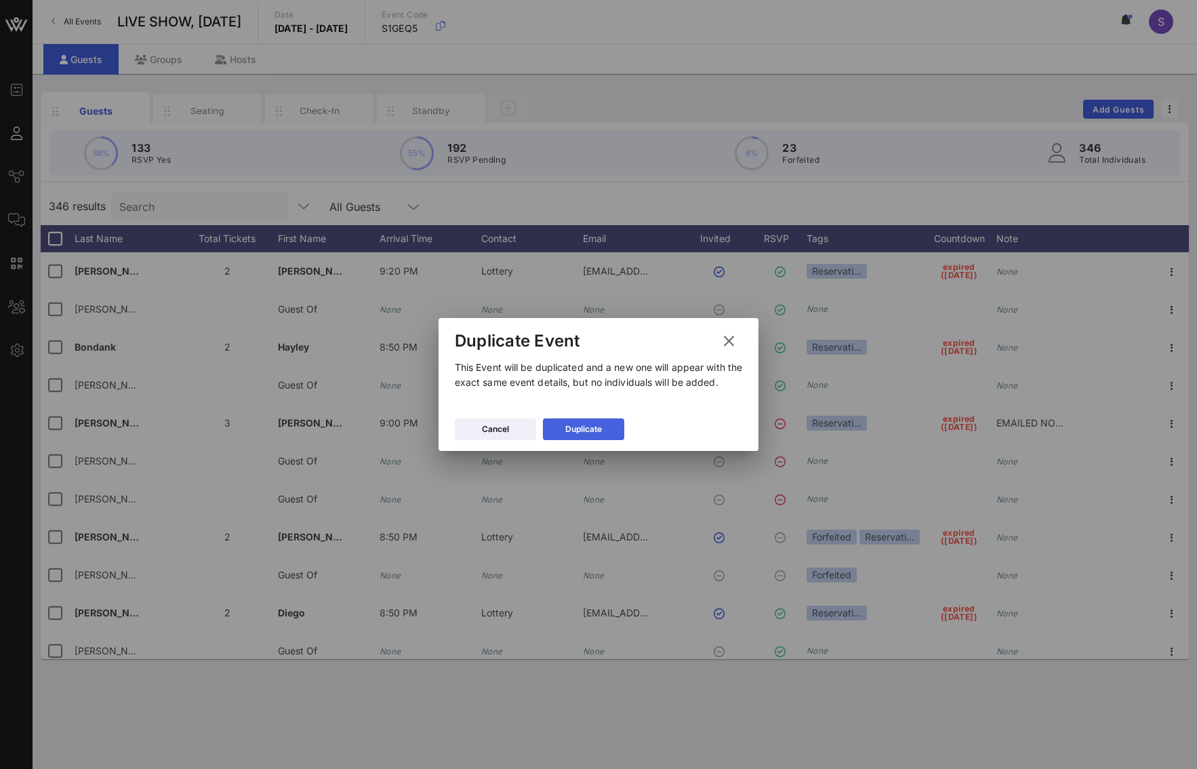
click at [614, 431] on button "Duplicate" at bounding box center [583, 429] width 81 height 22
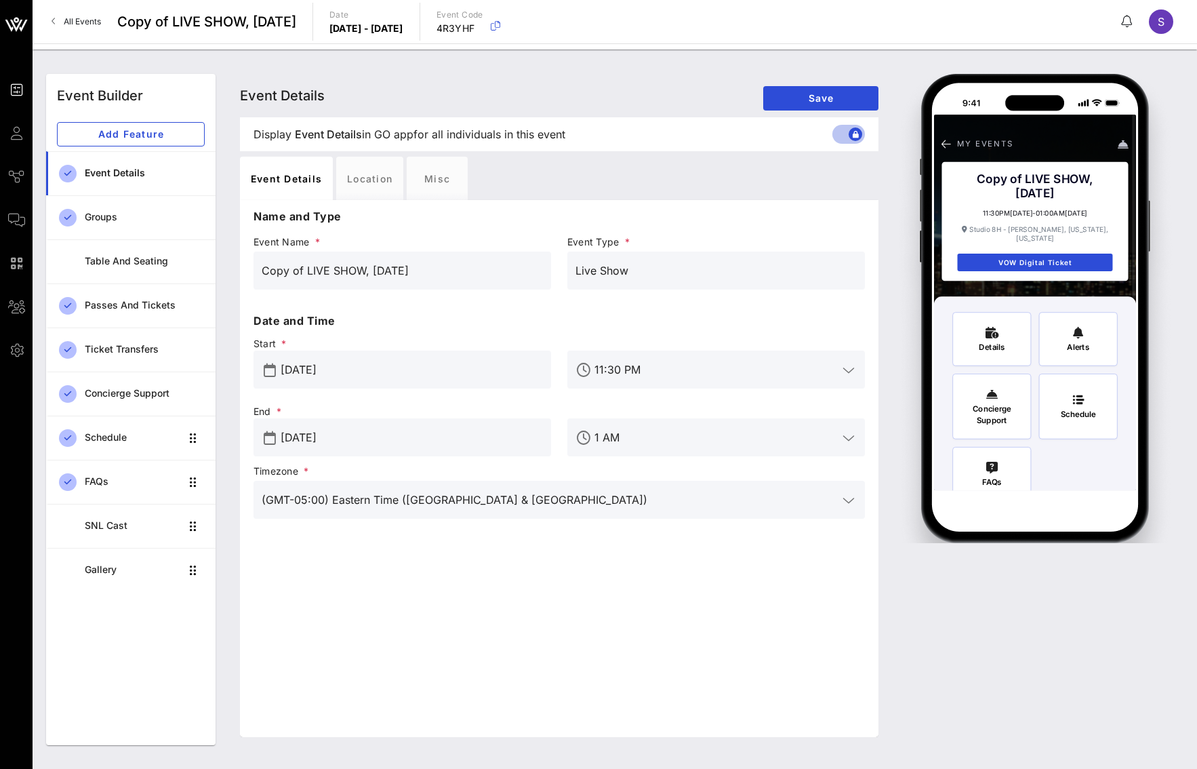
drag, startPoint x: 302, startPoint y: 274, endPoint x: 228, endPoint y: 273, distance: 73.2
click at [228, 273] on div "Event Details Event Details Event Details Save Display Event Details Event Deta…" at bounding box center [708, 409] width 968 height 687
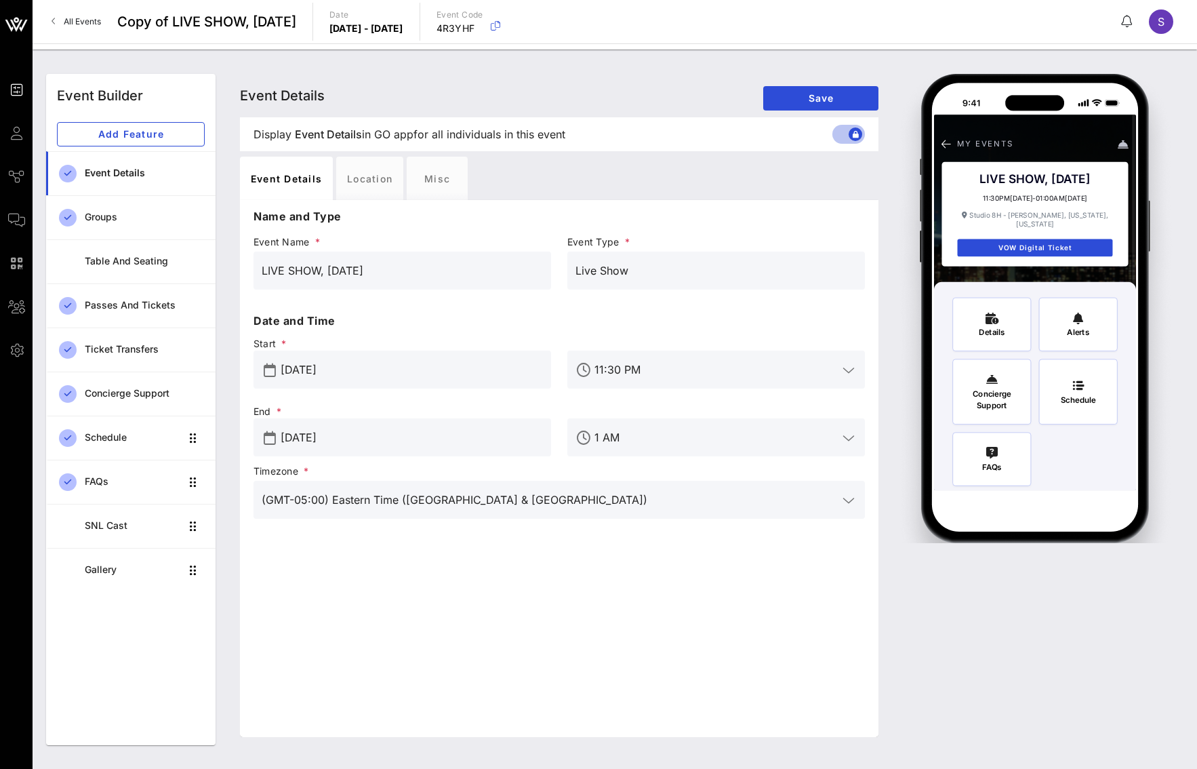
click at [455, 273] on input "LIVE SHOW, [DATE]" at bounding box center [402, 271] width 281 height 22
drag, startPoint x: 420, startPoint y: 268, endPoint x: 331, endPoint y: 270, distance: 89.5
click at [331, 270] on input "LIVE SHOW, [DATE]" at bounding box center [402, 271] width 281 height 22
type input "LIVE SHOW, October 4, 2025"
click at [394, 377] on input "[DATE]" at bounding box center [412, 370] width 262 height 22
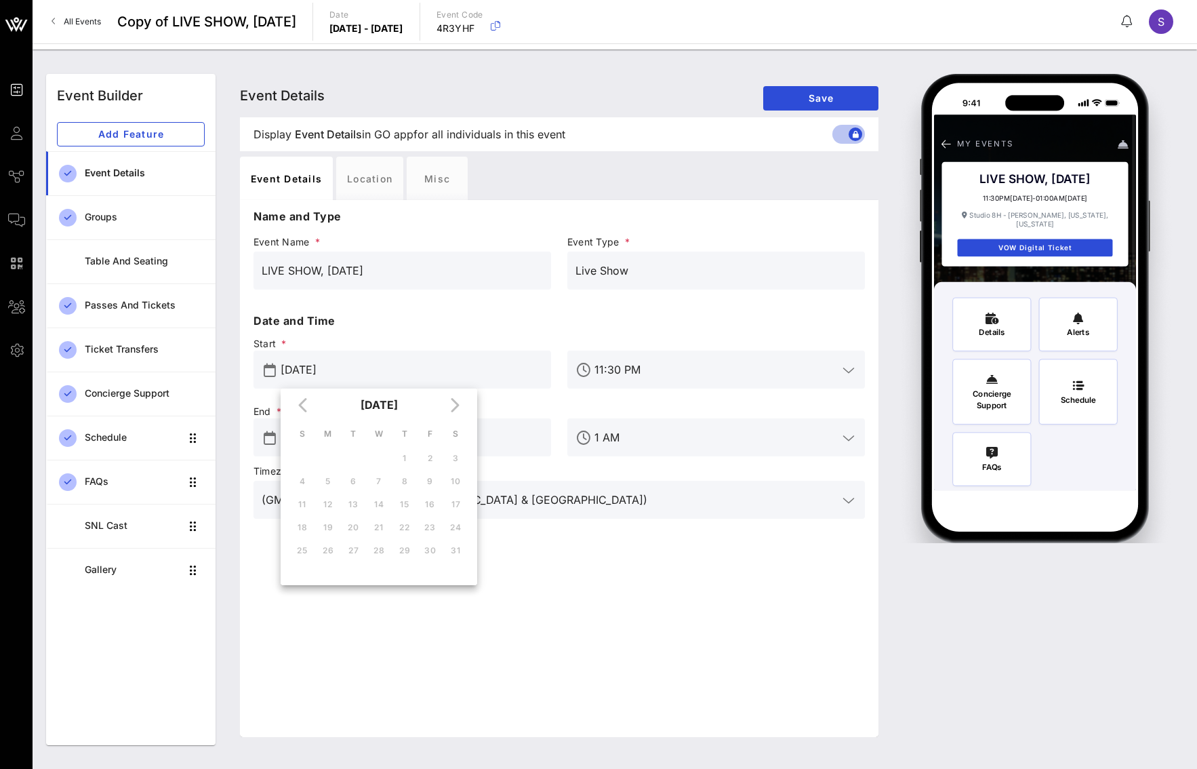
click at [506, 349] on span "Start *" at bounding box center [402, 344] width 298 height 14
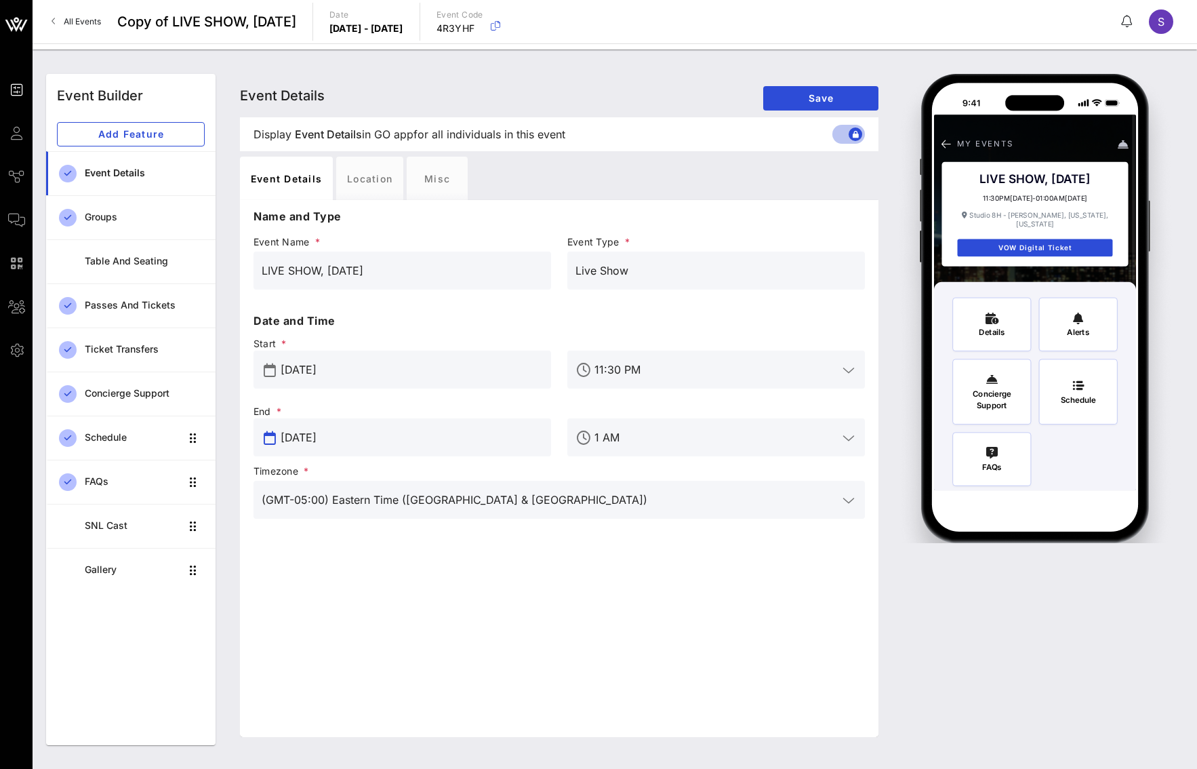
click at [487, 437] on input "May 18, 2025" at bounding box center [412, 437] width 262 height 22
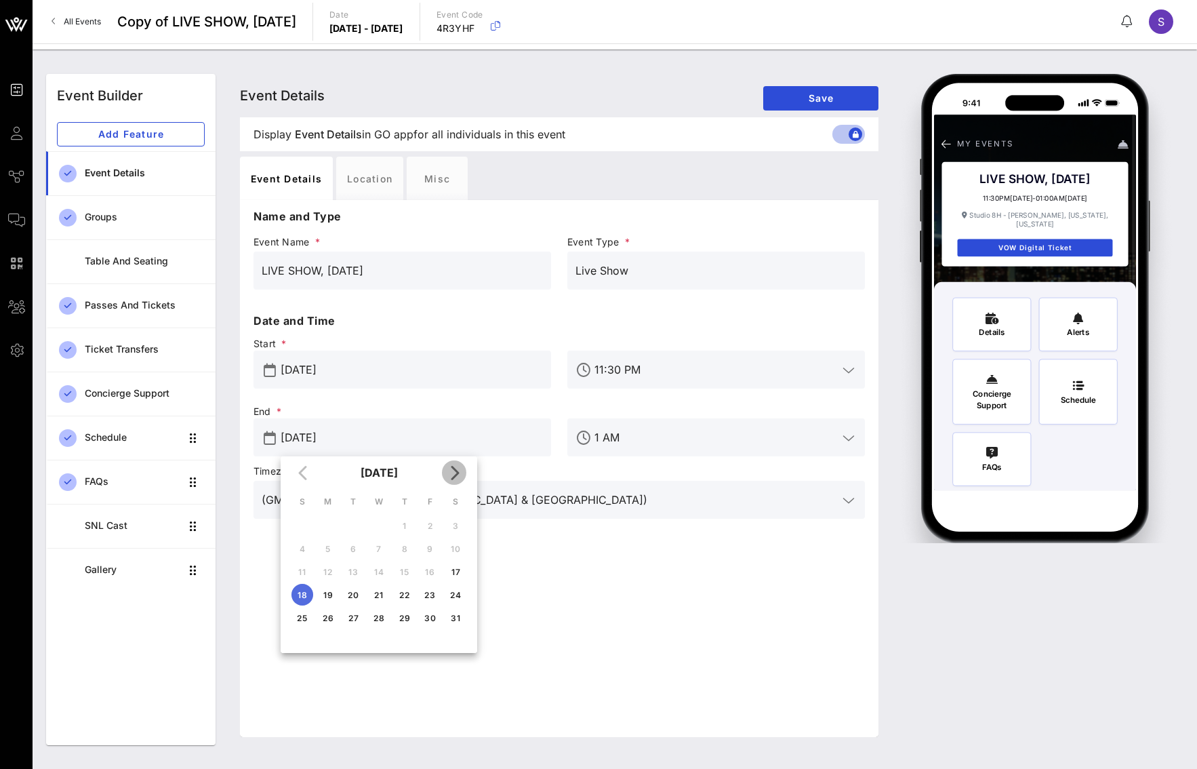
click at [452, 476] on icon "Next month" at bounding box center [454, 472] width 16 height 16
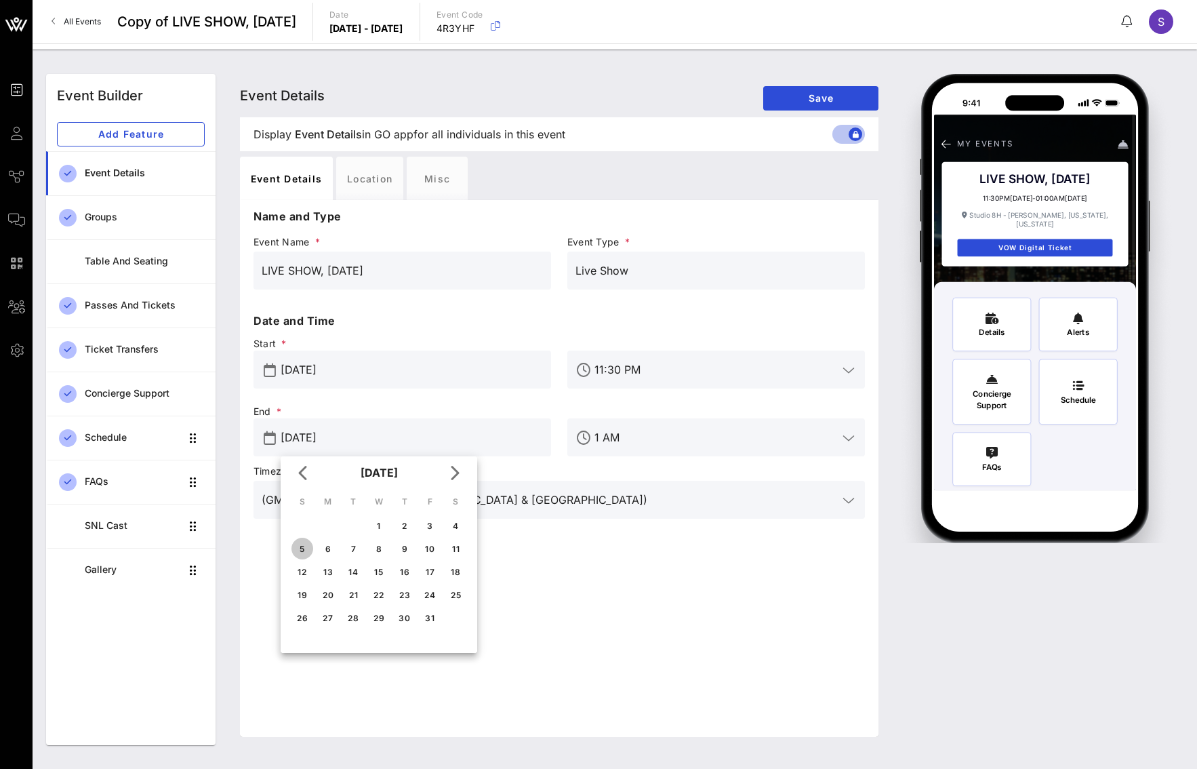
click at [303, 550] on div "5" at bounding box center [302, 549] width 22 height 10
type input "Oct 05, 2025"
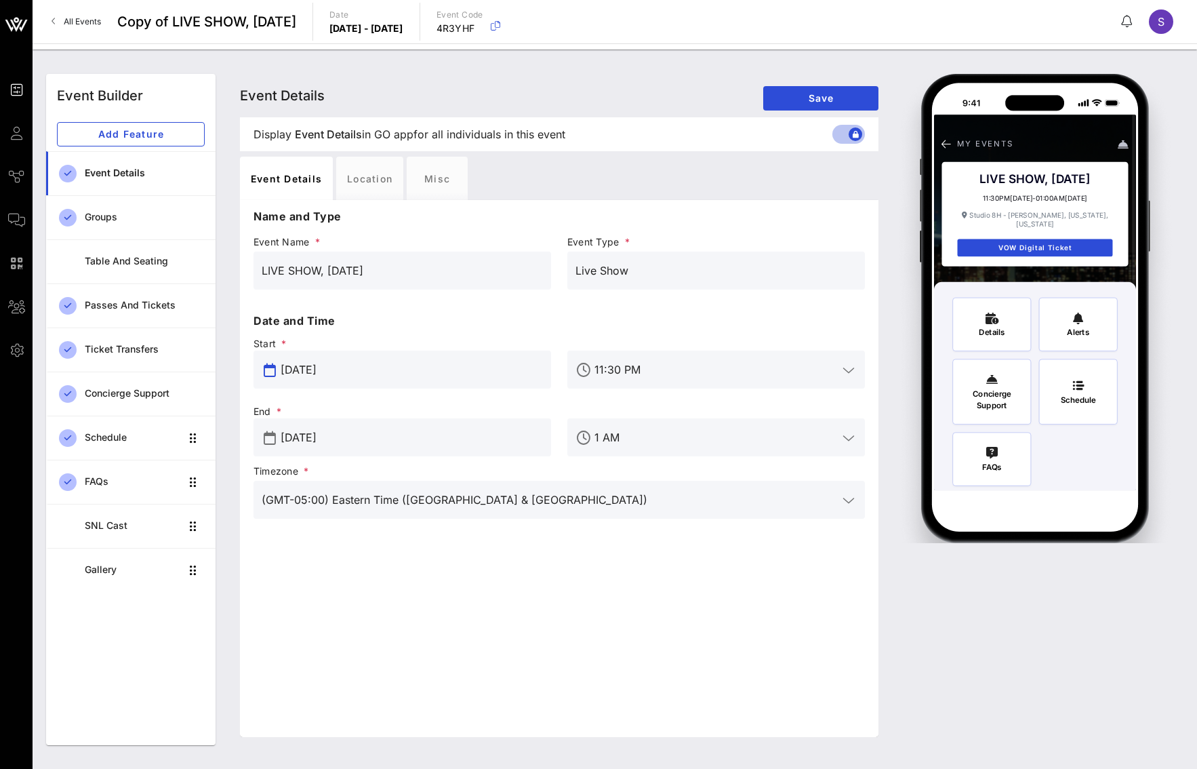
click at [391, 376] on input "[DATE]" at bounding box center [412, 370] width 262 height 22
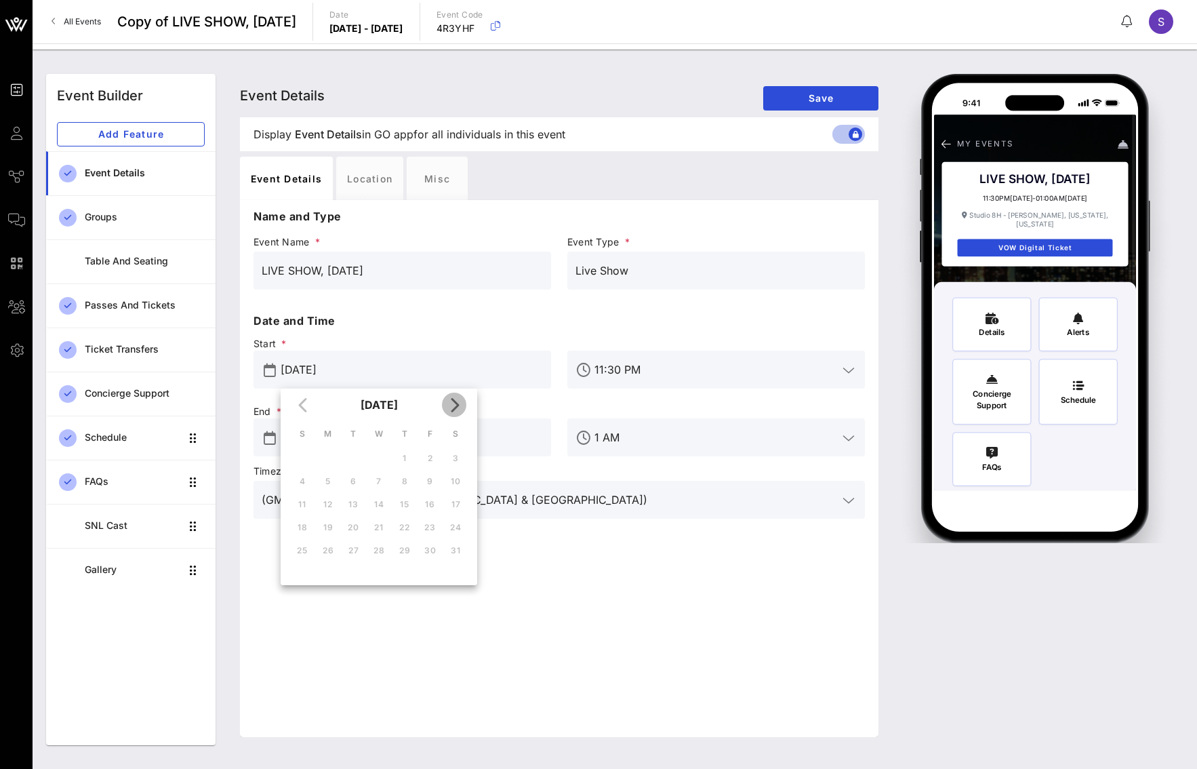
click at [456, 404] on icon "Next month" at bounding box center [454, 404] width 16 height 16
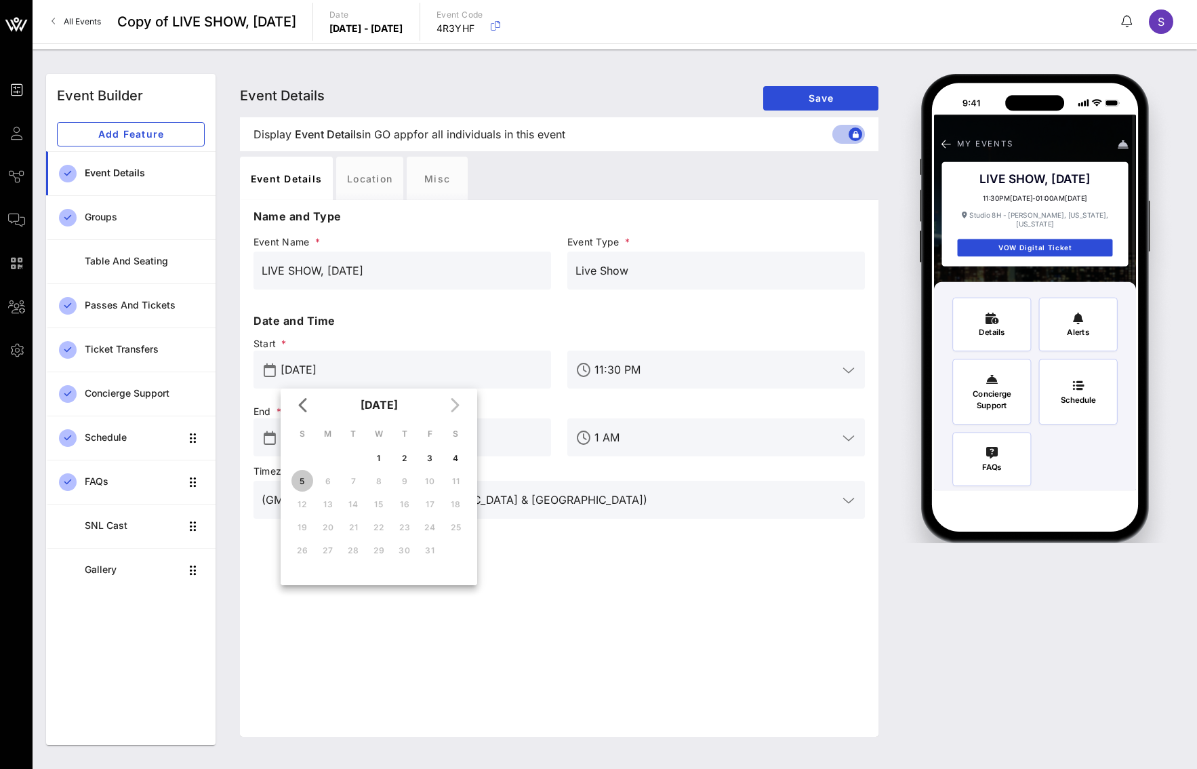
click at [306, 483] on div "5" at bounding box center [302, 481] width 22 height 10
type input "Oct 05, 2025"
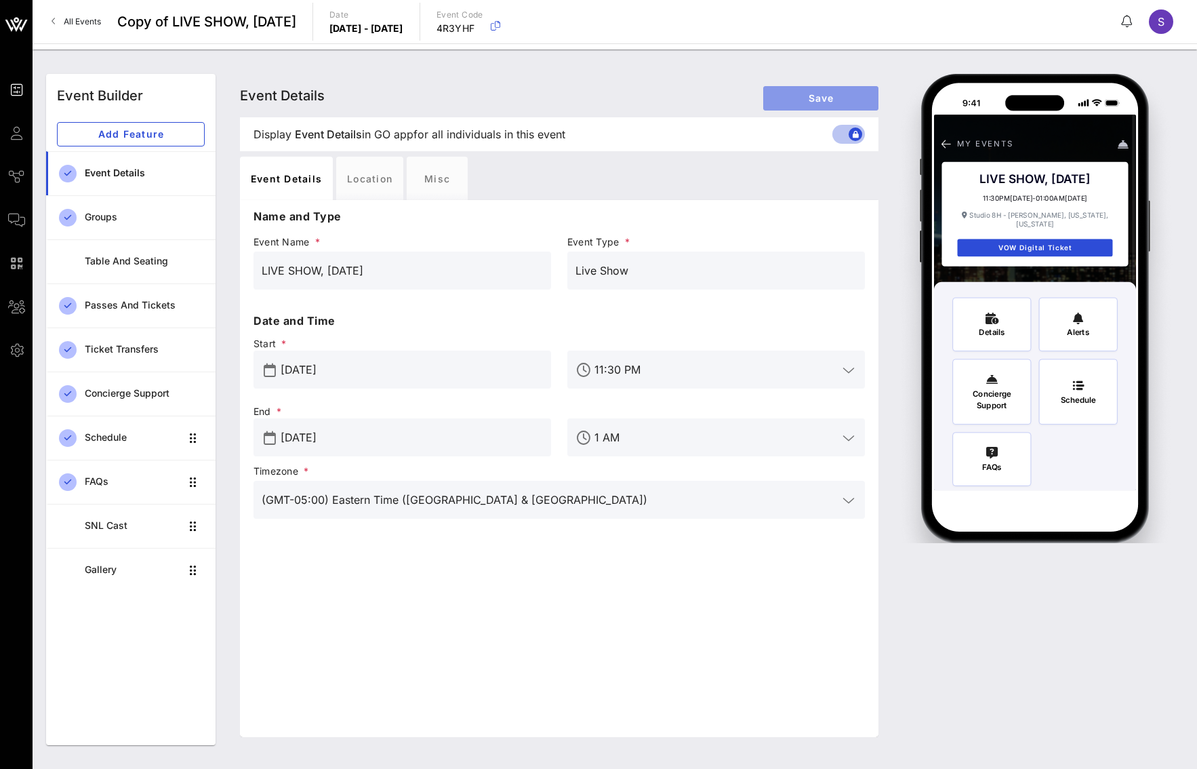
click at [807, 105] on button "Save" at bounding box center [820, 98] width 115 height 24
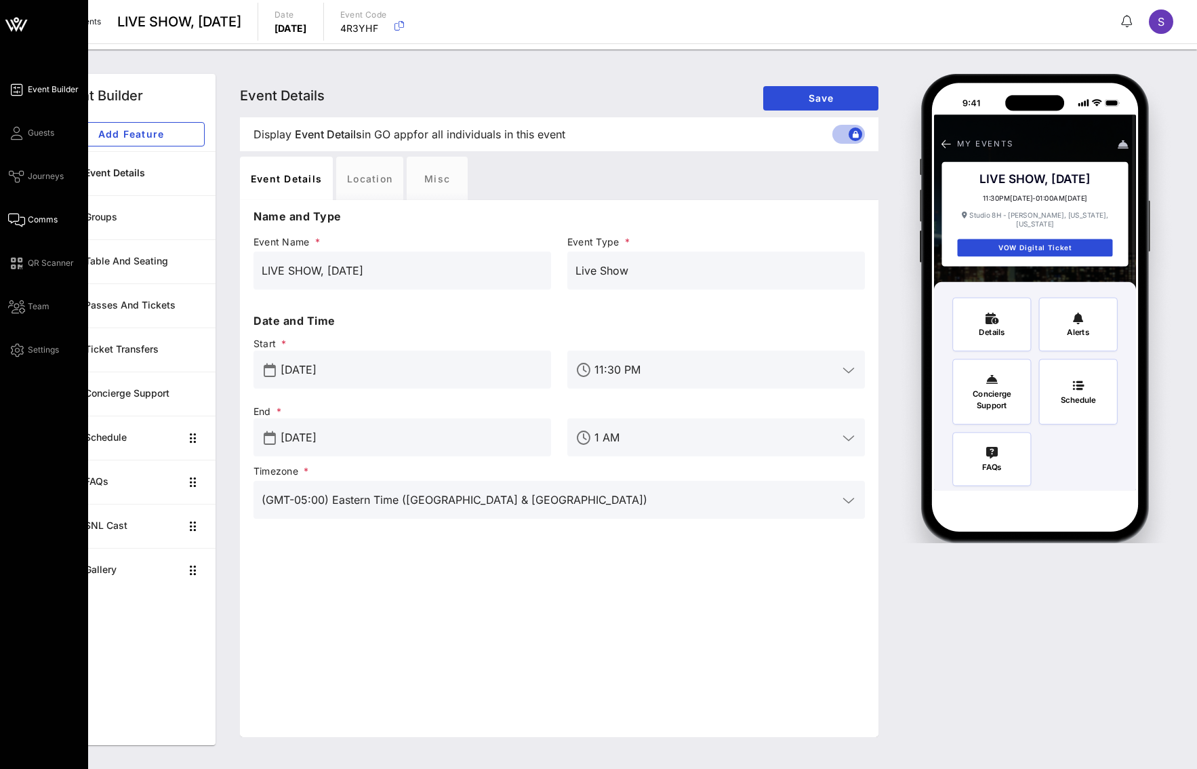
click at [22, 220] on icon at bounding box center [16, 220] width 17 height 2
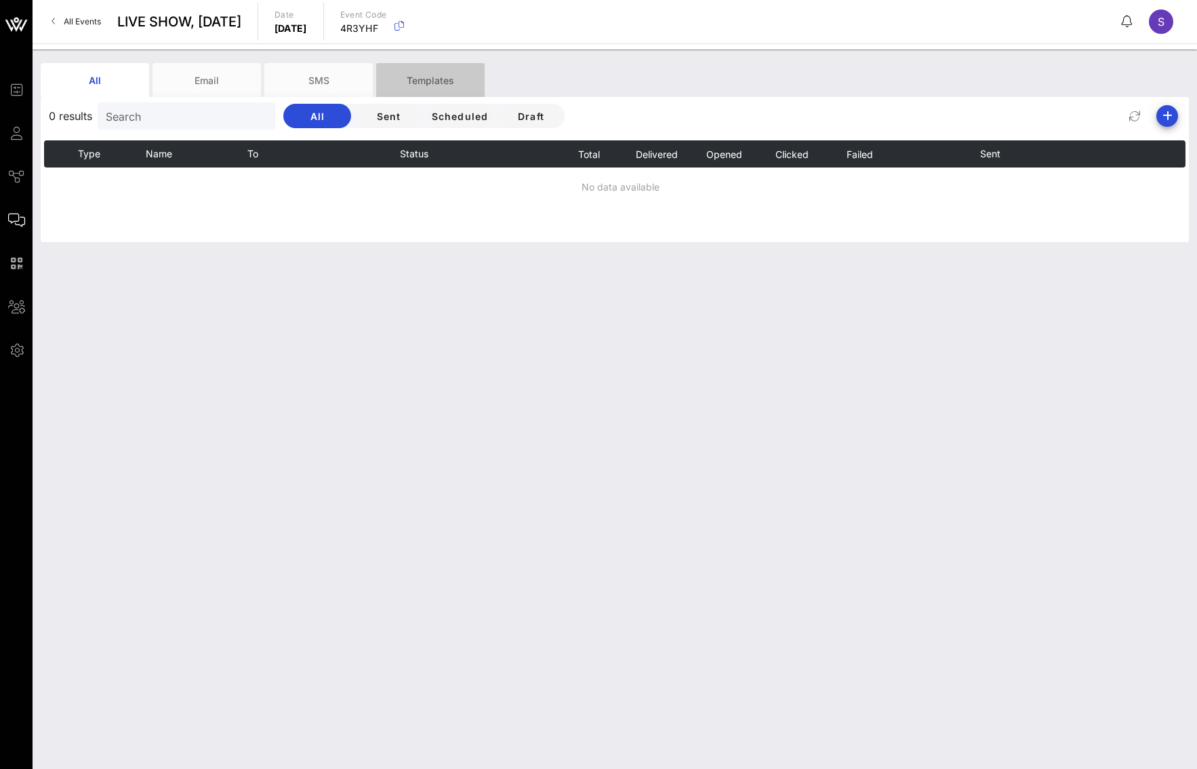
click at [434, 77] on div "Templates" at bounding box center [430, 80] width 108 height 34
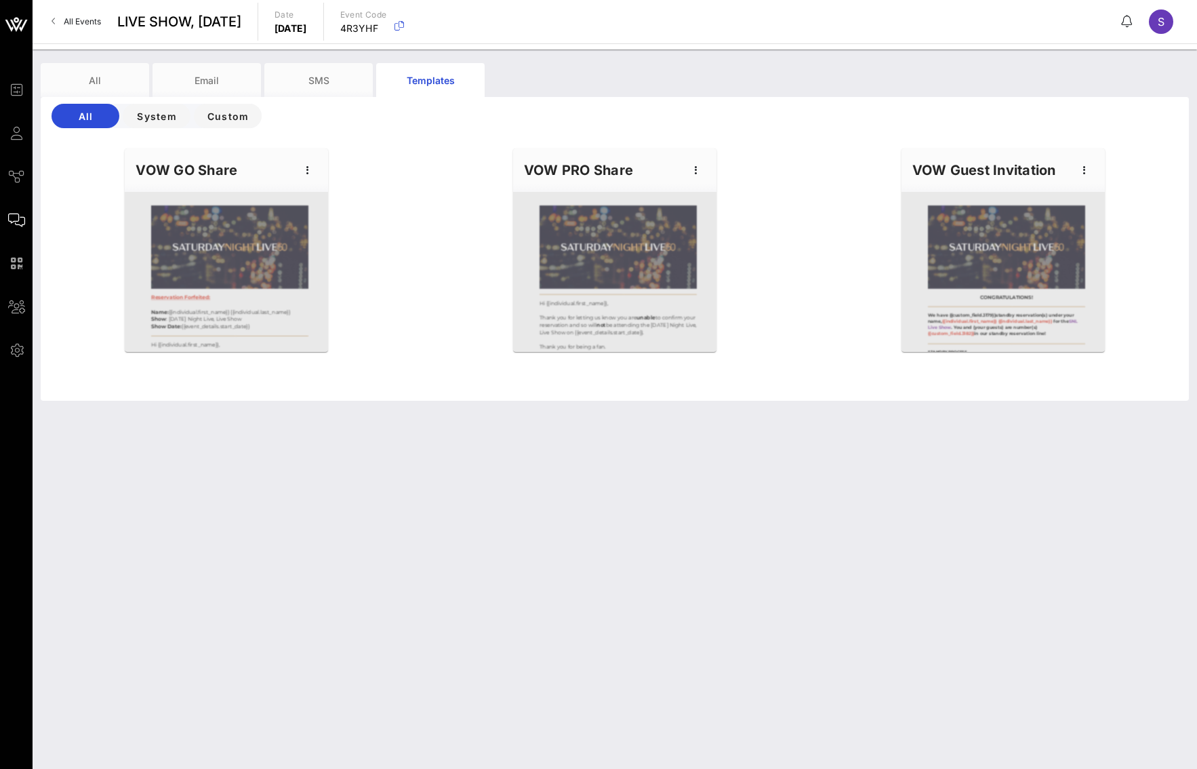
click at [224, 228] on div at bounding box center [226, 272] width 203 height 160
click at [314, 169] on icon "button" at bounding box center [308, 170] width 16 height 16
click at [310, 186] on div "Edit" at bounding box center [328, 193] width 61 height 27
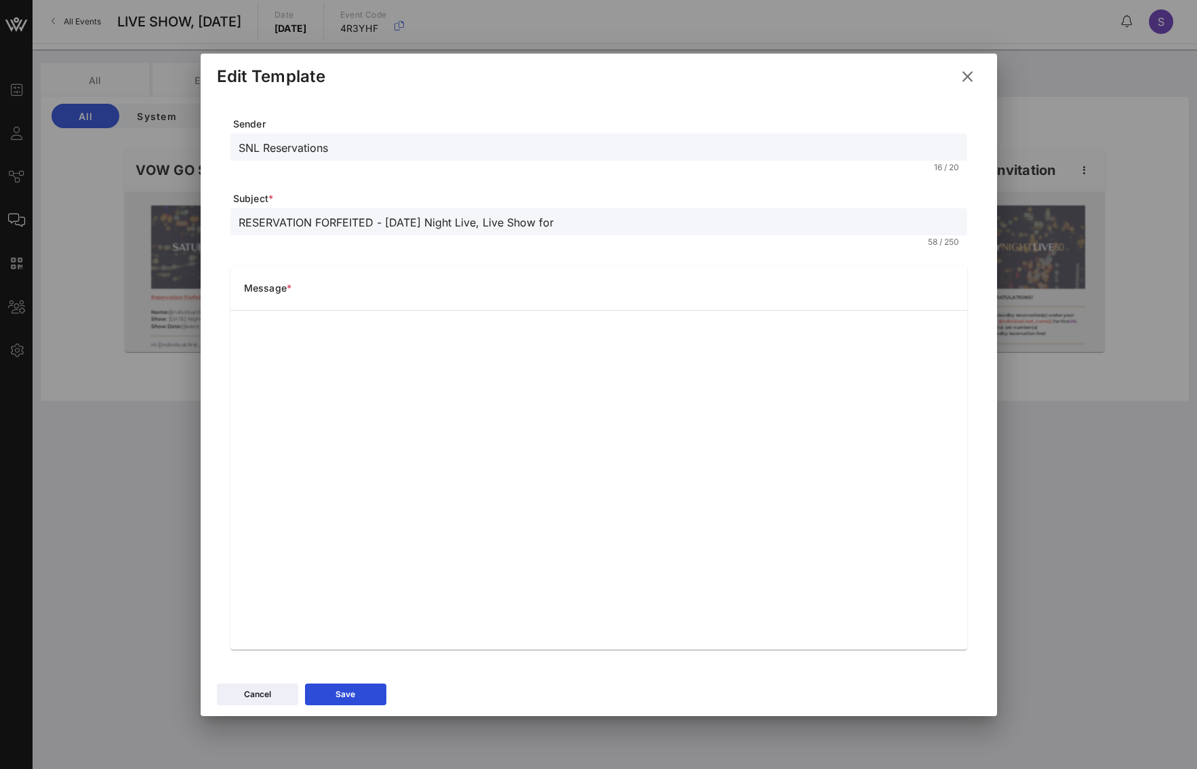
drag, startPoint x: 735, startPoint y: 248, endPoint x: 732, endPoint y: 260, distance: 12.0
click at [735, 248] on div "RESERVATION FORFEITED - Saturday Night Live, Live Show for 58 / 250" at bounding box center [598, 230] width 737 height 45
click at [967, 72] on icon at bounding box center [967, 76] width 23 height 22
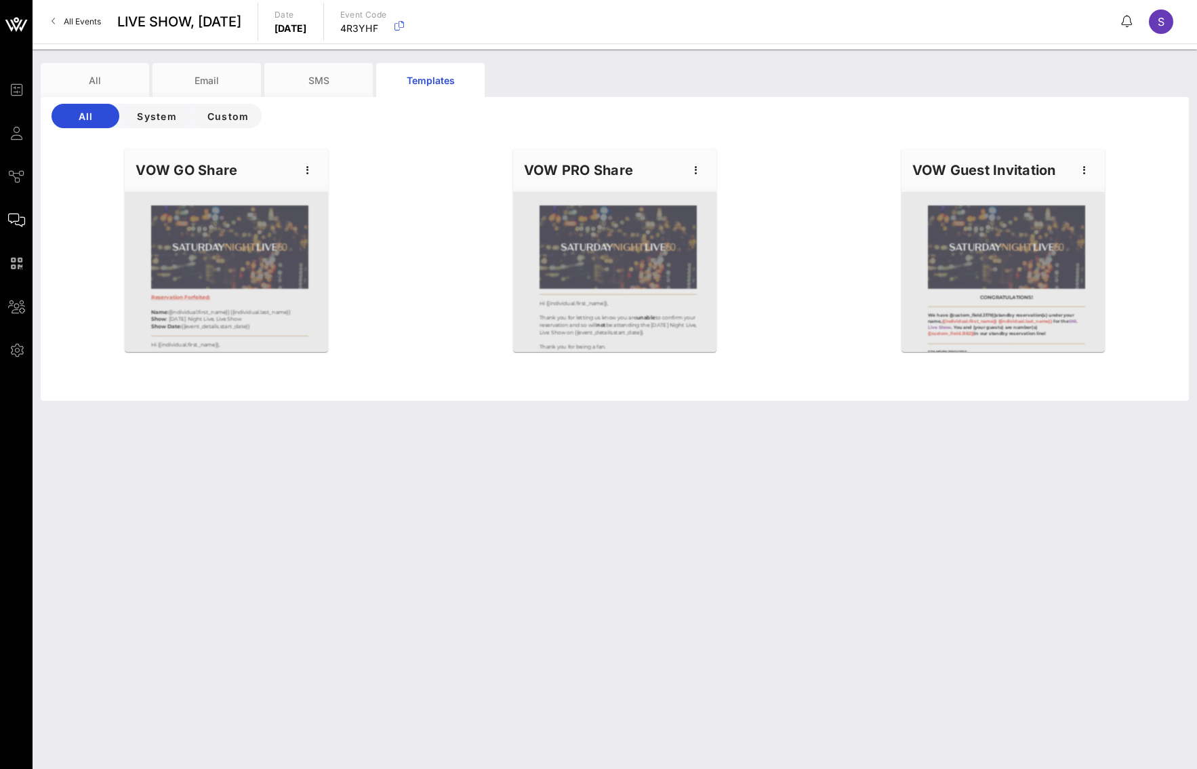
click at [582, 253] on div at bounding box center [614, 272] width 203 height 160
click at [695, 168] on icon "button" at bounding box center [696, 170] width 16 height 16
click at [707, 193] on div "Edit" at bounding box center [717, 193] width 34 height 11
type input "SNL Reservations"
type input "CANCELLED - SATURDAY NIGHT LIVE, Live Show for"
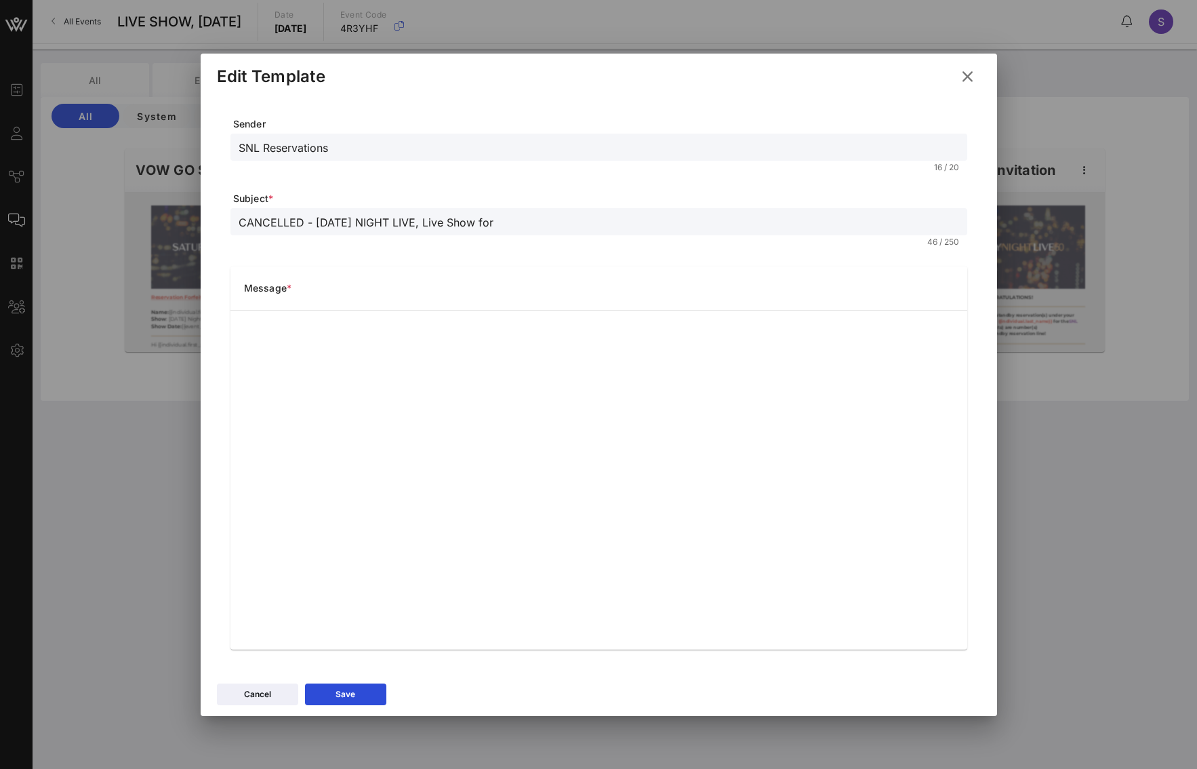
click at [976, 78] on button at bounding box center [967, 76] width 26 height 24
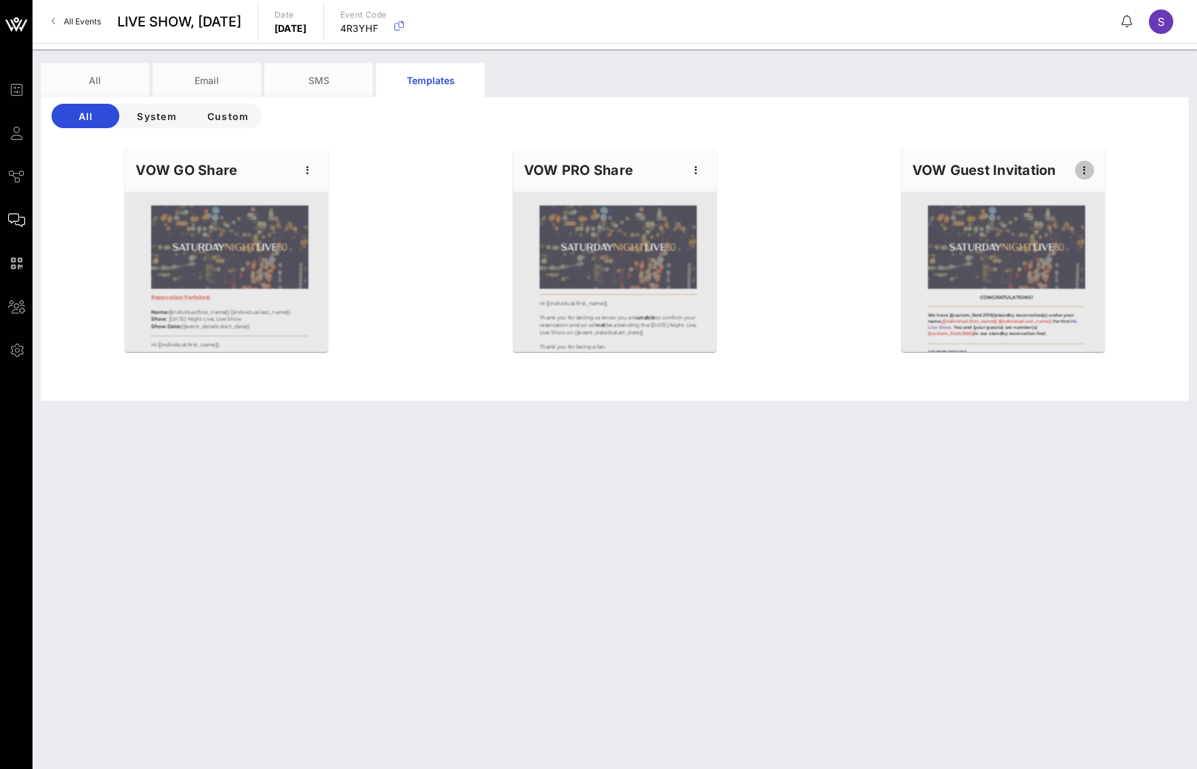
click at [1084, 165] on icon "button" at bounding box center [1084, 170] width 16 height 16
click at [1087, 182] on div "Edit" at bounding box center [1105, 193] width 61 height 27
type input "SNL Standby"
type input "SNL Standby Reservations - LIVE SHOW"
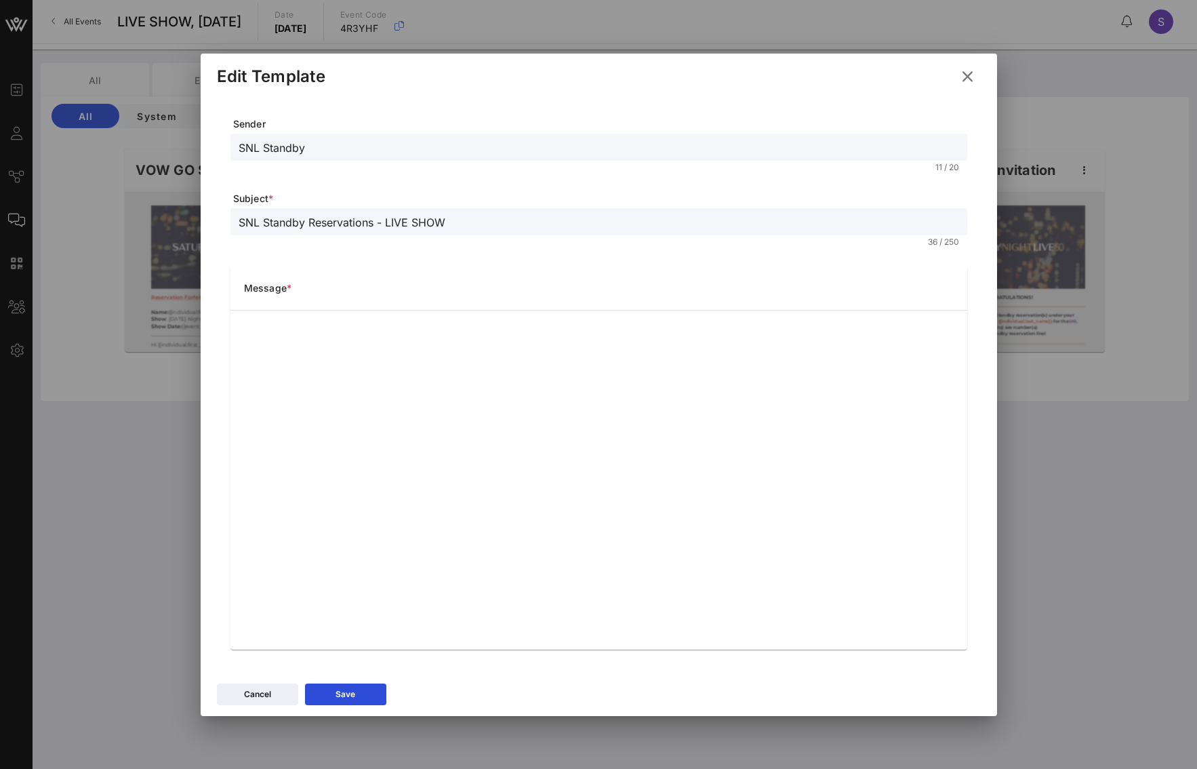
click at [975, 75] on icon at bounding box center [967, 76] width 18 height 16
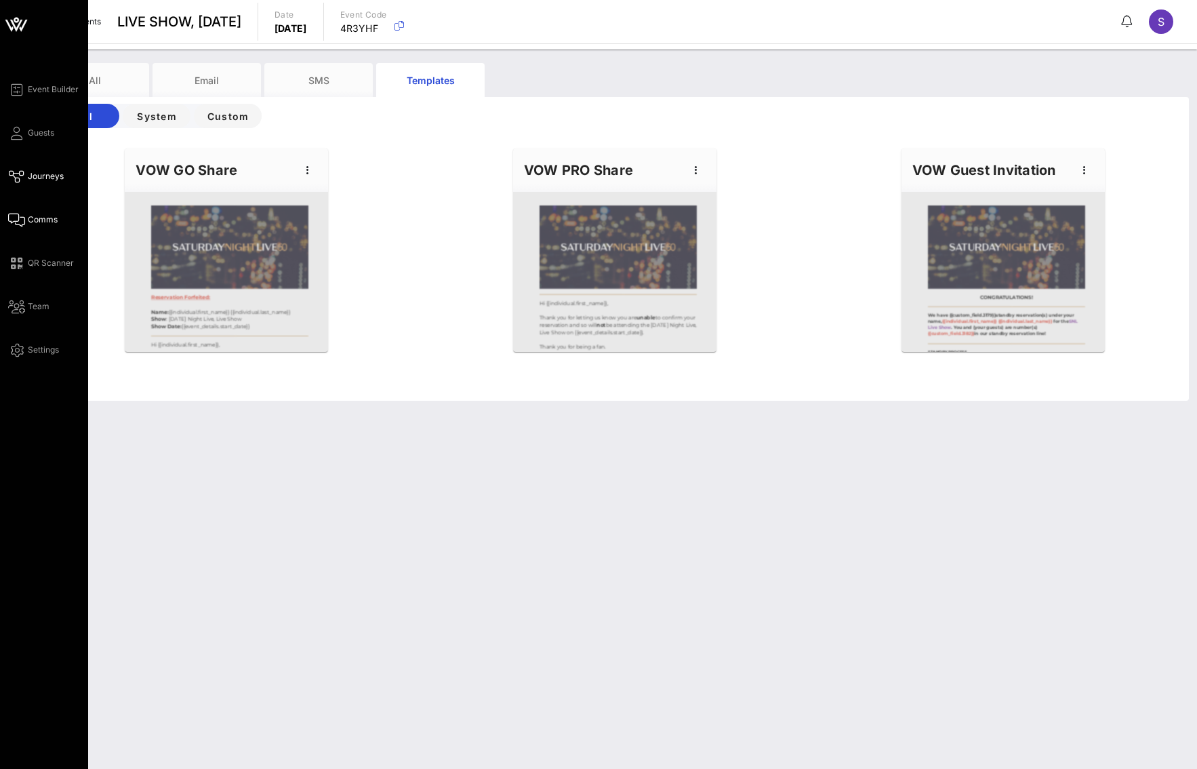
click at [30, 182] on span "Journeys" at bounding box center [46, 176] width 36 height 12
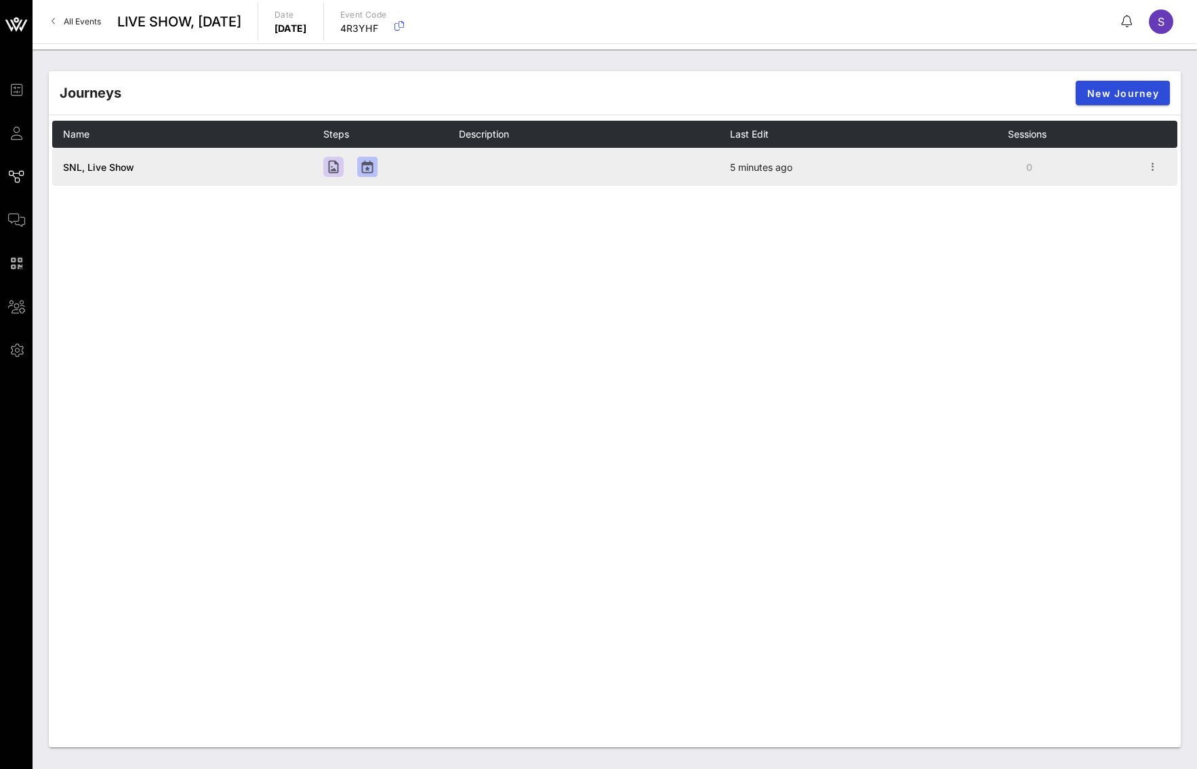
click at [1143, 167] on td "0" at bounding box center [1076, 167] width 136 height 38
click at [1157, 169] on icon "button" at bounding box center [1153, 167] width 16 height 16
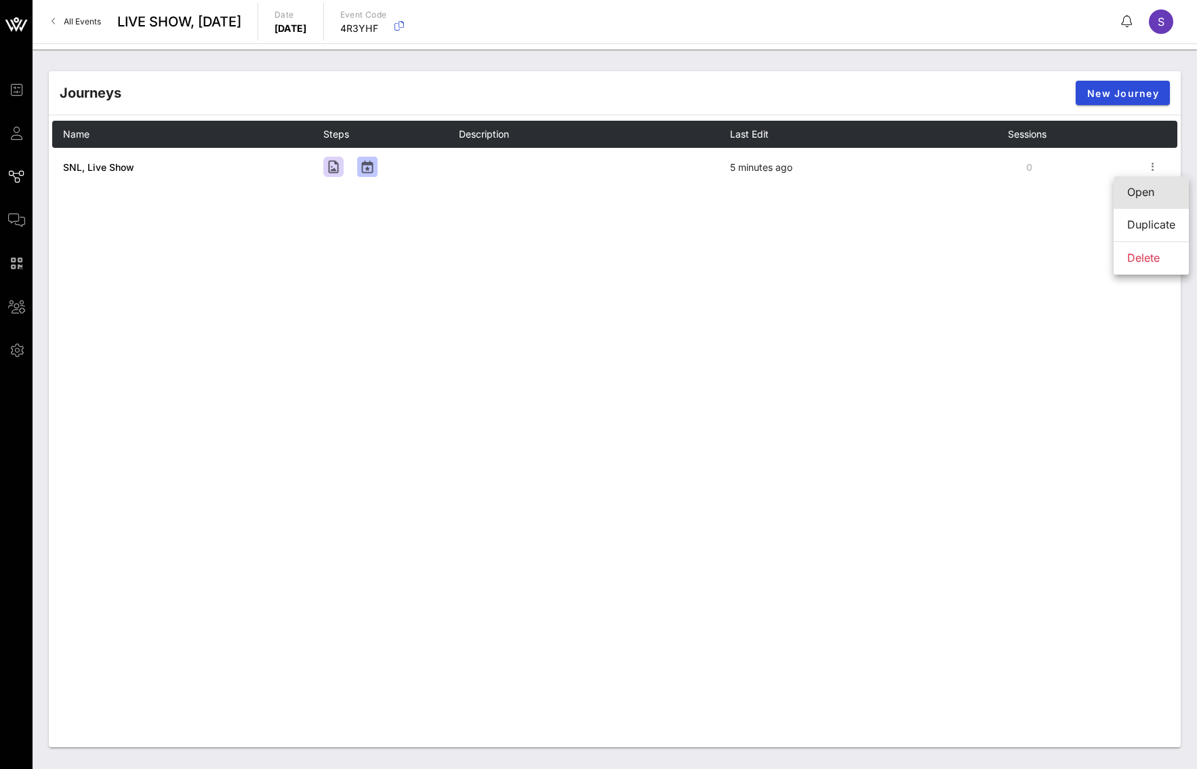
click at [1149, 180] on div "Open" at bounding box center [1151, 192] width 48 height 29
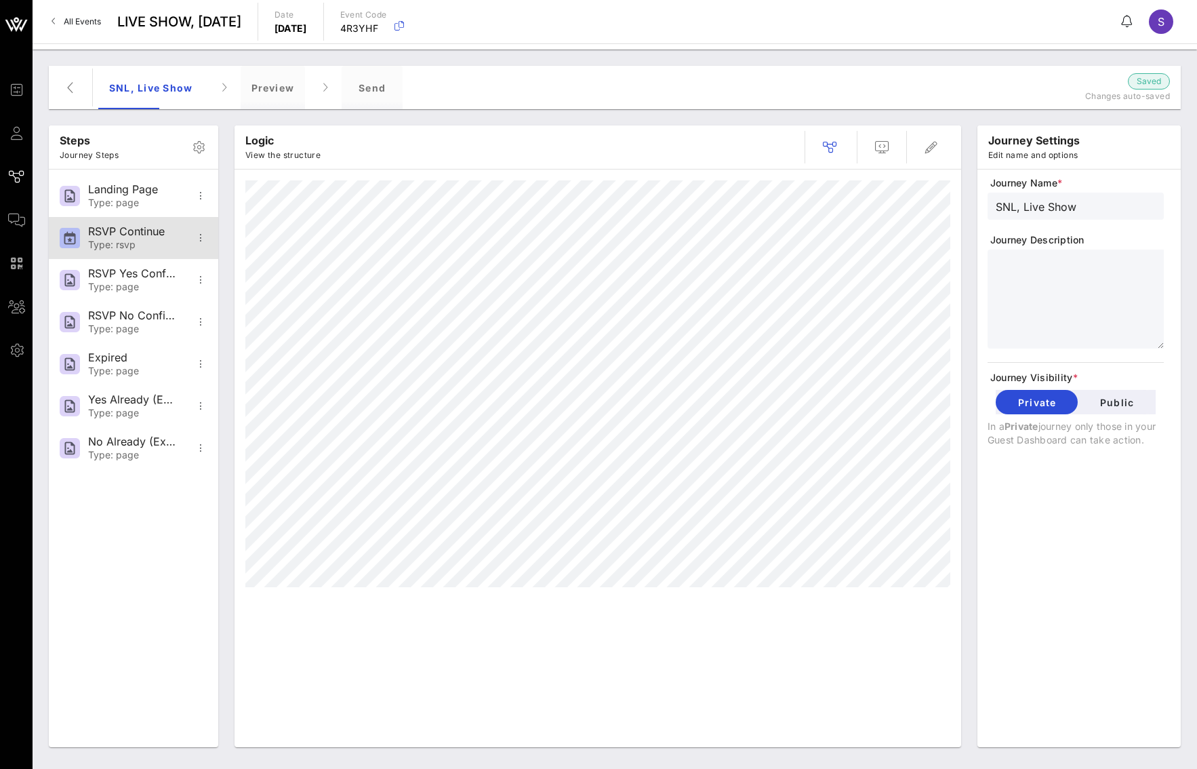
click at [133, 254] on div "RSVP Continue Type: rsvp" at bounding box center [132, 238] width 89 height 42
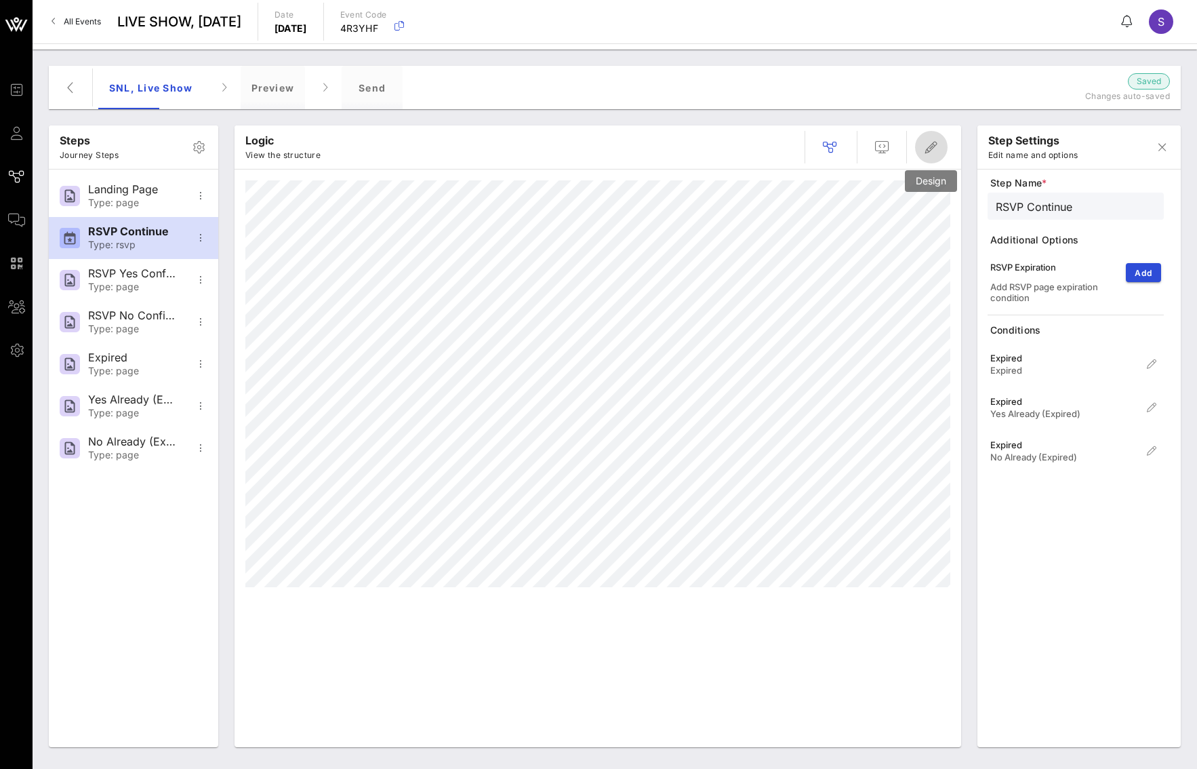
click at [938, 145] on icon "button" at bounding box center [931, 147] width 16 height 16
